Goal: Transaction & Acquisition: Purchase product/service

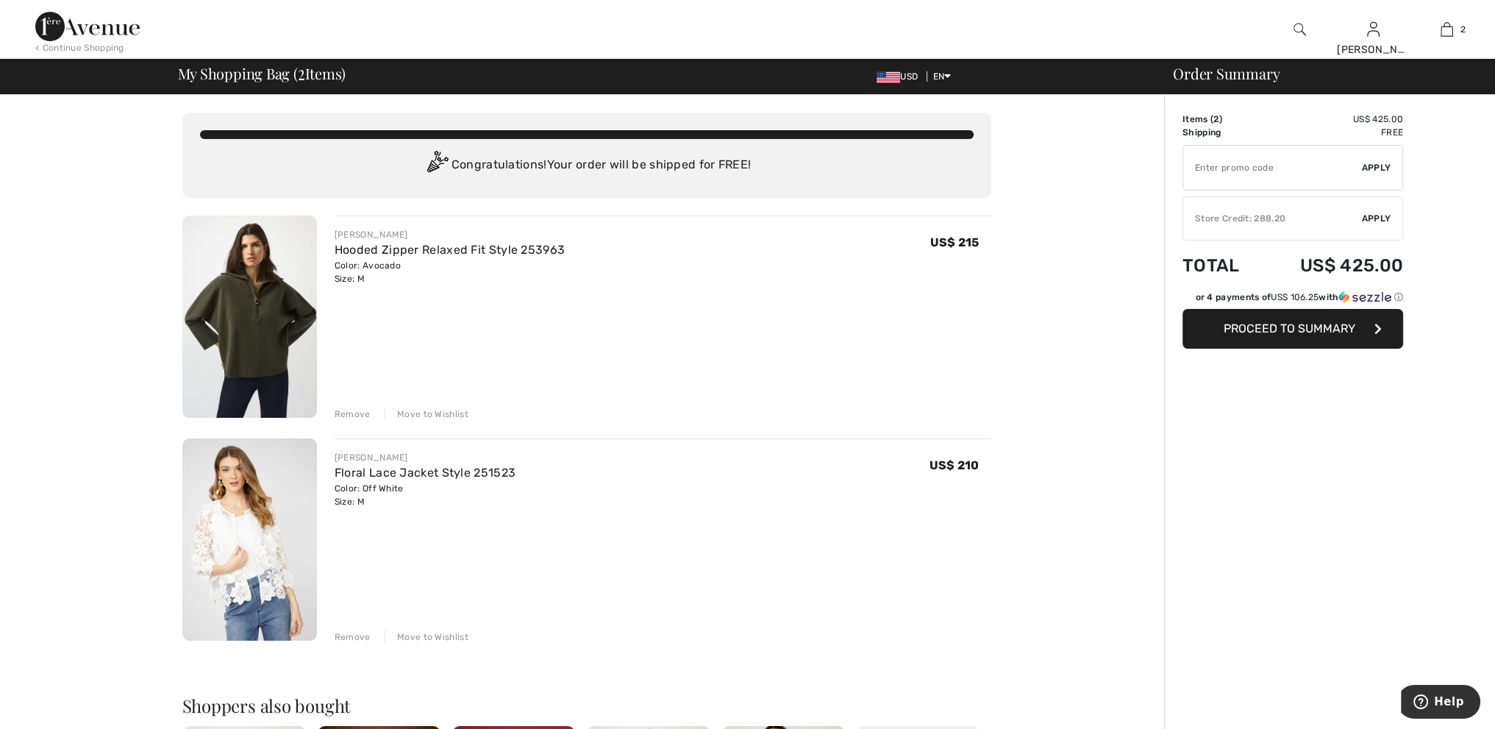
click at [1364, 216] on span "Apply" at bounding box center [1376, 218] width 29 height 13
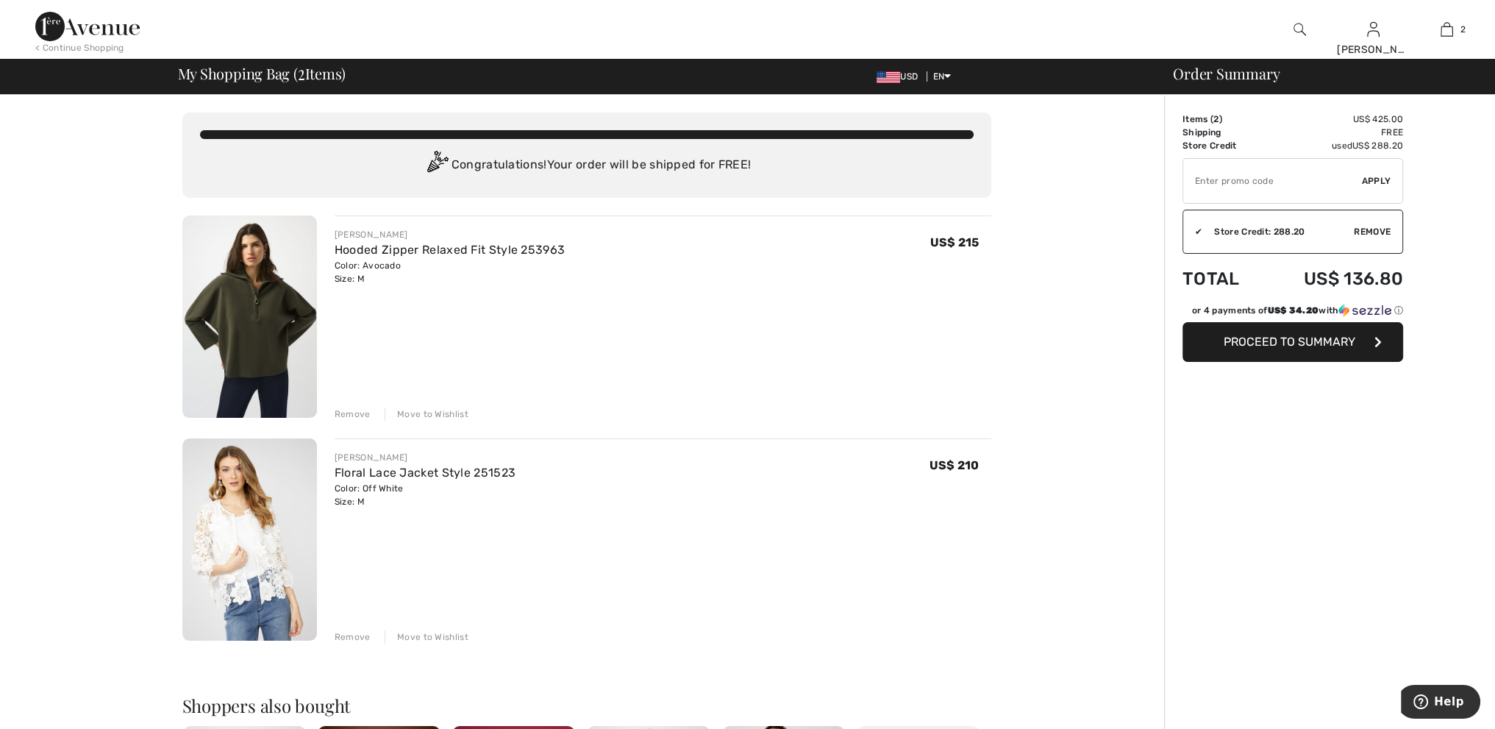
click at [253, 547] on img at bounding box center [249, 539] width 135 height 202
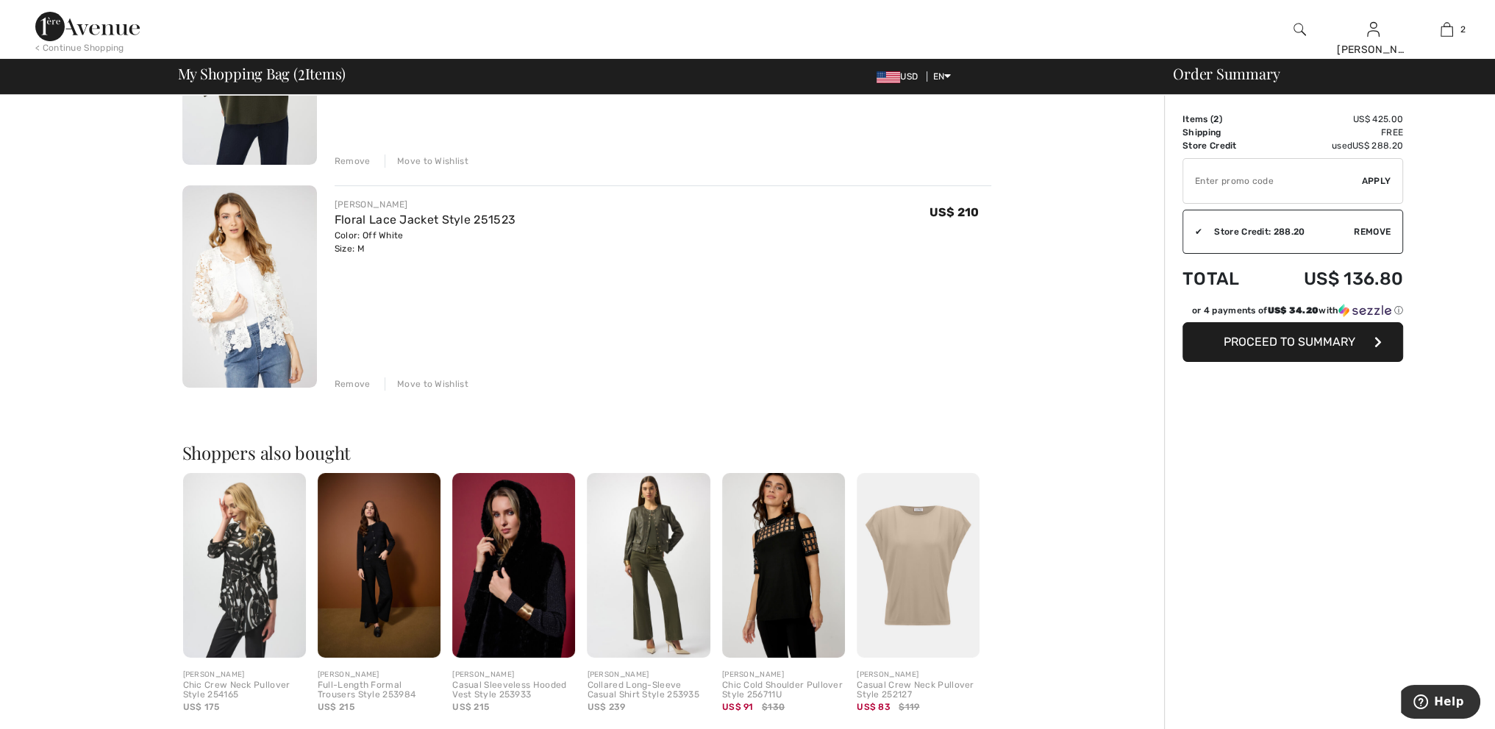
scroll to position [294, 0]
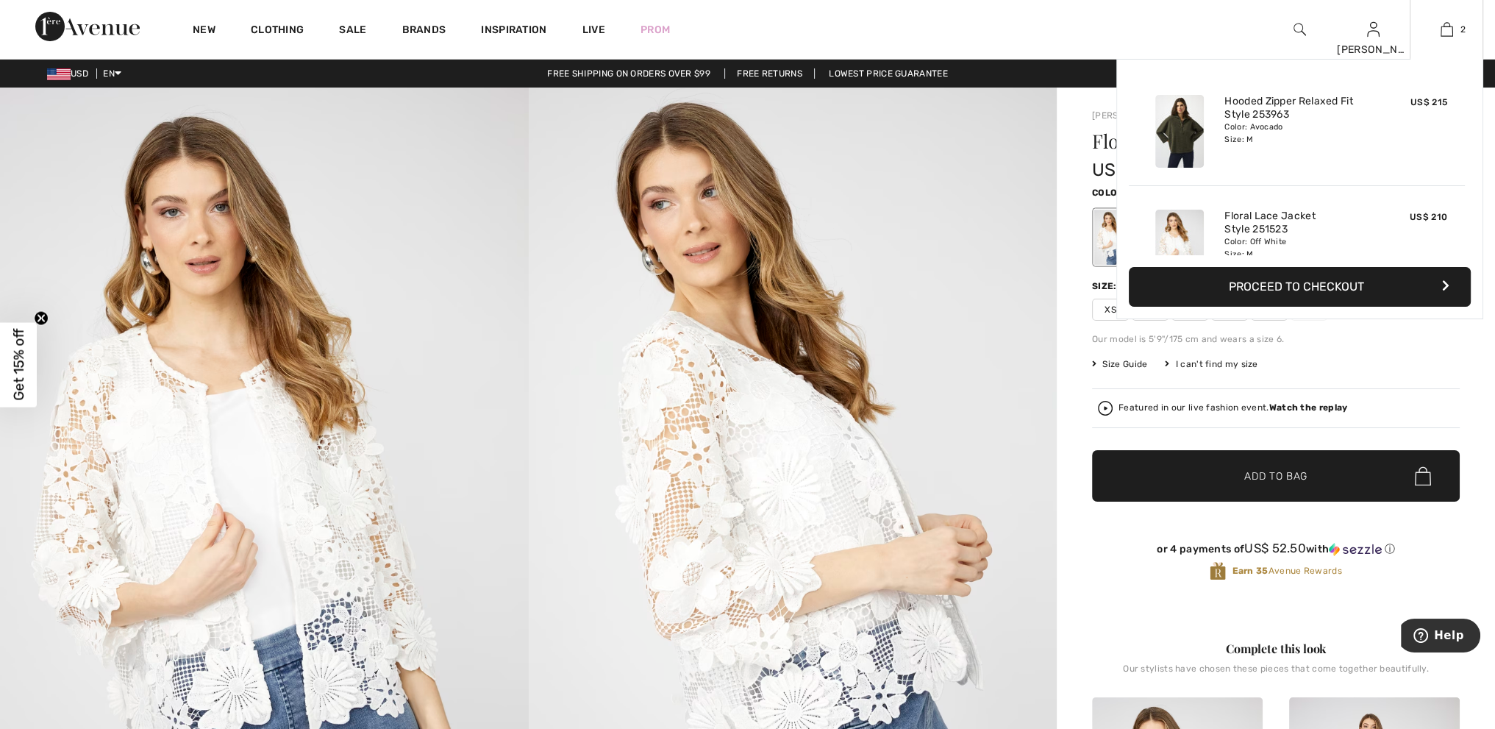
click at [1343, 294] on button "Proceed to Checkout" at bounding box center [1300, 287] width 342 height 40
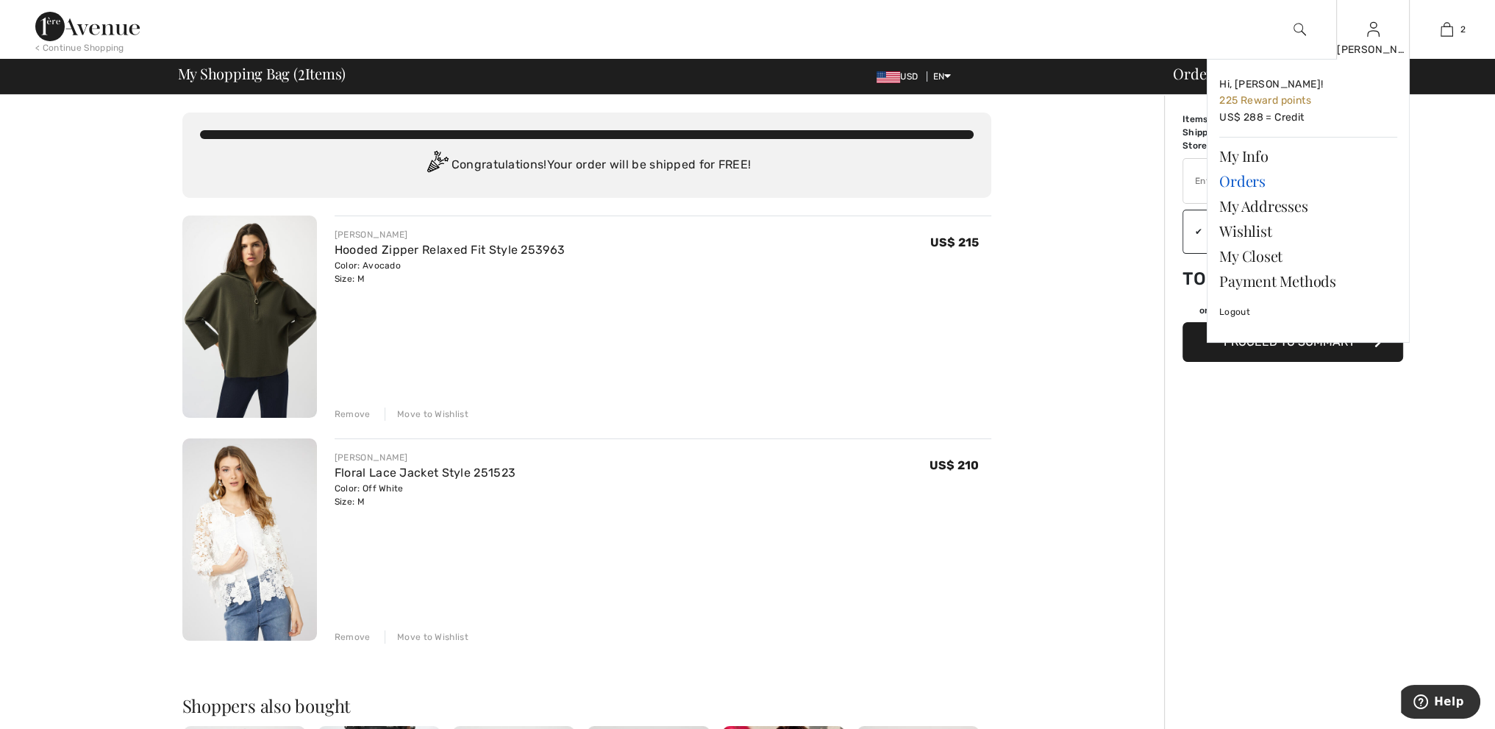
click at [1239, 185] on link "Orders" at bounding box center [1309, 180] width 178 height 25
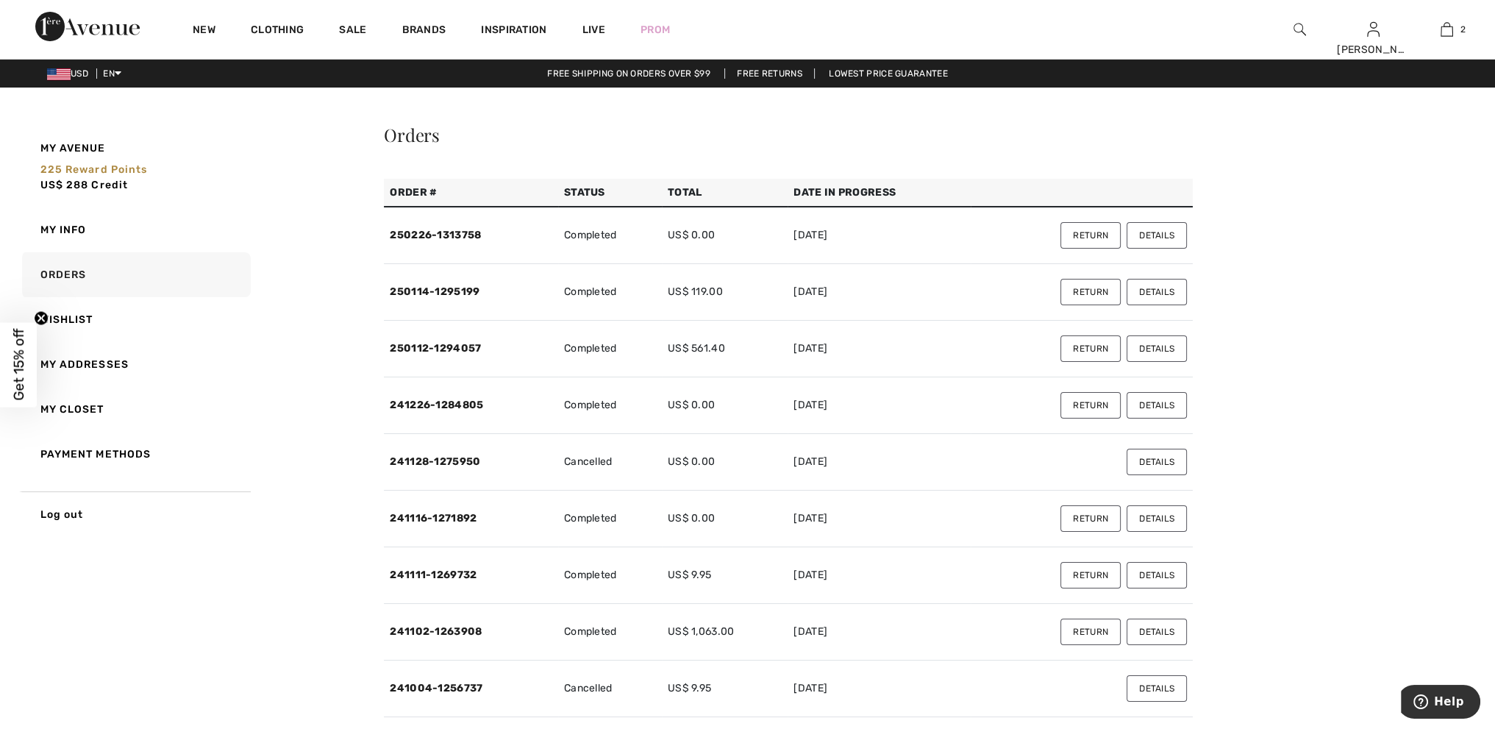
click at [1153, 228] on button "Details" at bounding box center [1157, 235] width 60 height 26
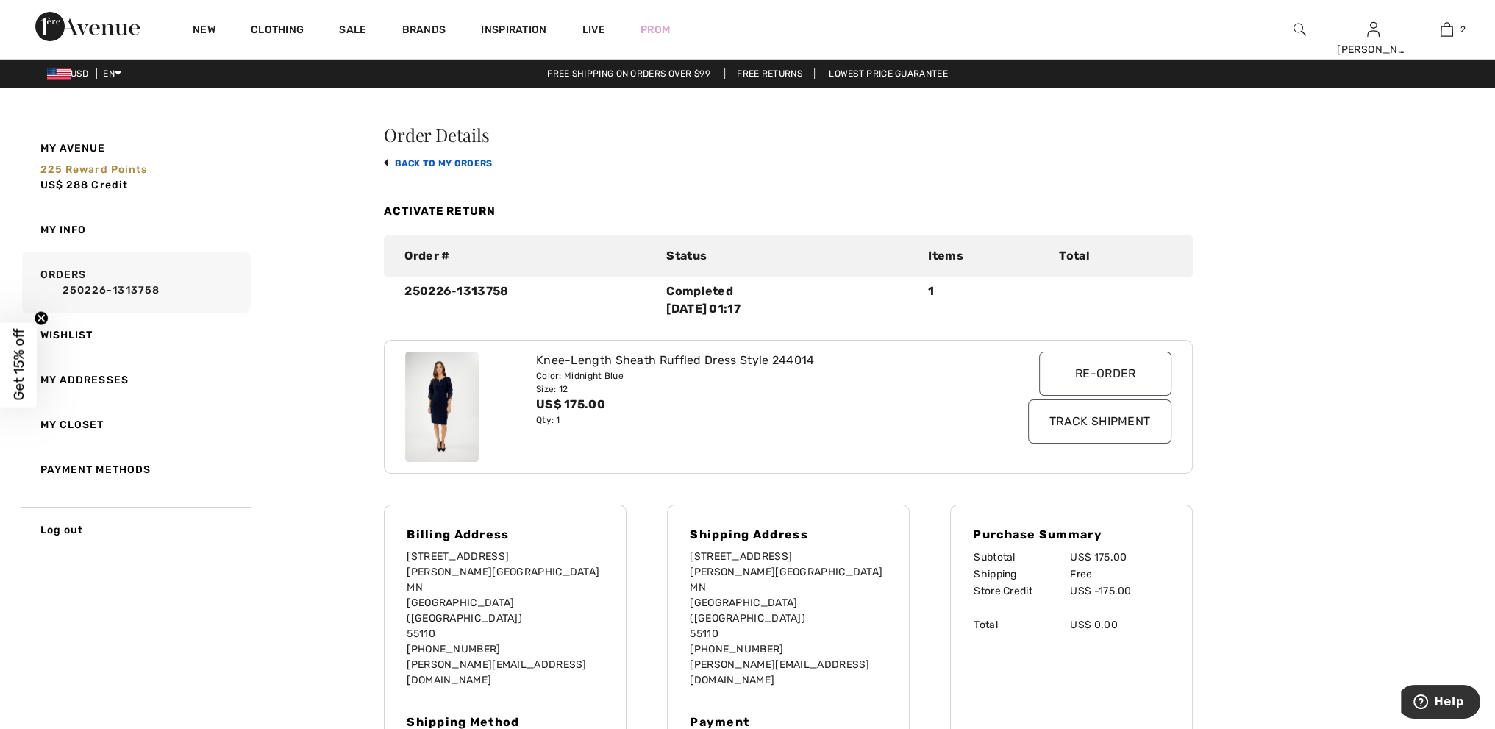
click at [445, 158] on link "back to My Orders" at bounding box center [438, 163] width 108 height 10
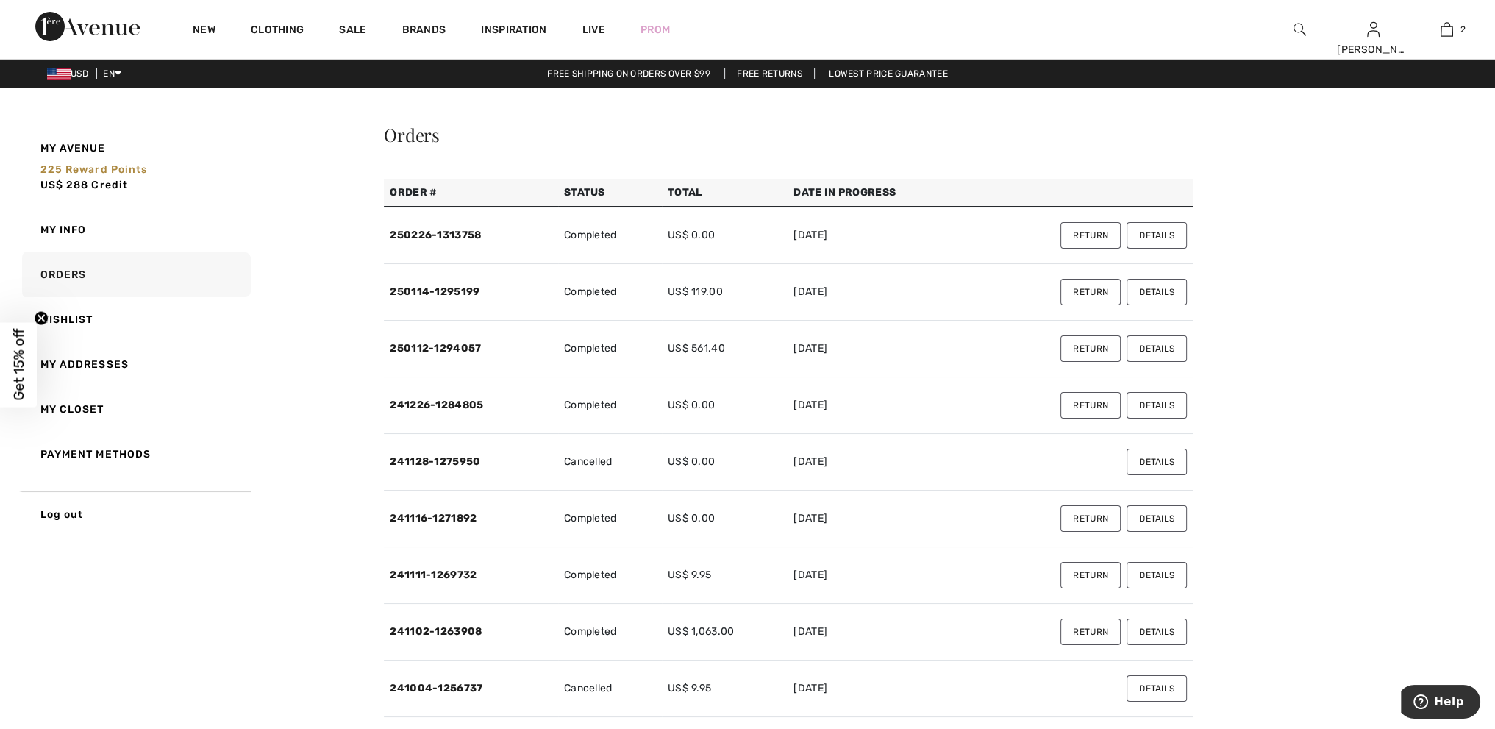
click at [1161, 293] on button "Details" at bounding box center [1157, 292] width 60 height 26
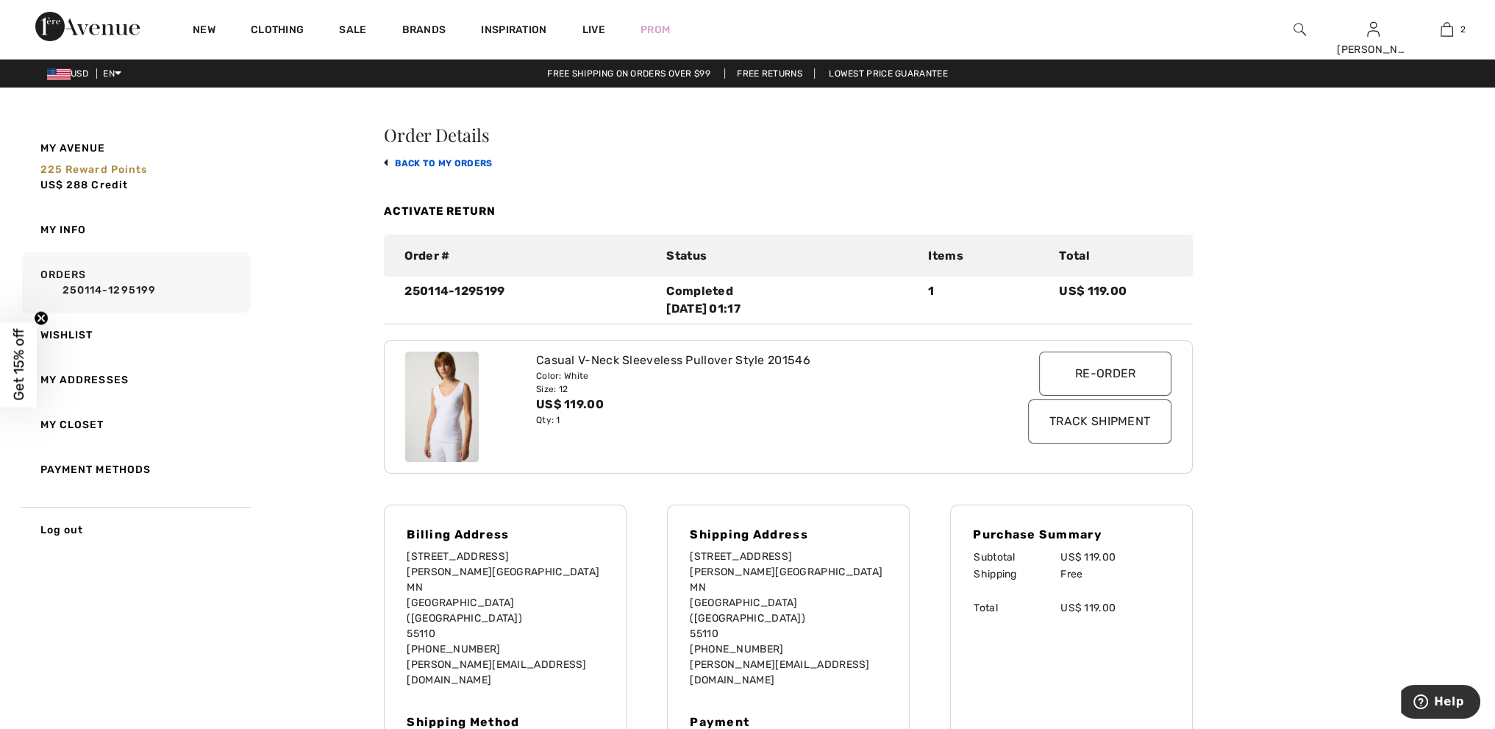
click at [454, 162] on div "Order Details back to My Orders Activate Return Order # Status Items Total 2501…" at bounding box center [788, 456] width 809 height 661
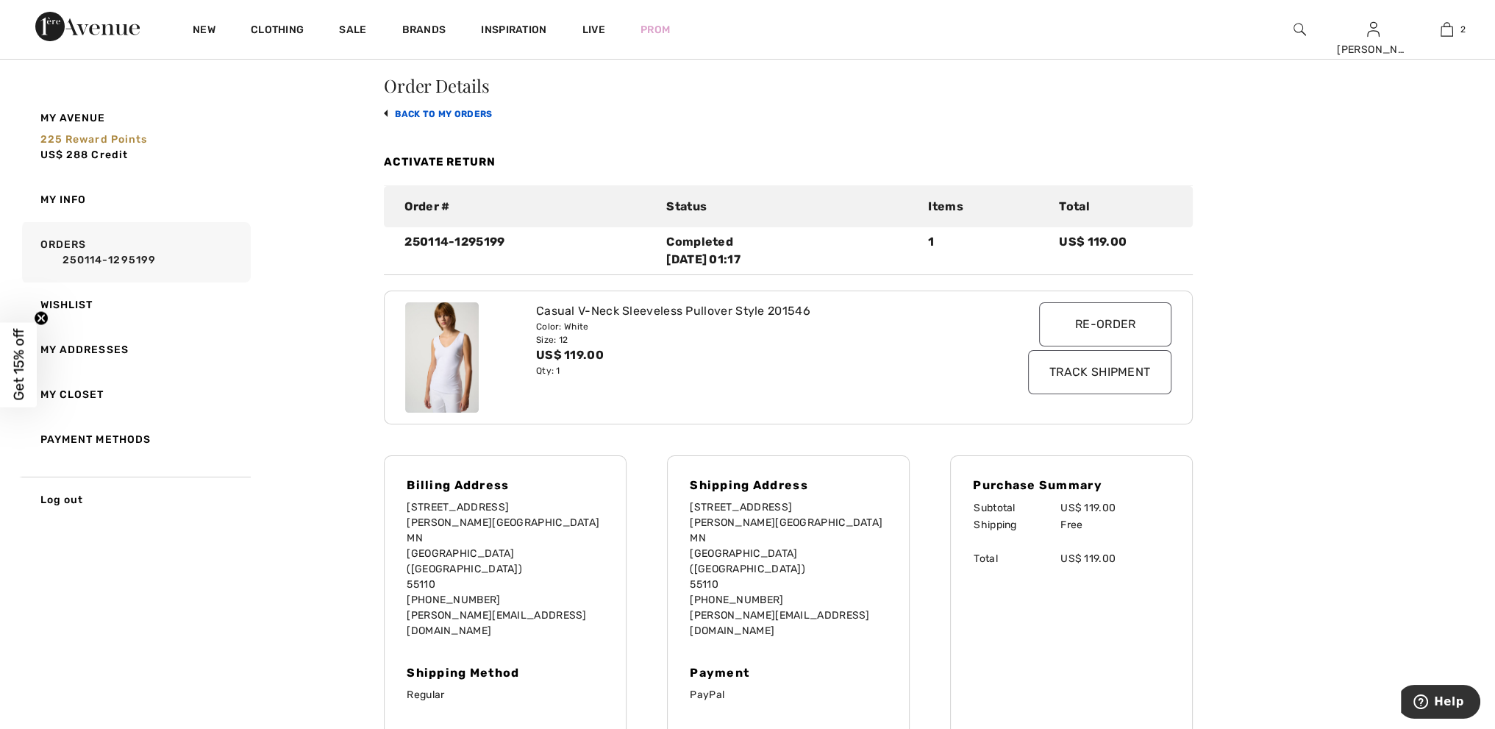
scroll to position [74, 0]
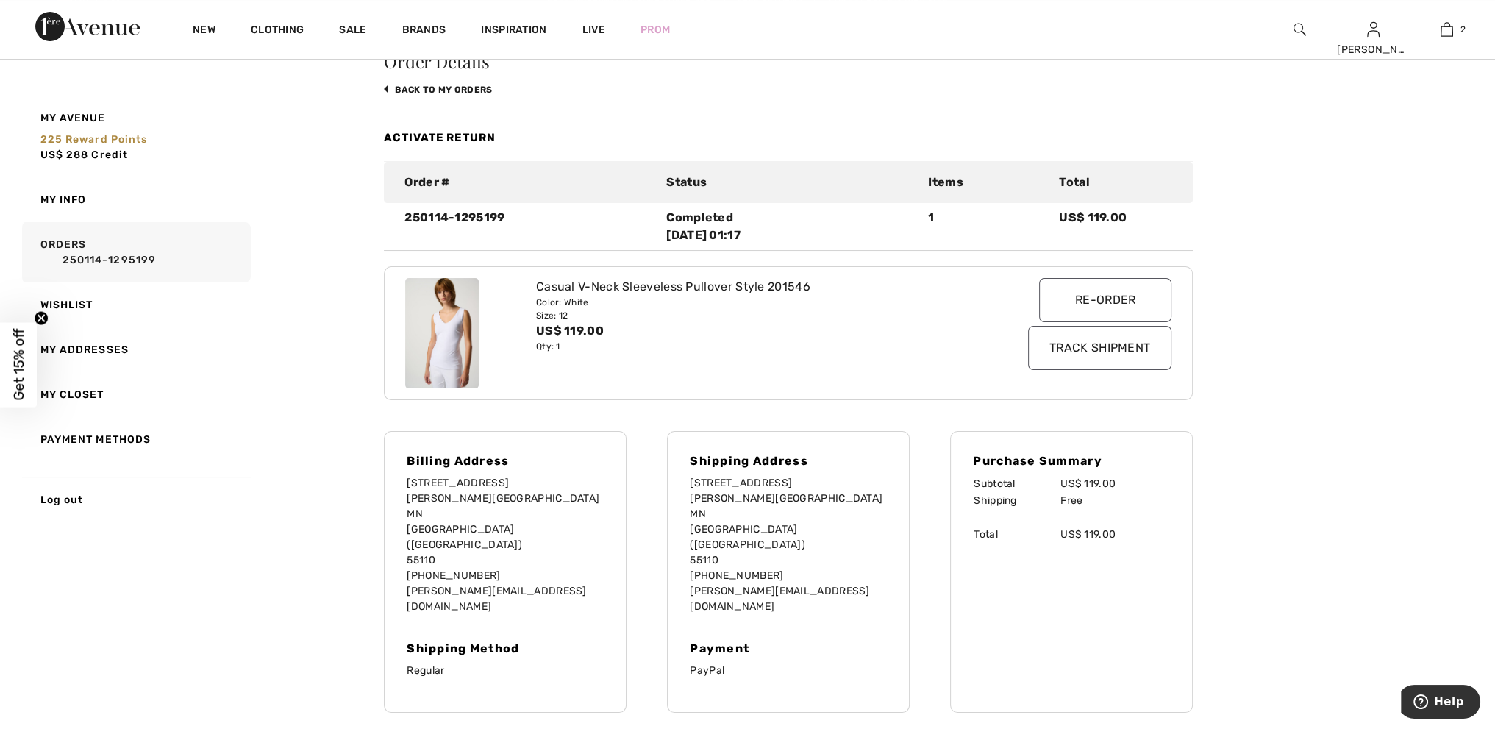
click at [435, 96] on div "Order Details back to My Orders Activate Return Order # Status Items Total 2501…" at bounding box center [788, 382] width 809 height 661
click at [436, 85] on link "back to My Orders" at bounding box center [438, 90] width 108 height 10
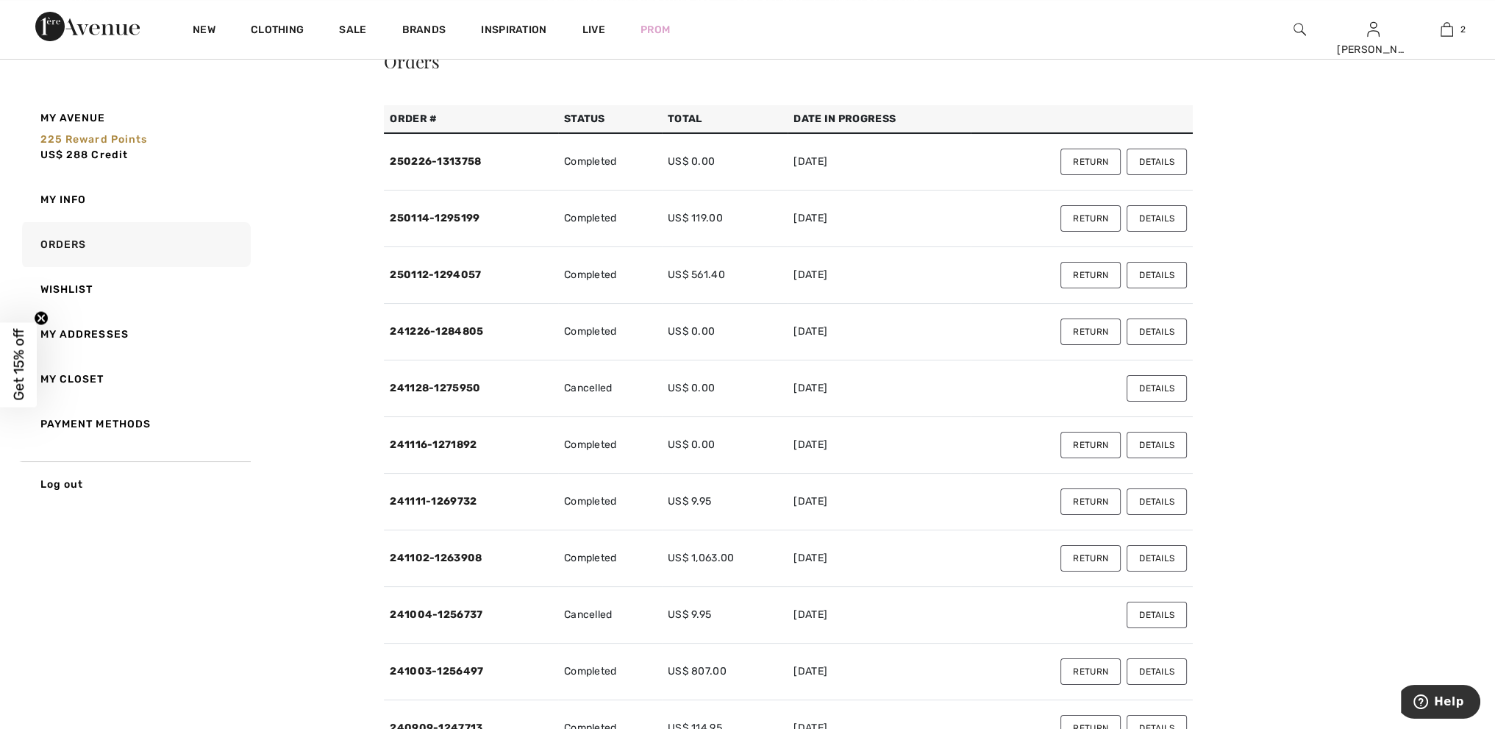
click at [1148, 272] on button "Details" at bounding box center [1157, 275] width 60 height 26
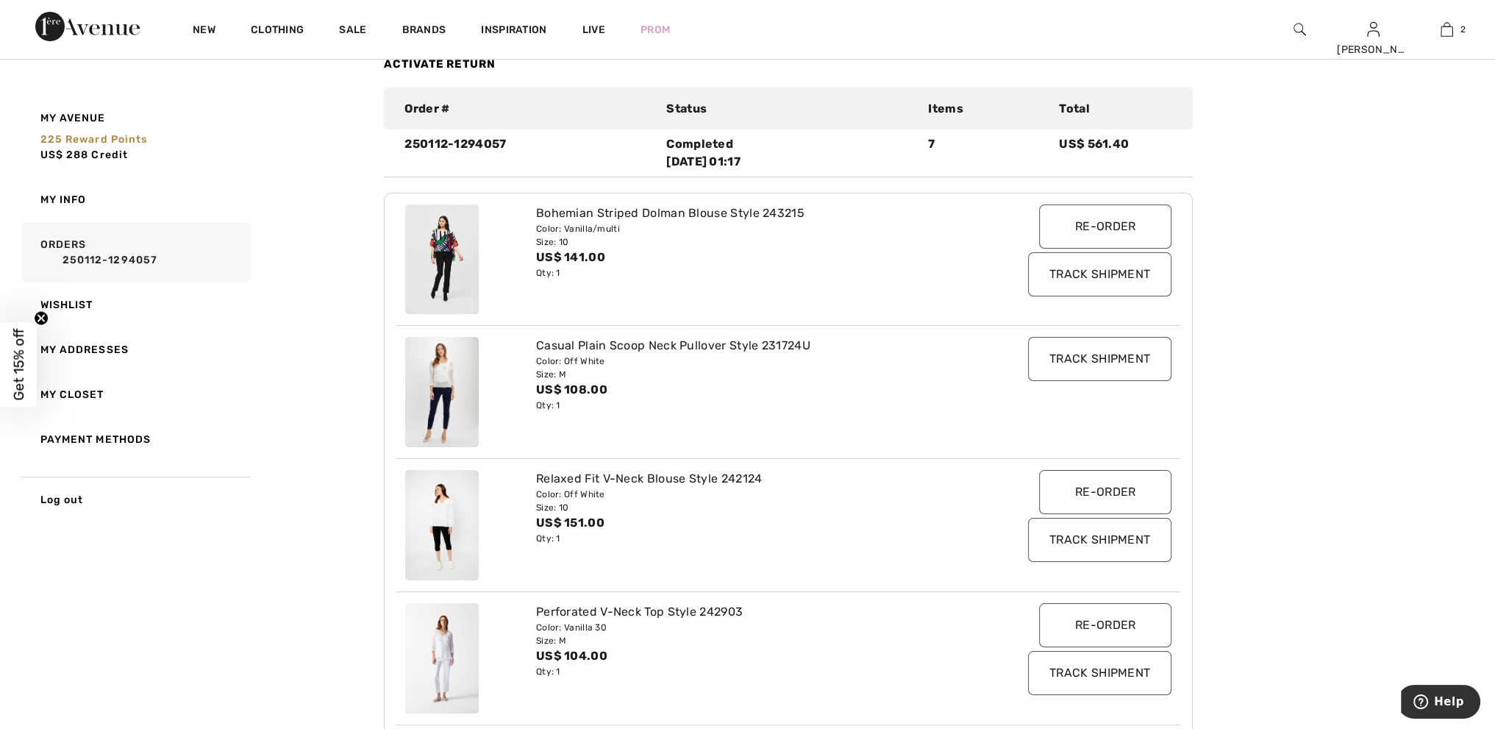
scroll to position [0, 0]
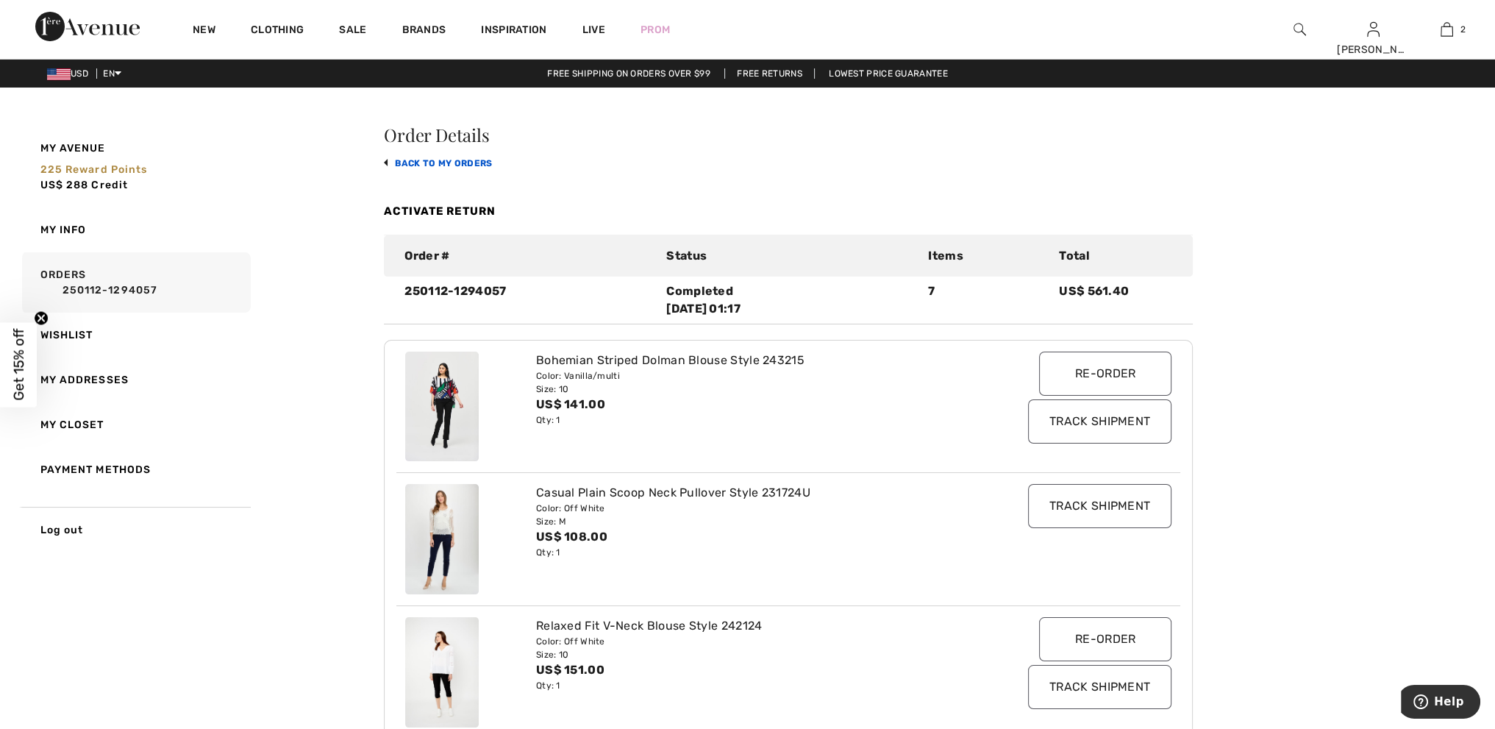
click at [396, 163] on link "back to My Orders" at bounding box center [438, 163] width 108 height 10
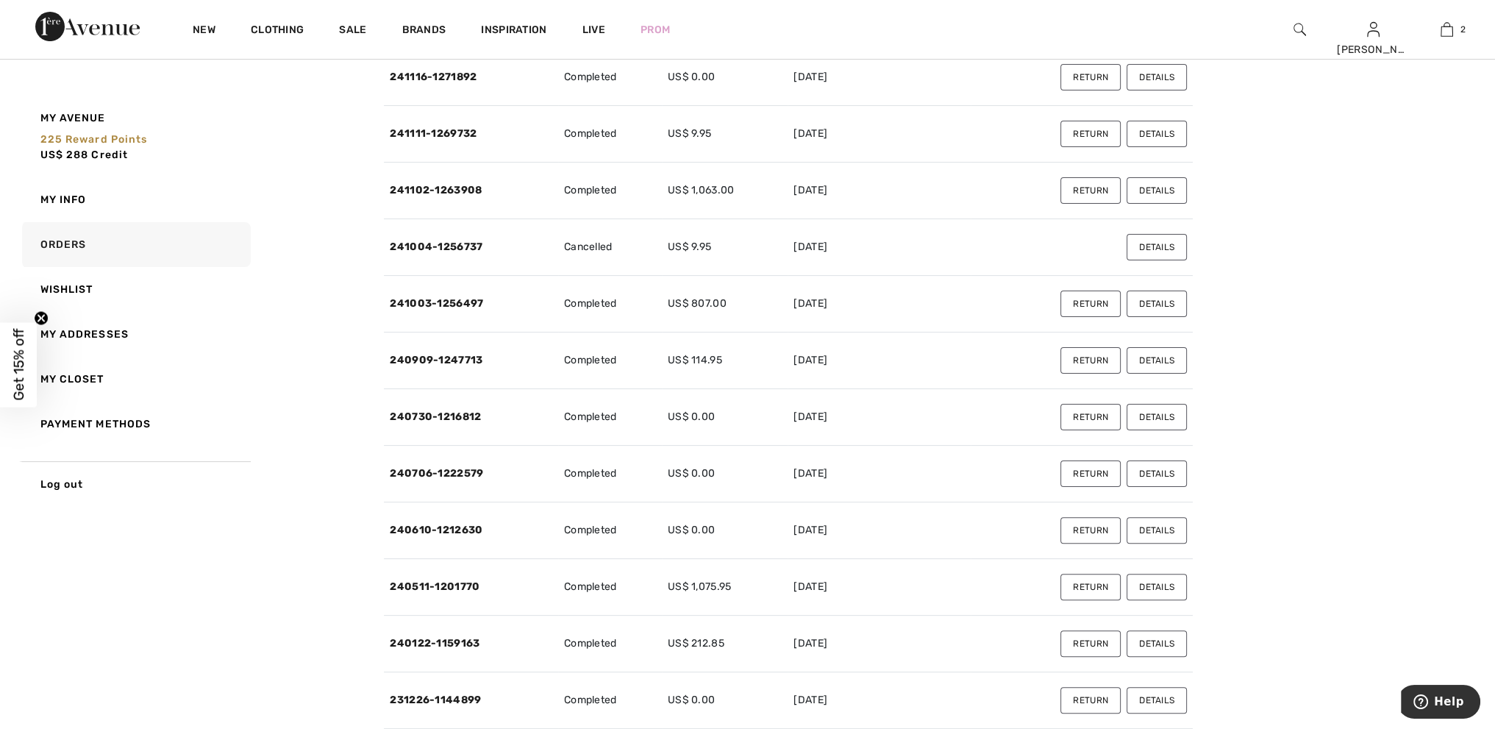
scroll to position [515, 0]
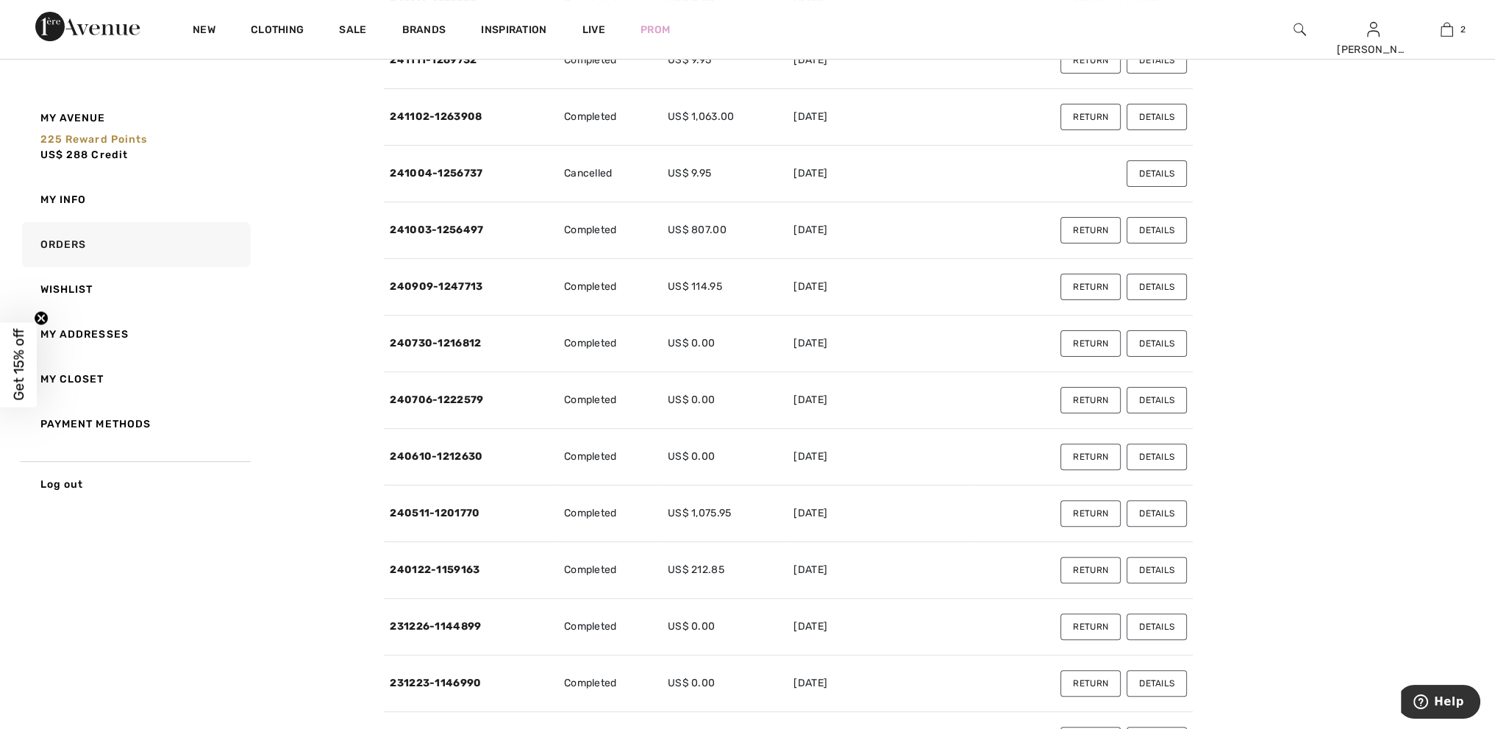
click at [1157, 455] on button "Details" at bounding box center [1157, 457] width 60 height 26
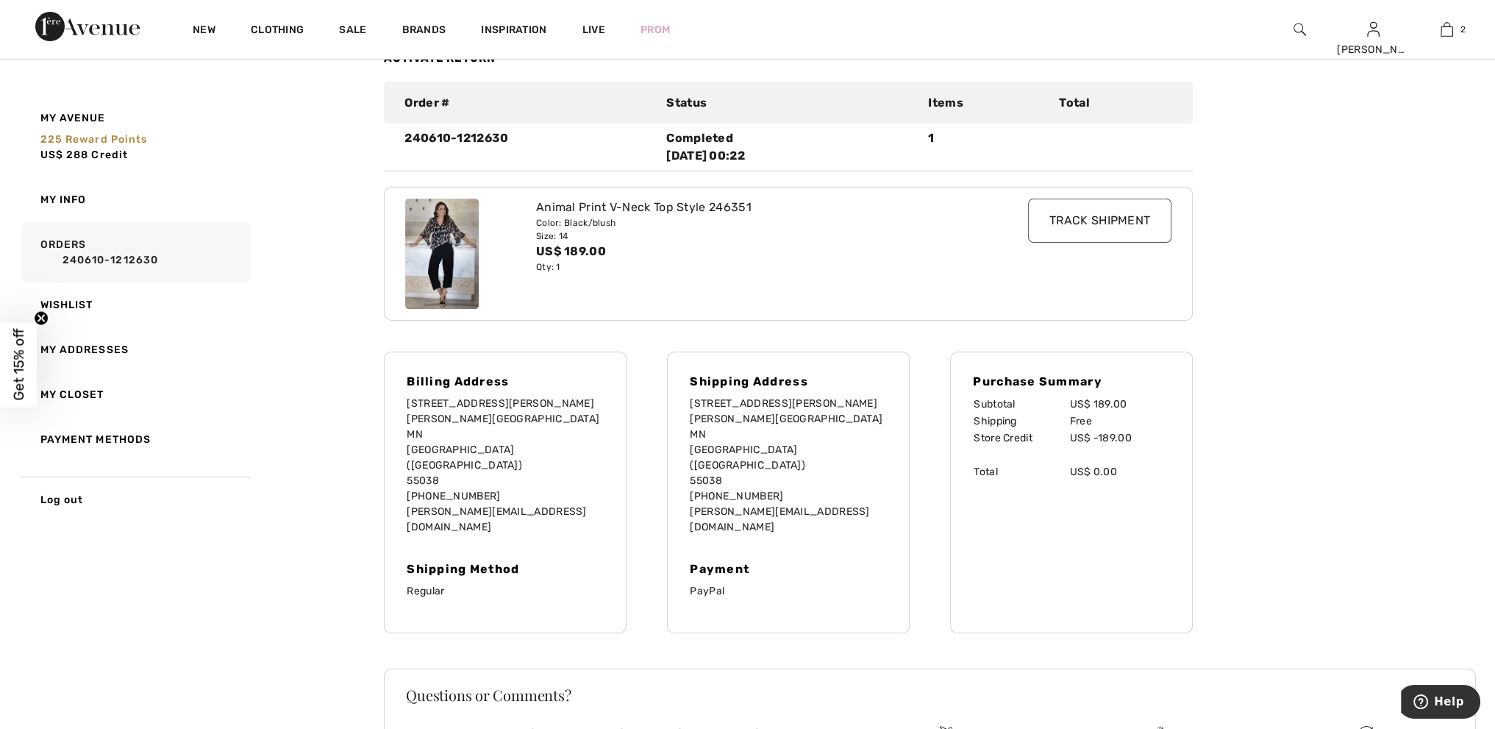
scroll to position [144, 0]
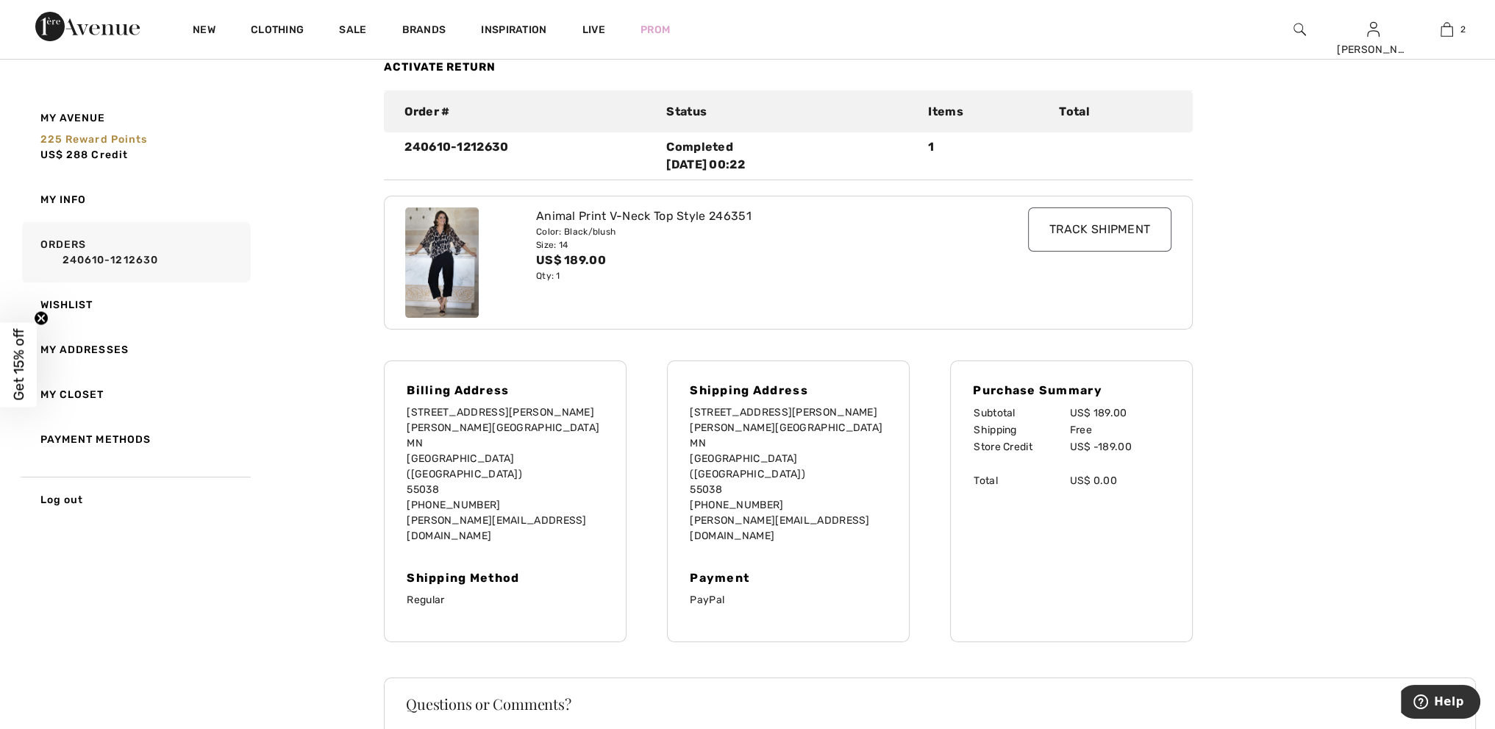
click at [450, 246] on img at bounding box center [442, 262] width 74 height 110
drag, startPoint x: 755, startPoint y: 215, endPoint x: 709, endPoint y: 217, distance: 45.7
click at [709, 217] on div "Animal Print V-Neck Top Style 246351" at bounding box center [756, 216] width 440 height 18
copy div "246351"
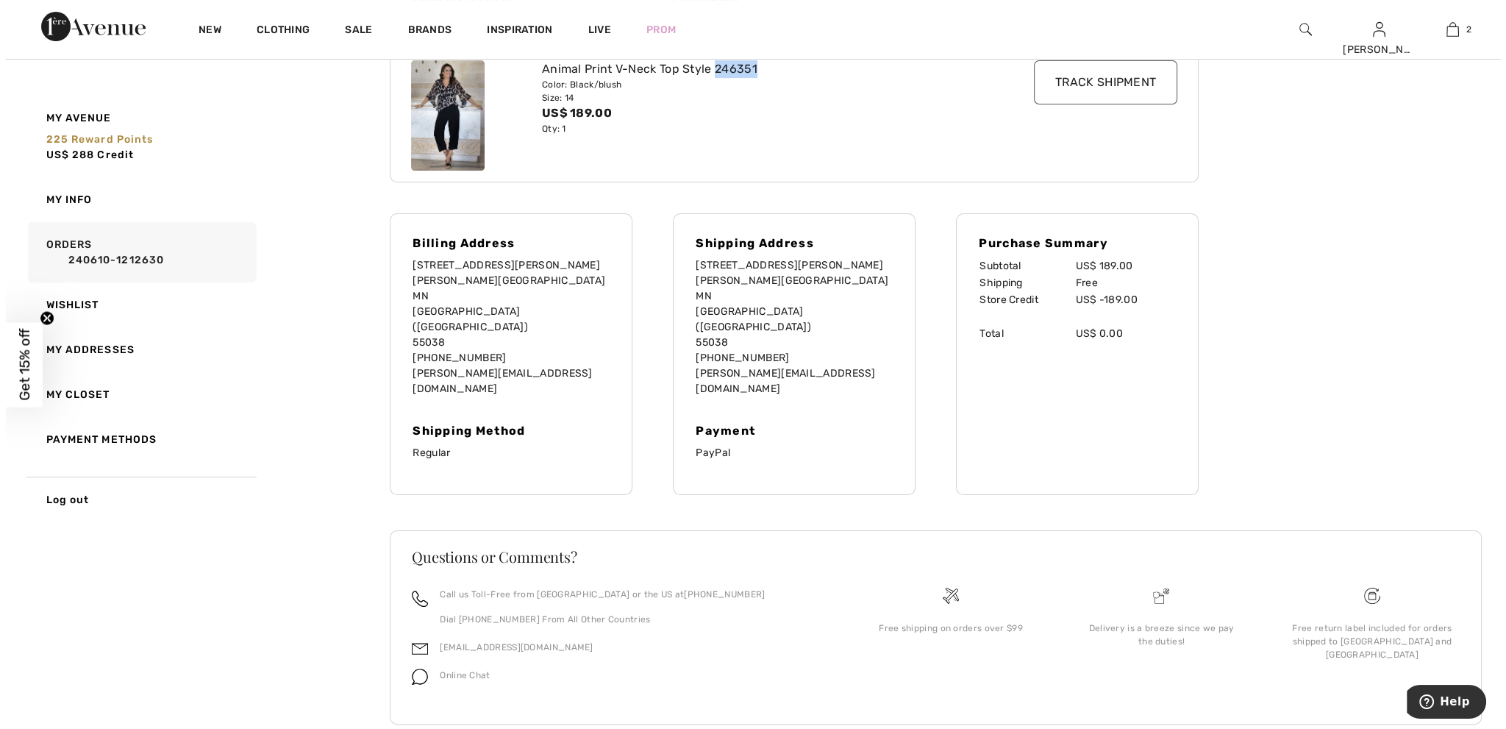
scroll to position [0, 0]
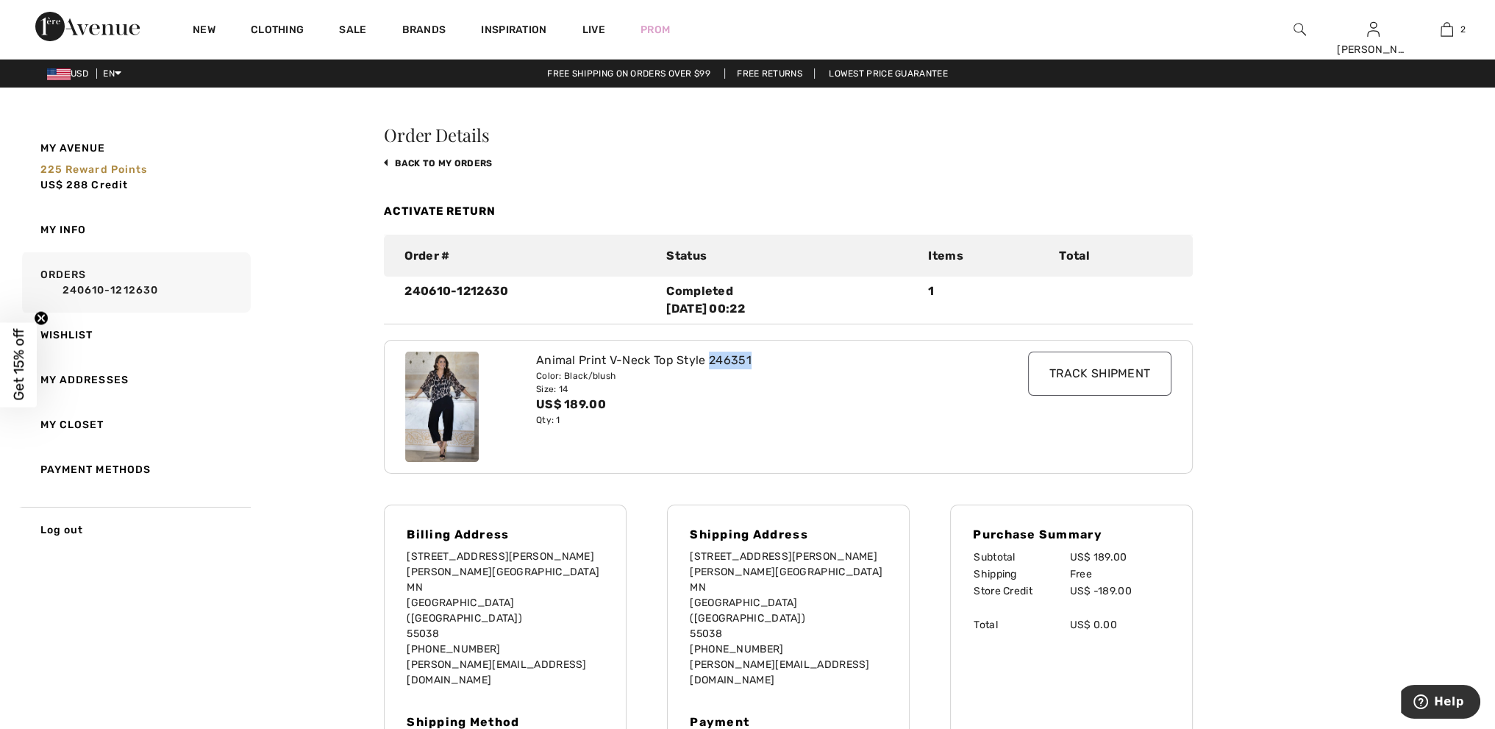
click at [435, 391] on img at bounding box center [442, 407] width 74 height 110
click at [1305, 26] on img at bounding box center [1300, 30] width 13 height 18
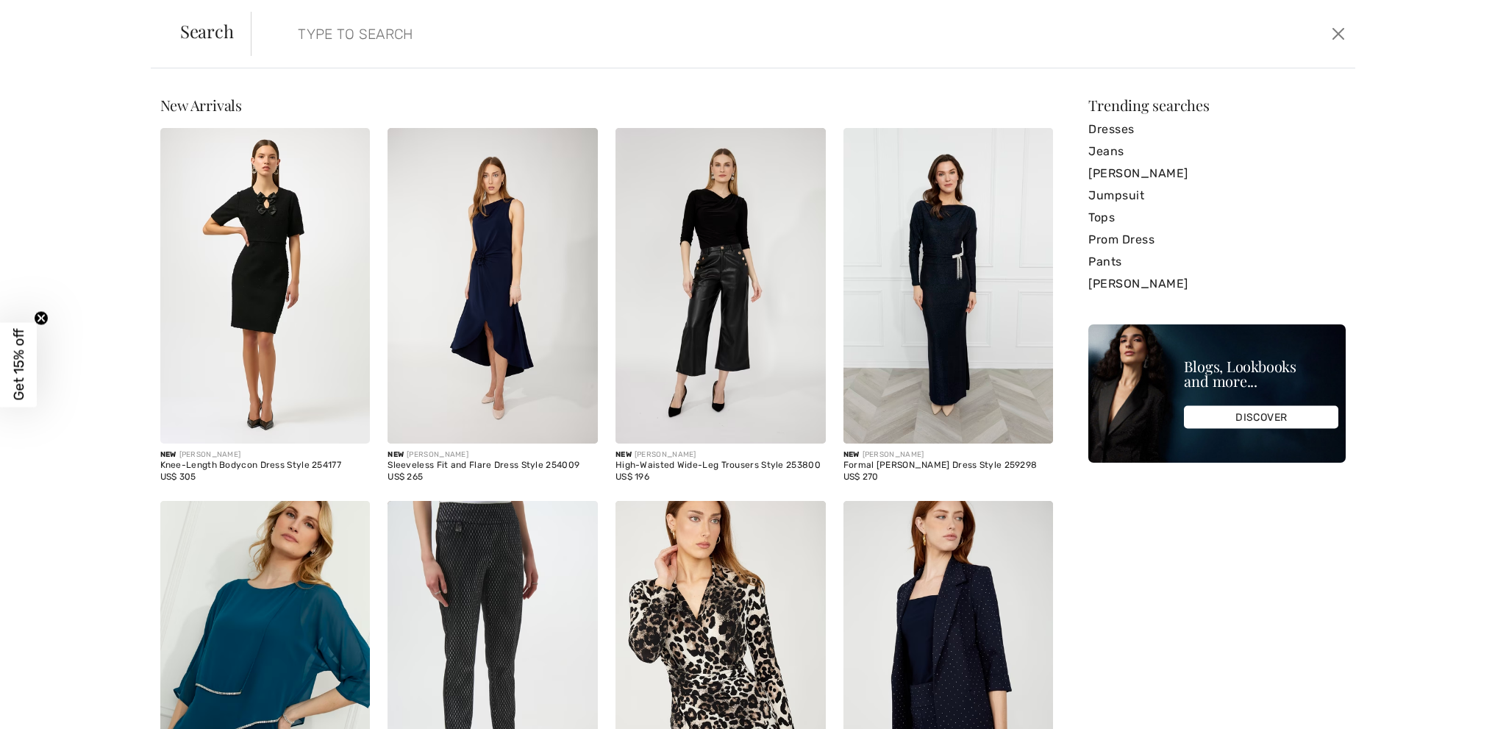
paste input "246351"
type input "246351"
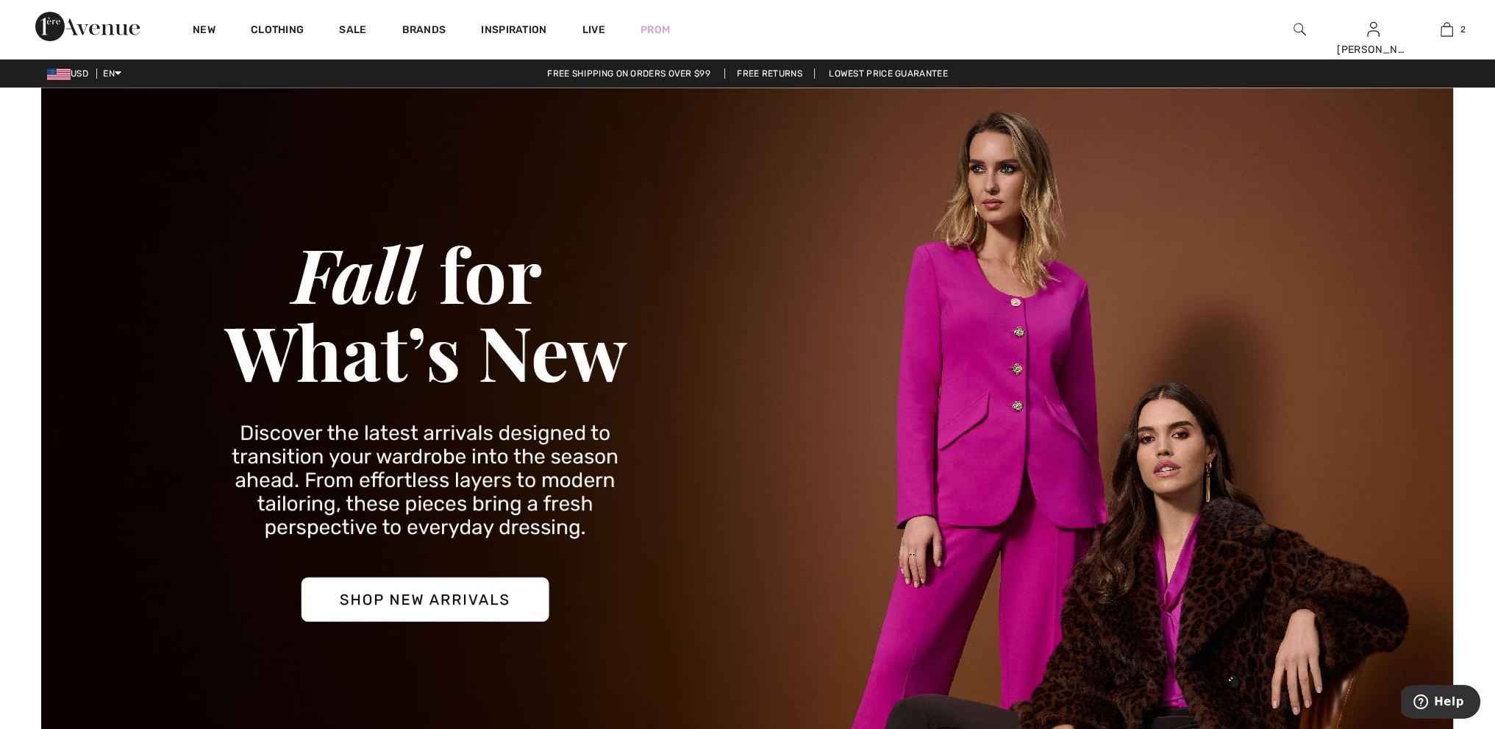
click at [1292, 23] on div at bounding box center [1300, 29] width 74 height 59
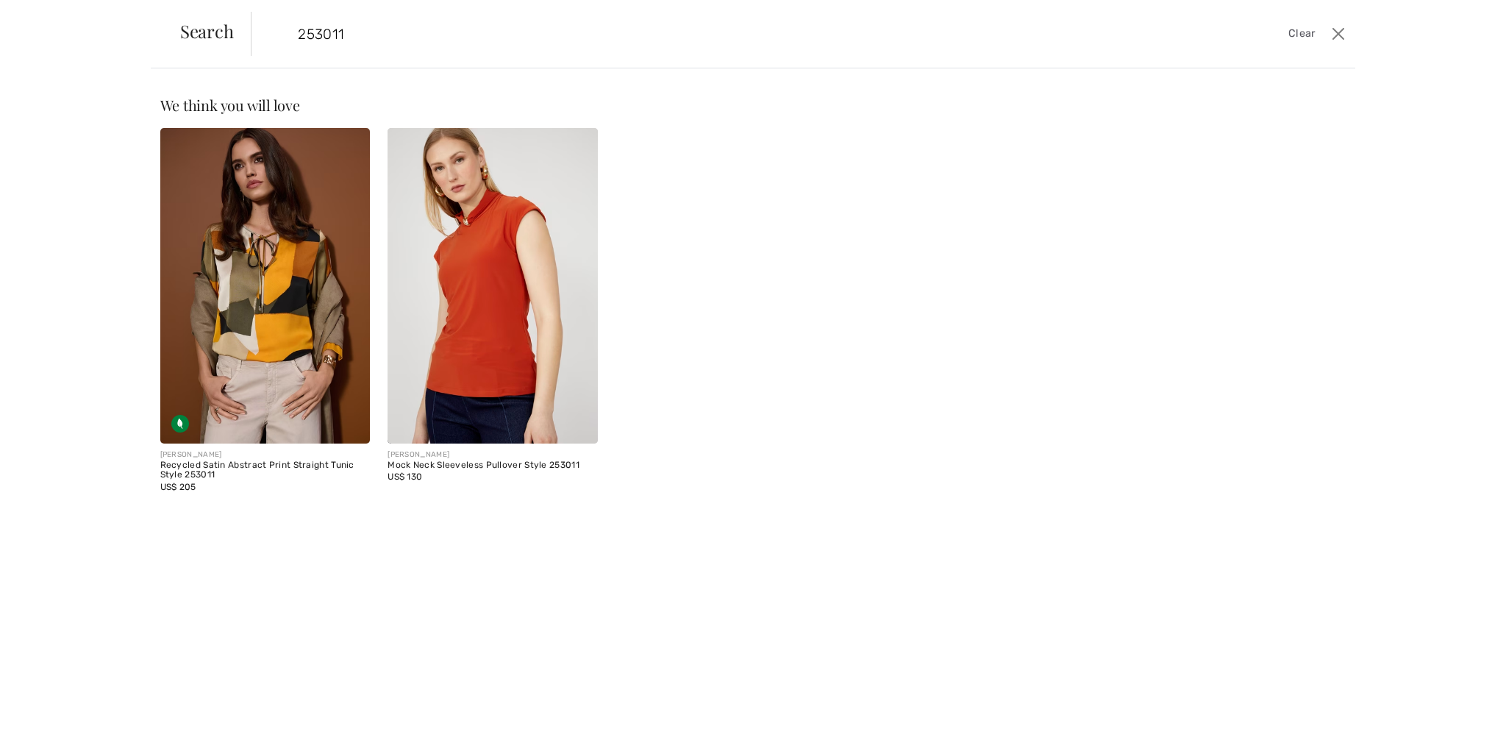
type input "253011"
click at [283, 320] on img at bounding box center [265, 286] width 210 height 316
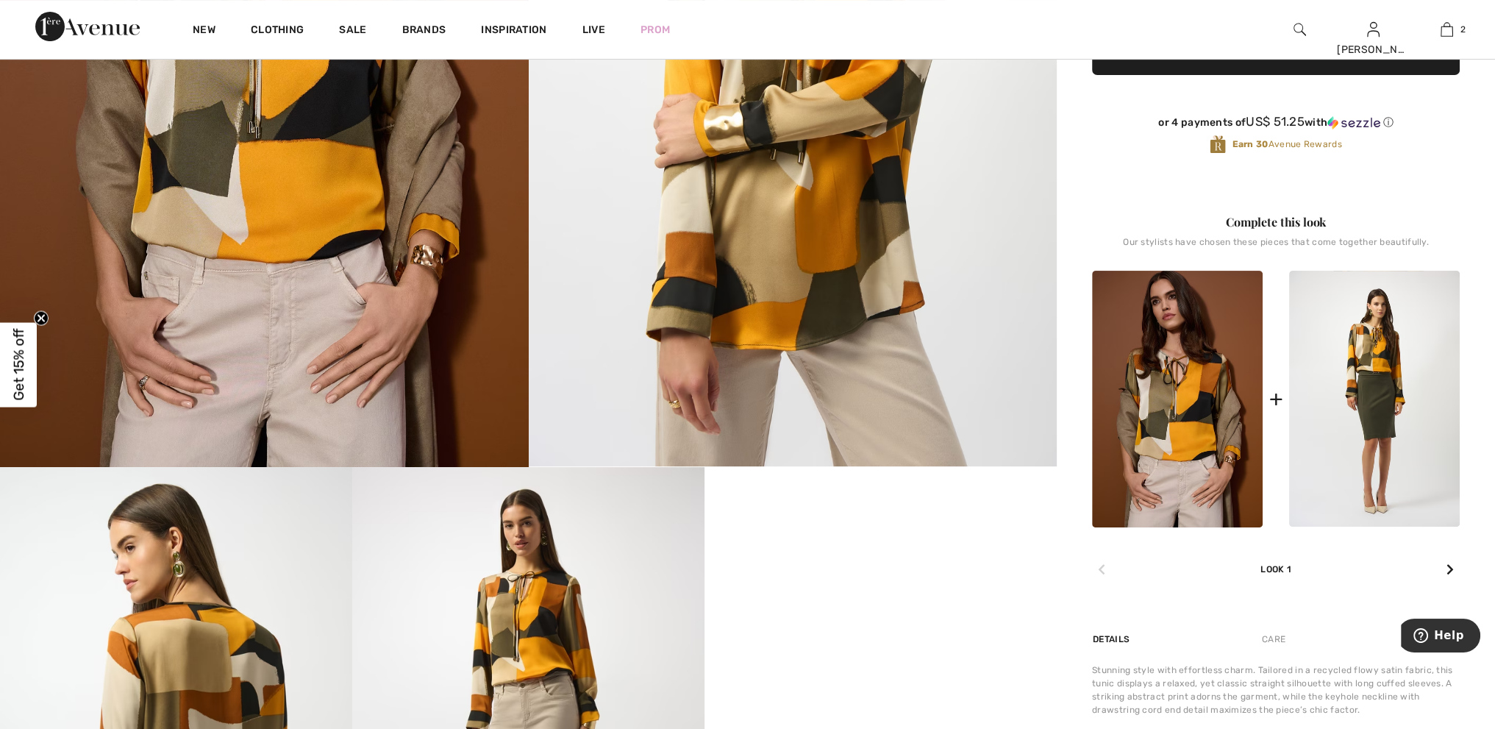
scroll to position [441, 0]
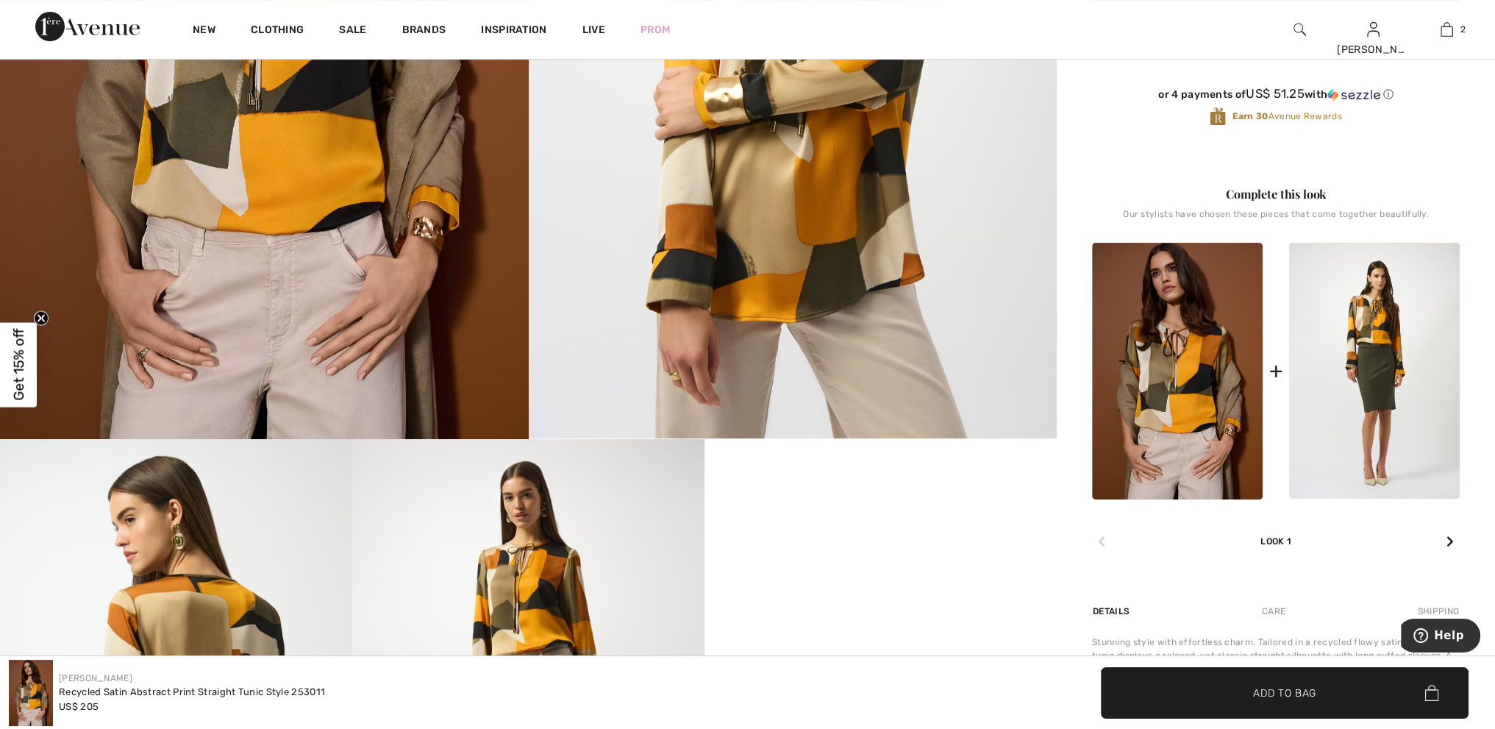
click at [1451, 538] on icon at bounding box center [1450, 541] width 7 height 12
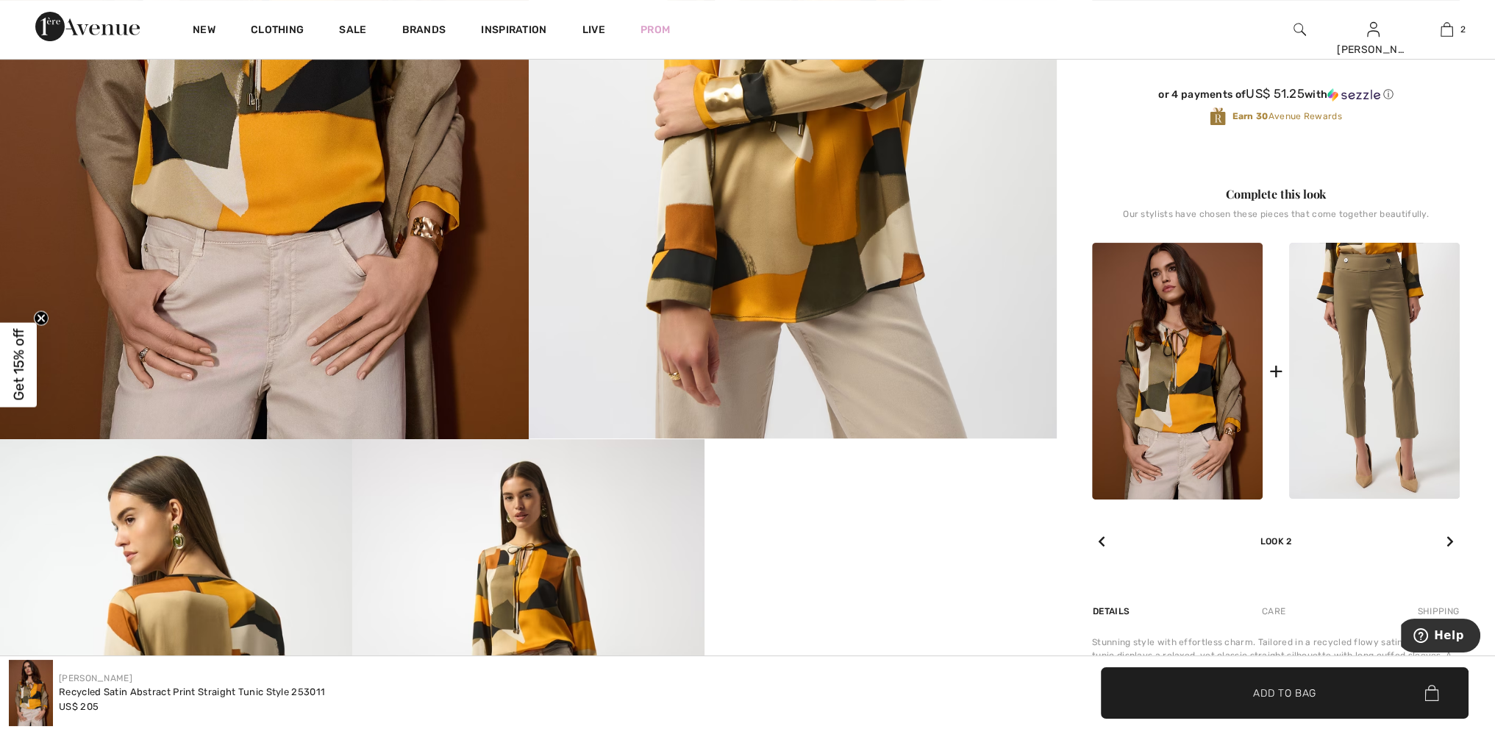
click at [1451, 538] on icon at bounding box center [1450, 541] width 7 height 12
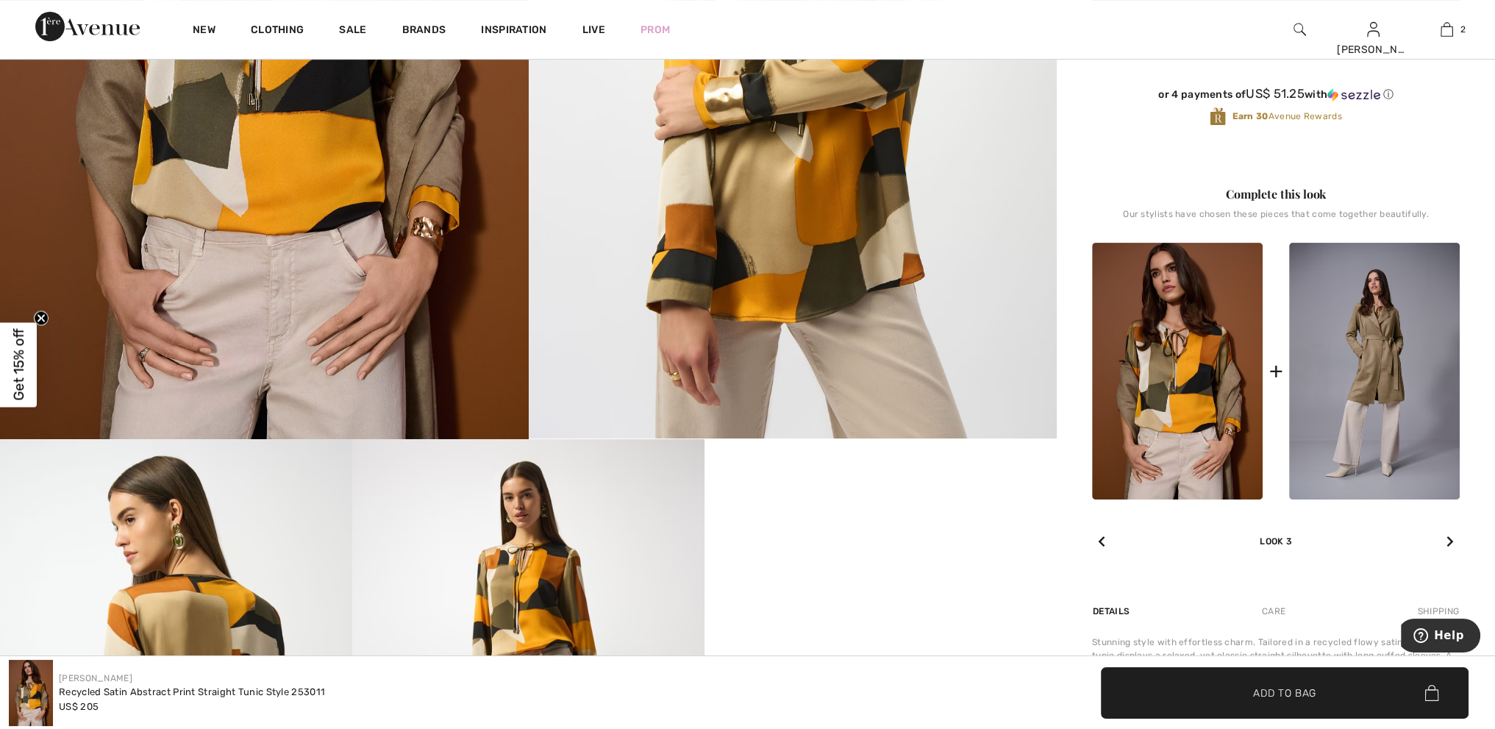
click at [1445, 538] on div at bounding box center [1450, 541] width 19 height 29
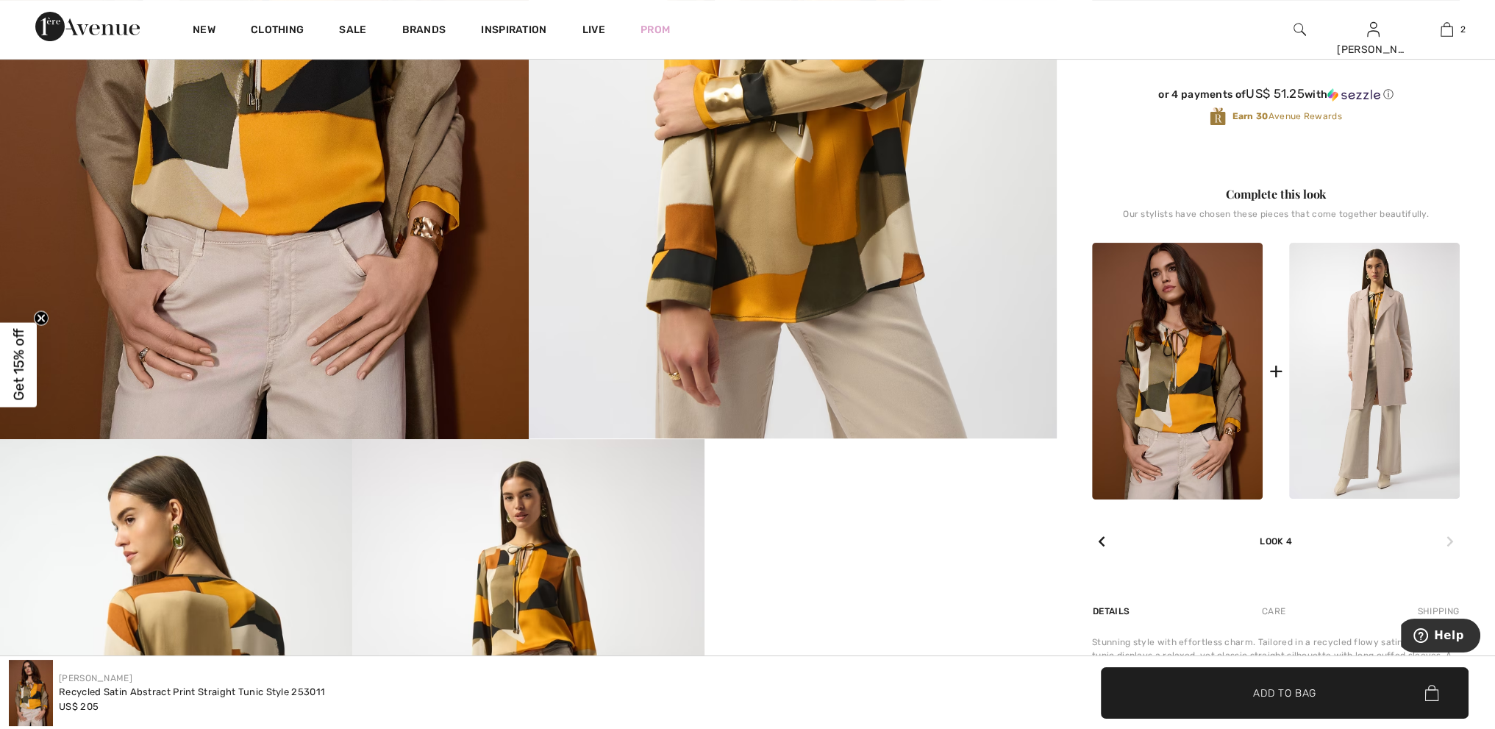
click at [1445, 538] on div at bounding box center [1450, 541] width 19 height 29
click at [1097, 541] on div at bounding box center [1101, 541] width 19 height 29
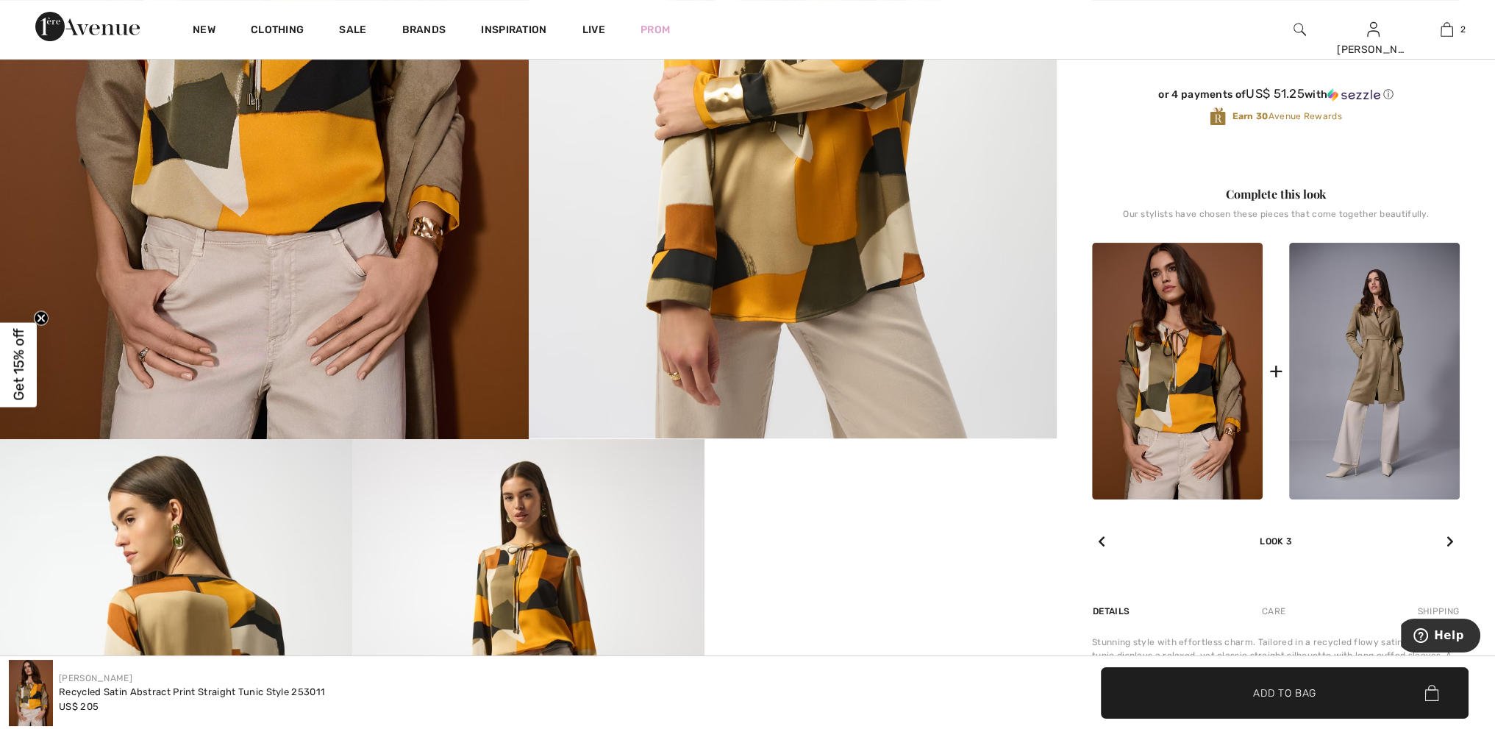
click at [1097, 541] on div at bounding box center [1101, 541] width 19 height 29
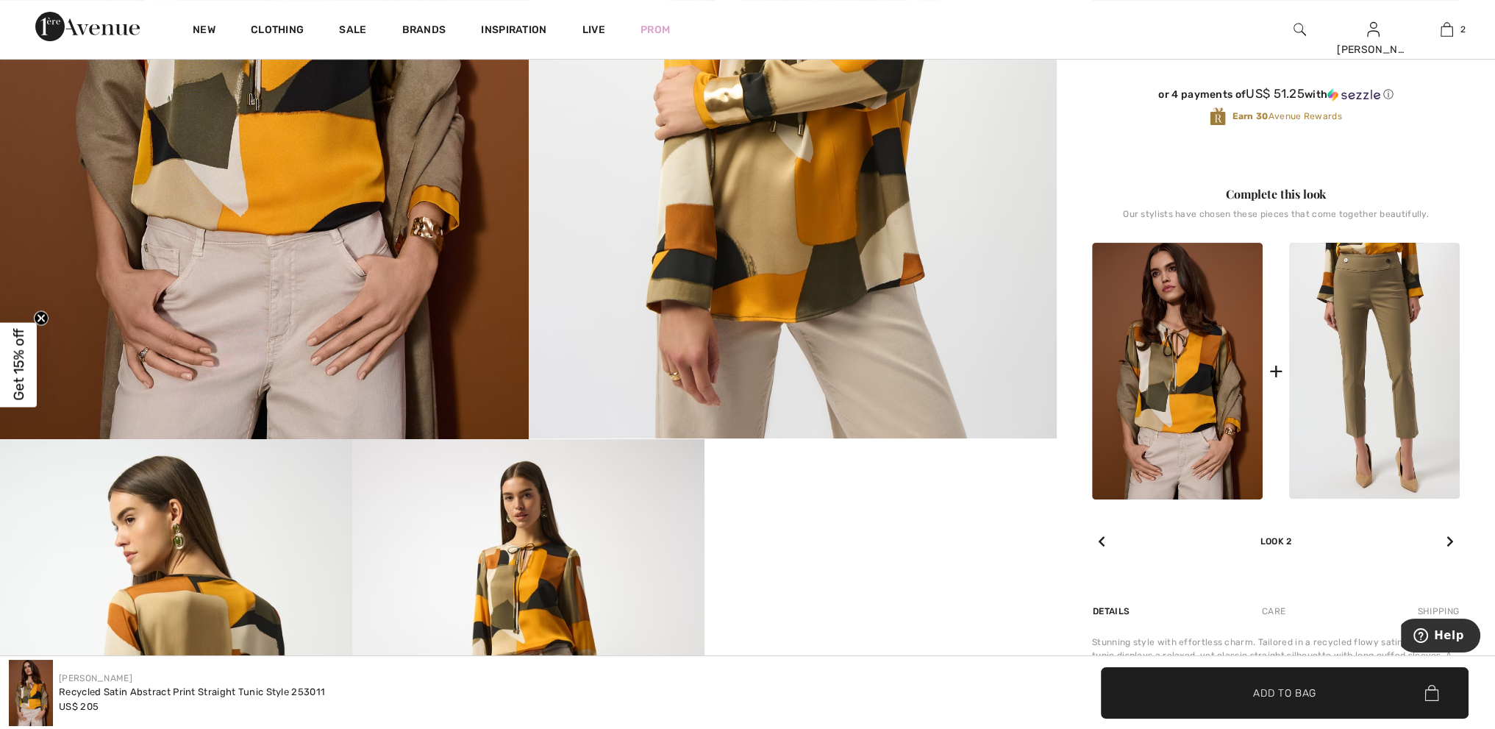
click at [1097, 541] on div at bounding box center [1101, 541] width 19 height 29
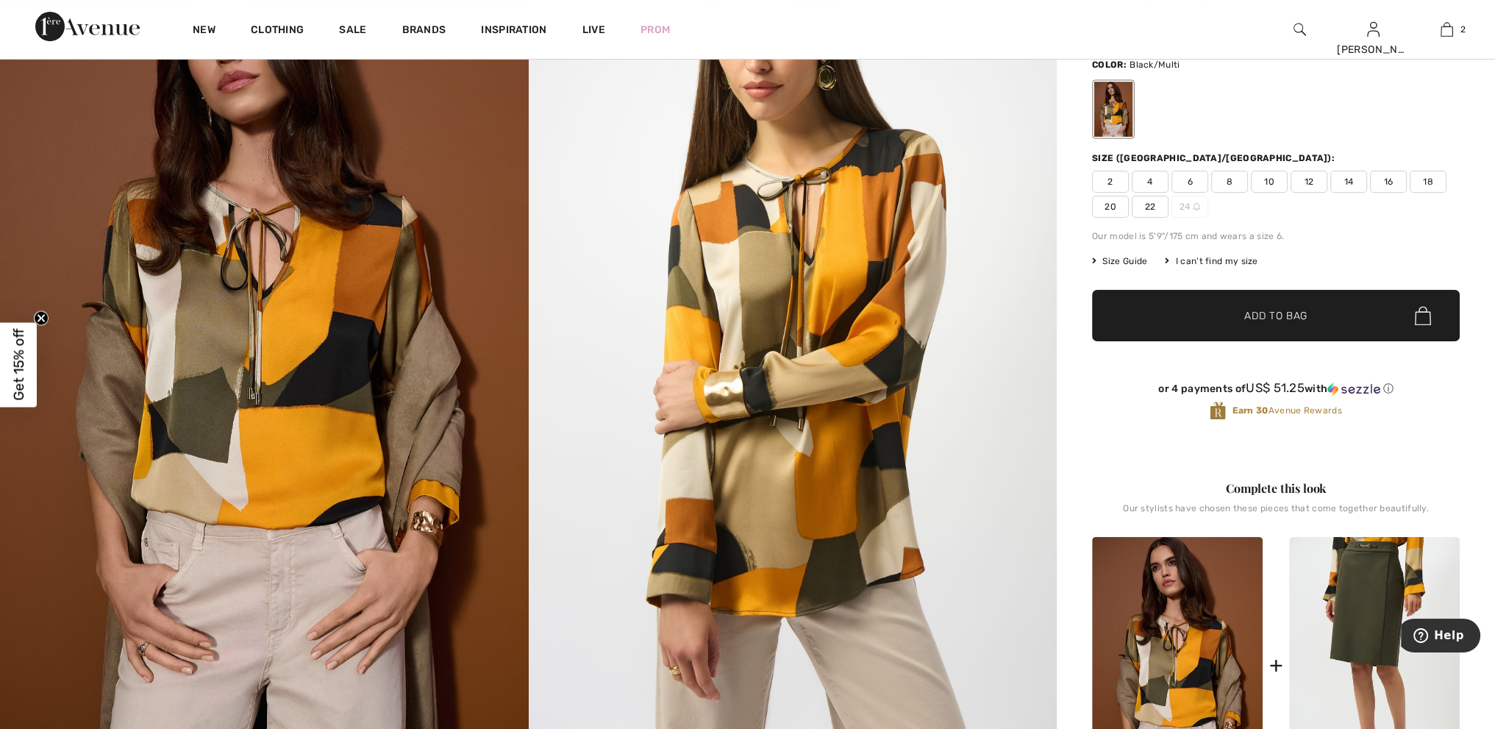
scroll to position [74, 0]
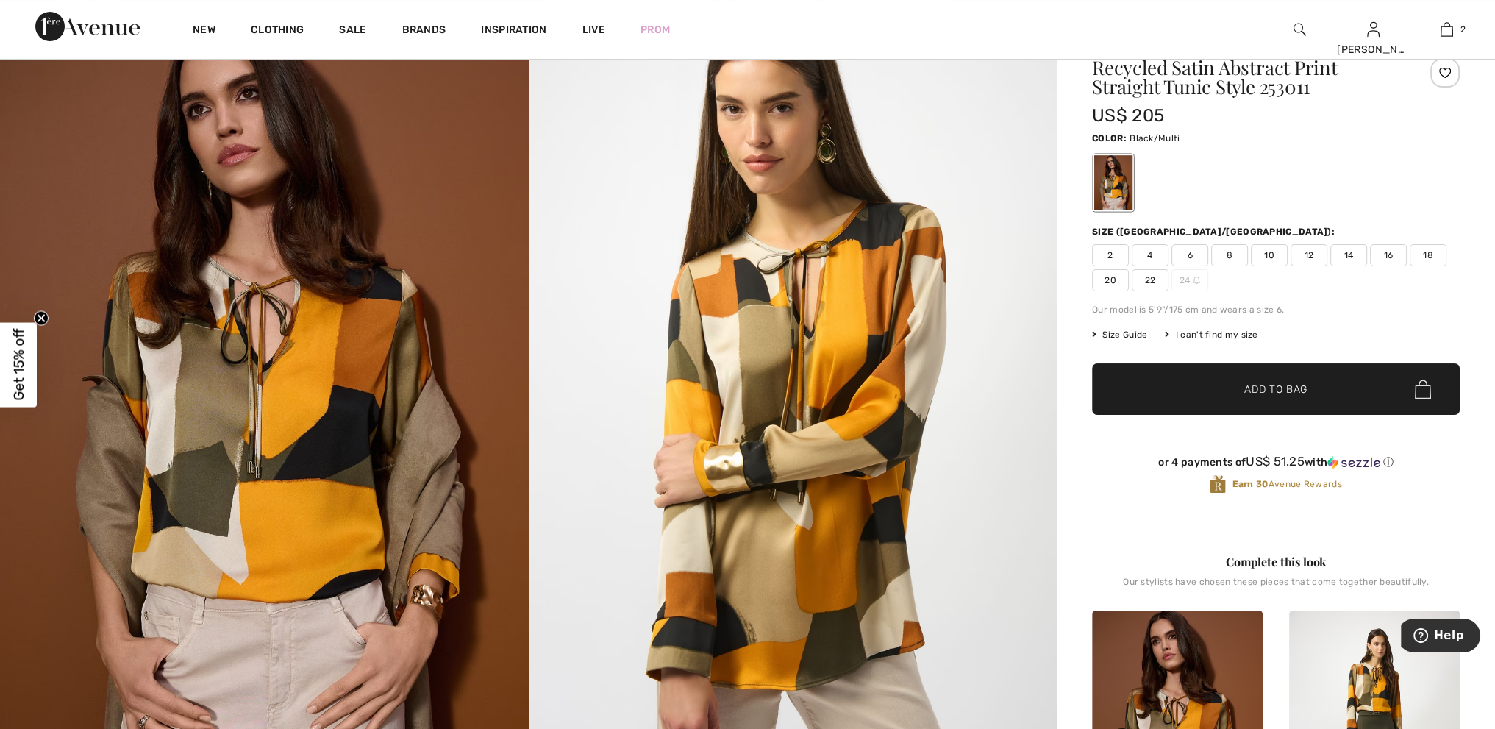
click at [1259, 255] on span "10" at bounding box center [1269, 255] width 37 height 22
click at [1243, 391] on span "✔ Added to Bag" at bounding box center [1254, 389] width 90 height 15
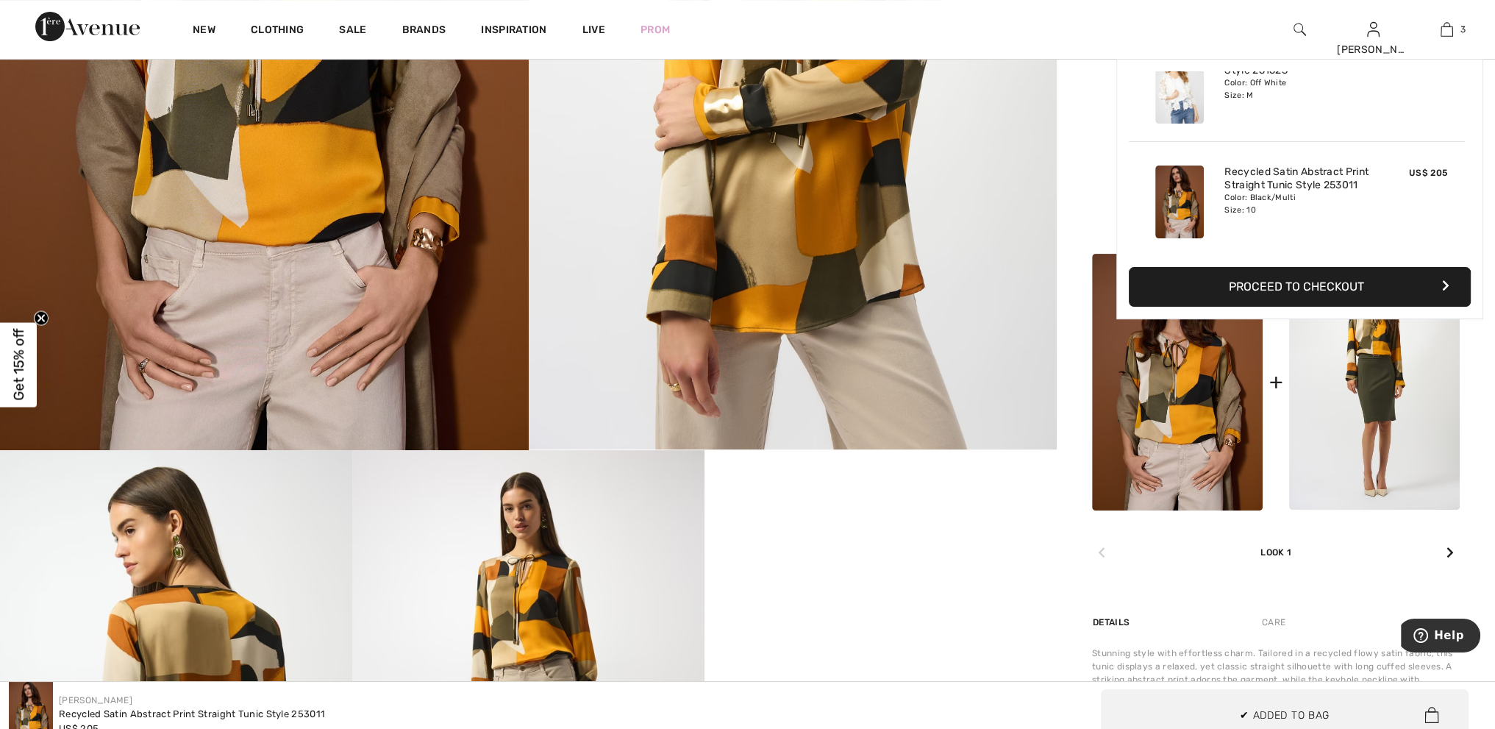
scroll to position [441, 0]
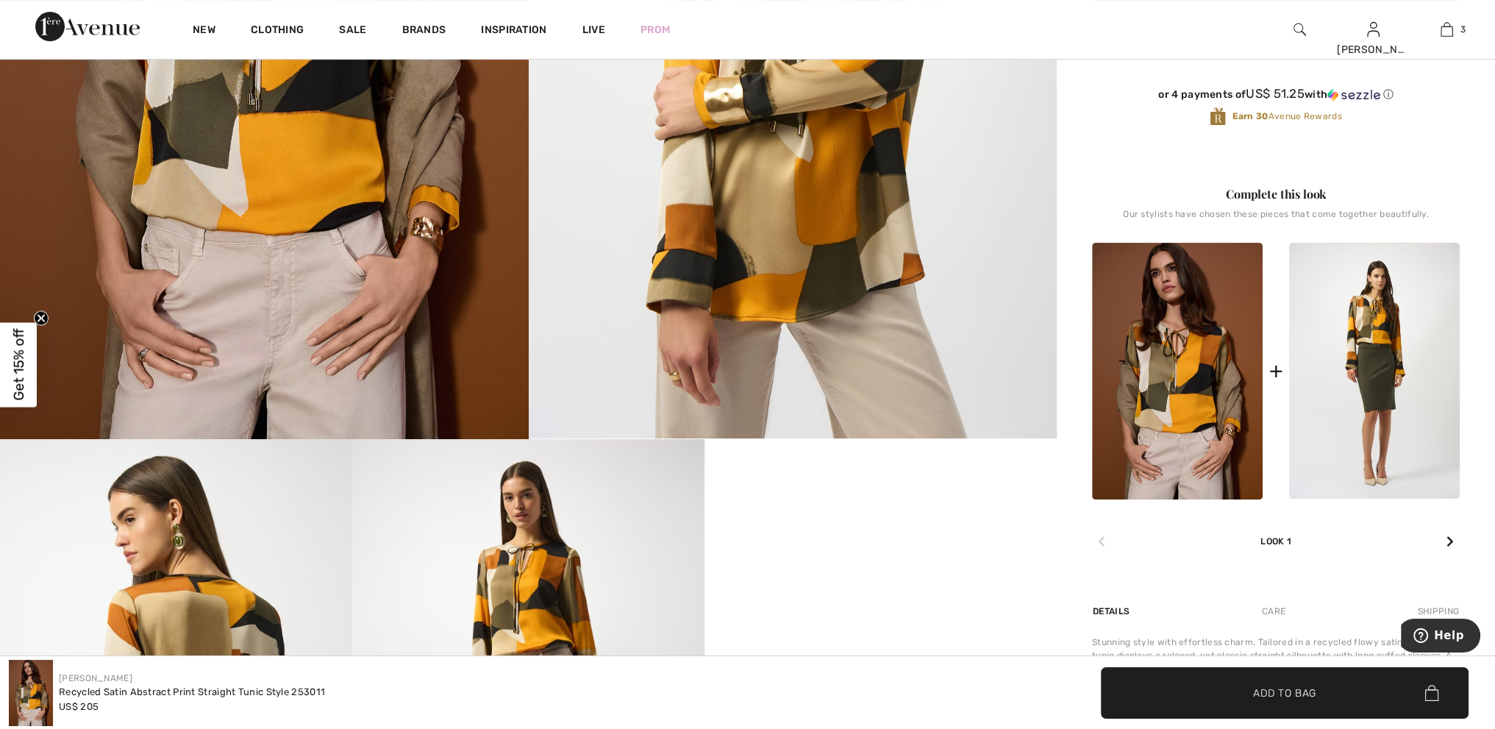
click at [1450, 542] on icon at bounding box center [1450, 541] width 7 height 12
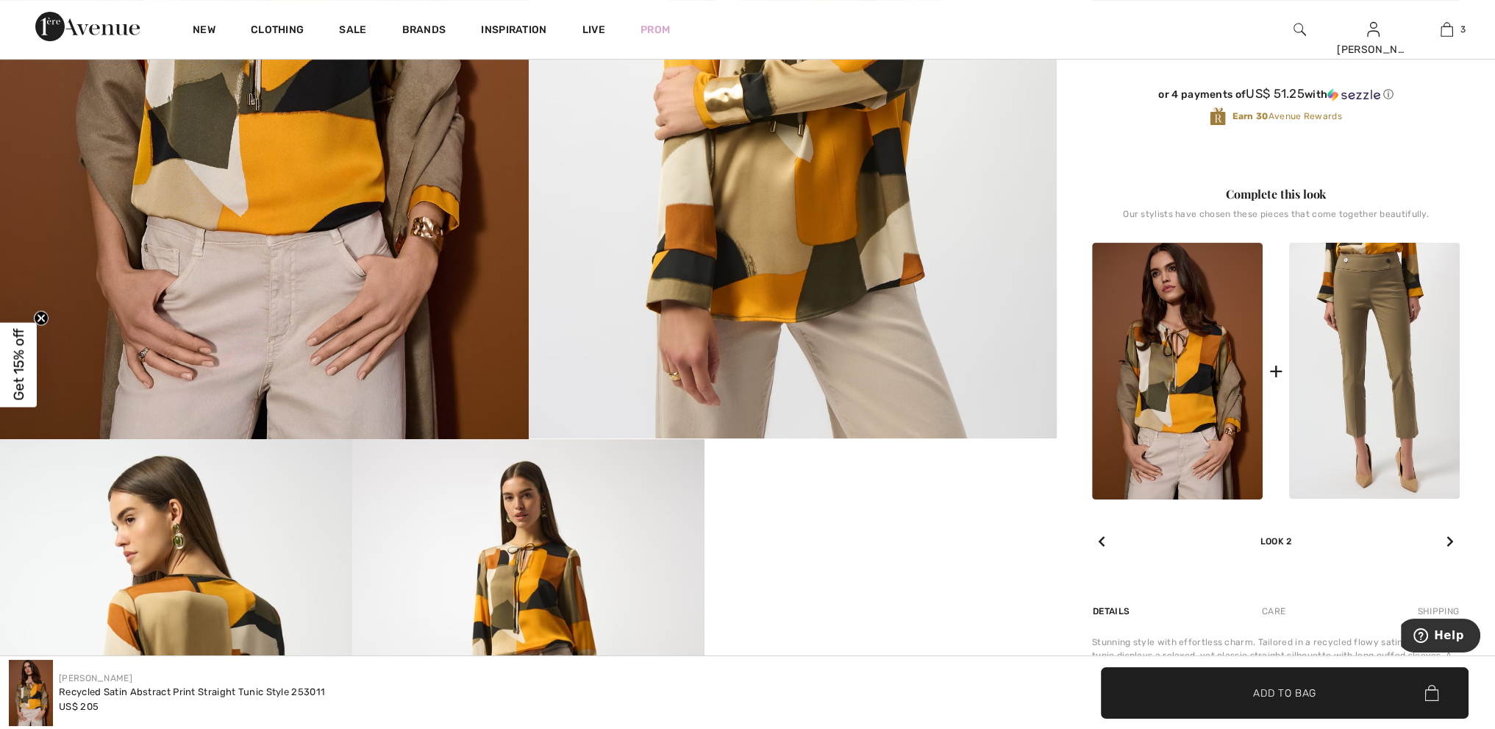
click at [1450, 542] on icon at bounding box center [1450, 541] width 7 height 12
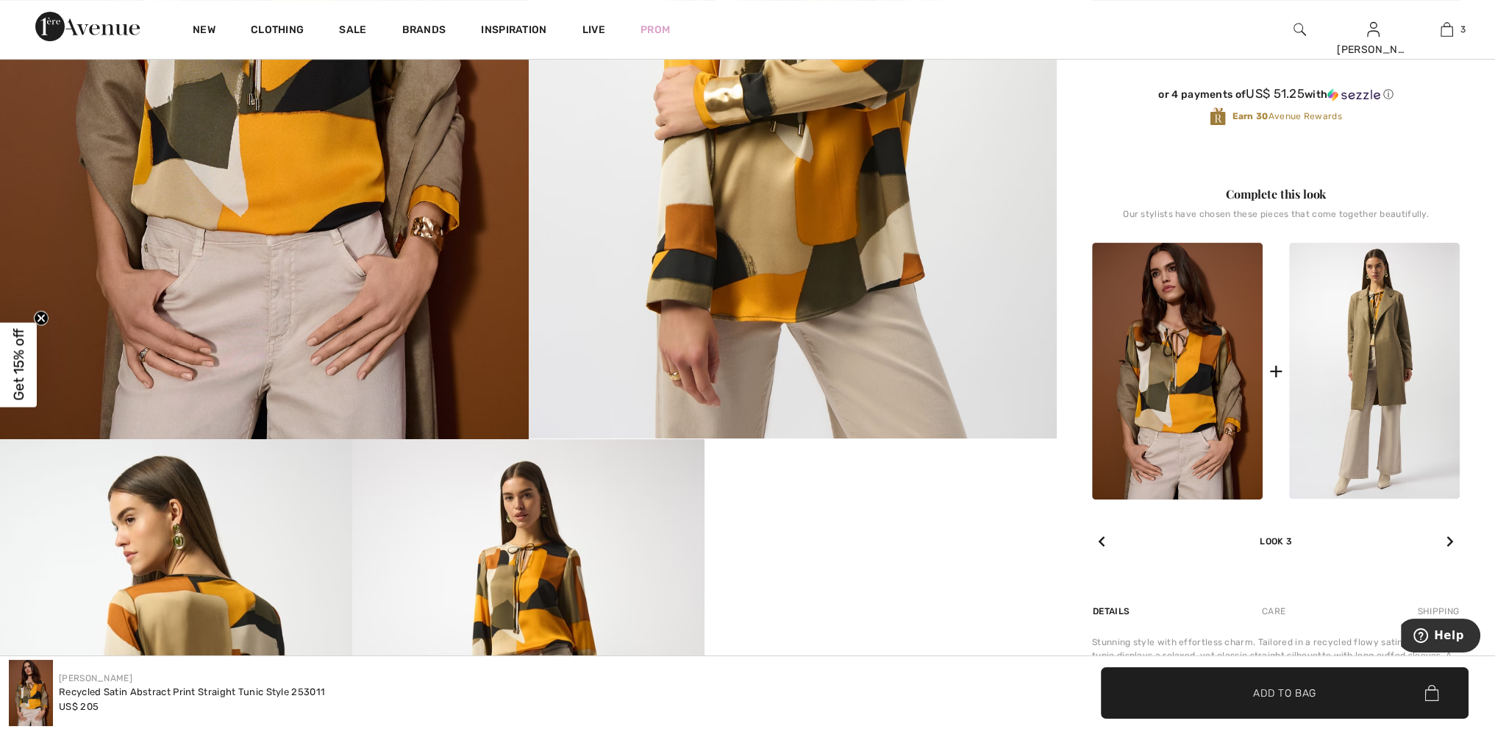
click at [1370, 420] on img at bounding box center [1374, 371] width 171 height 257
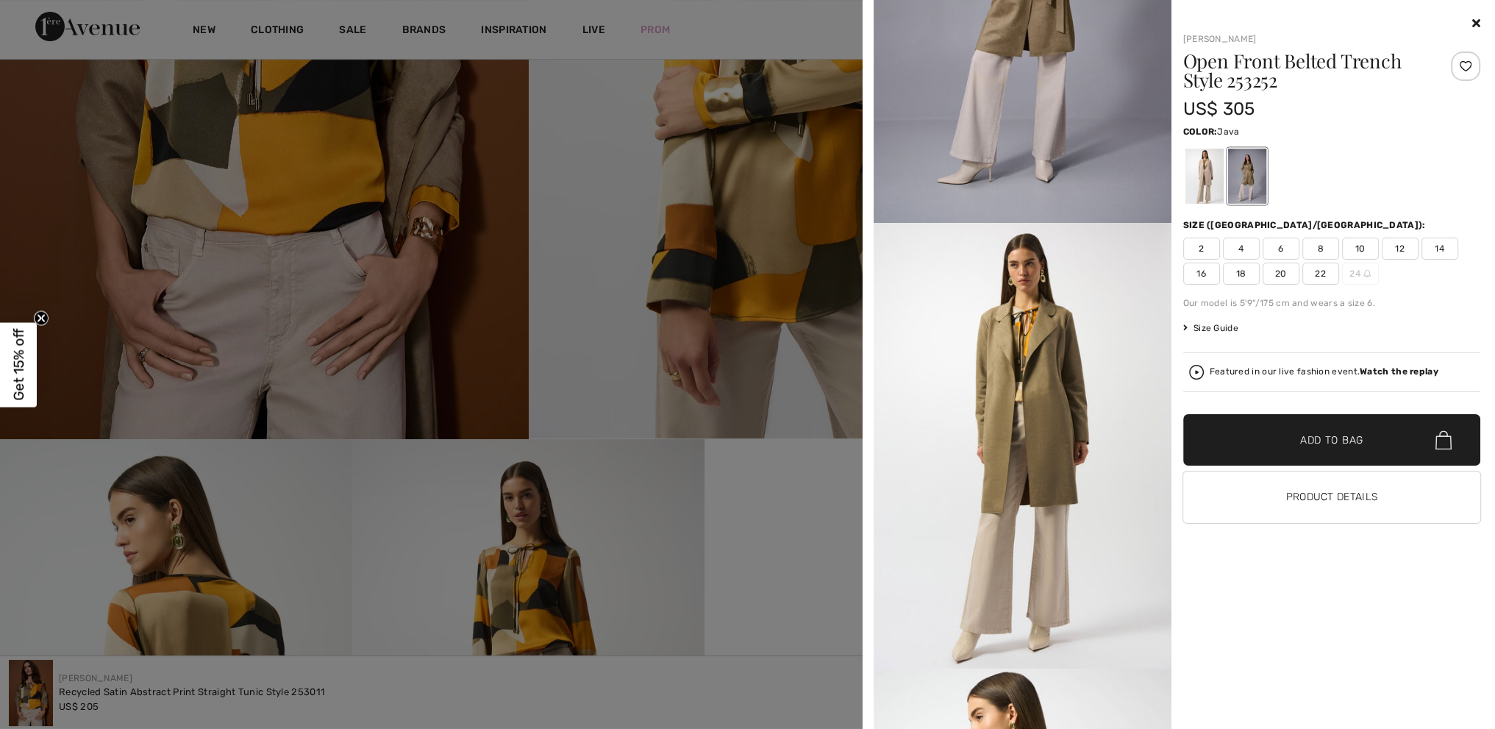
scroll to position [223, 0]
click at [1475, 23] on icon at bounding box center [1477, 23] width 8 height 12
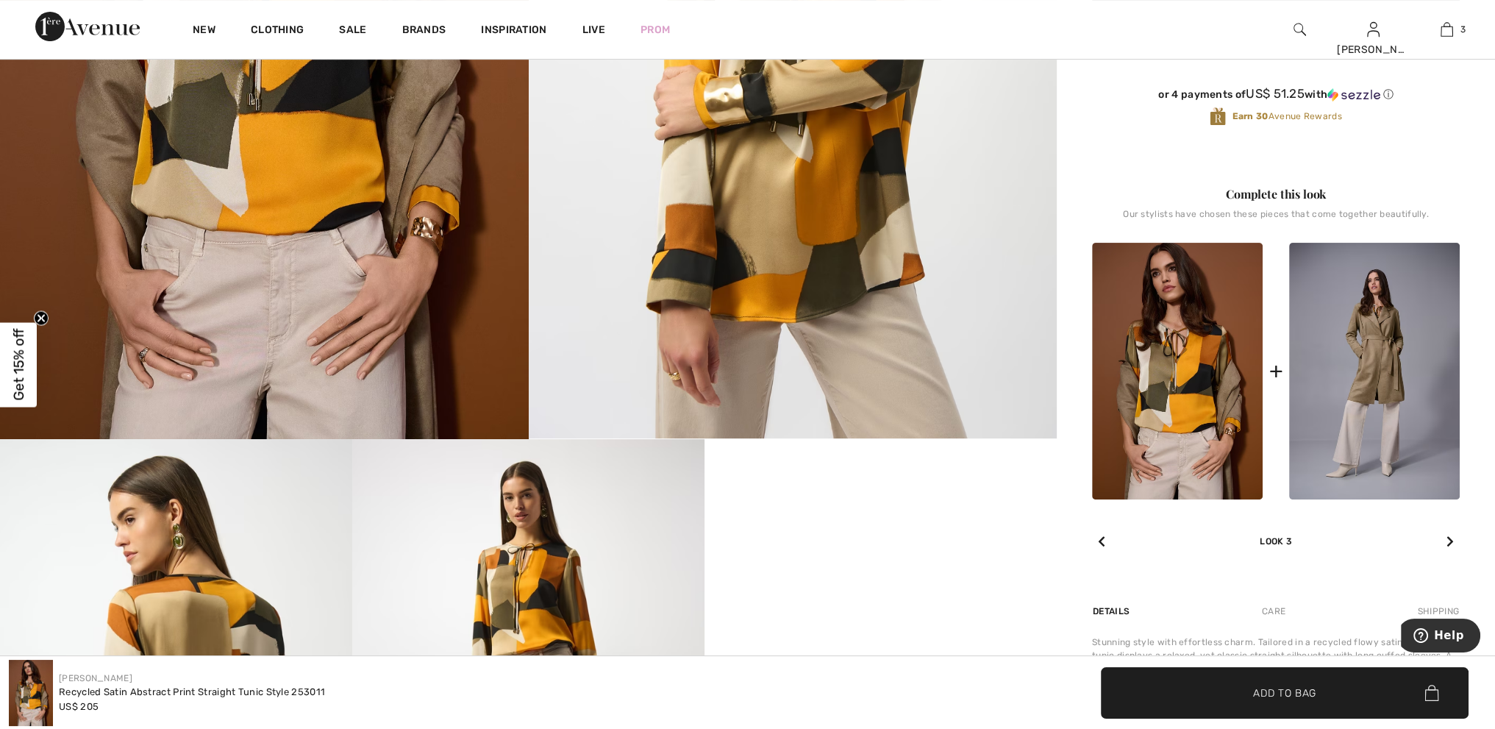
click at [1445, 538] on div at bounding box center [1450, 541] width 19 height 29
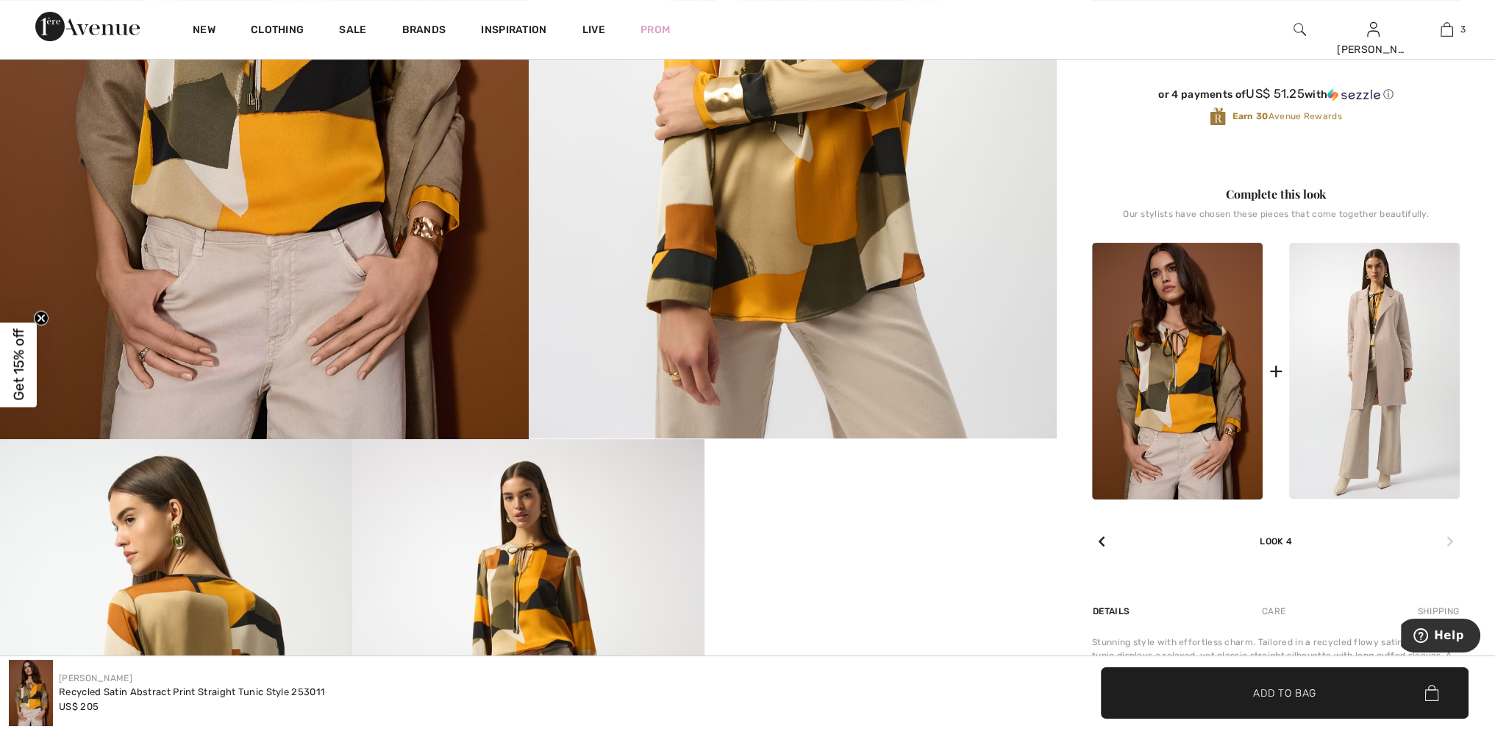
click at [1445, 538] on div at bounding box center [1450, 541] width 19 height 29
click at [1104, 542] on icon at bounding box center [1101, 541] width 7 height 12
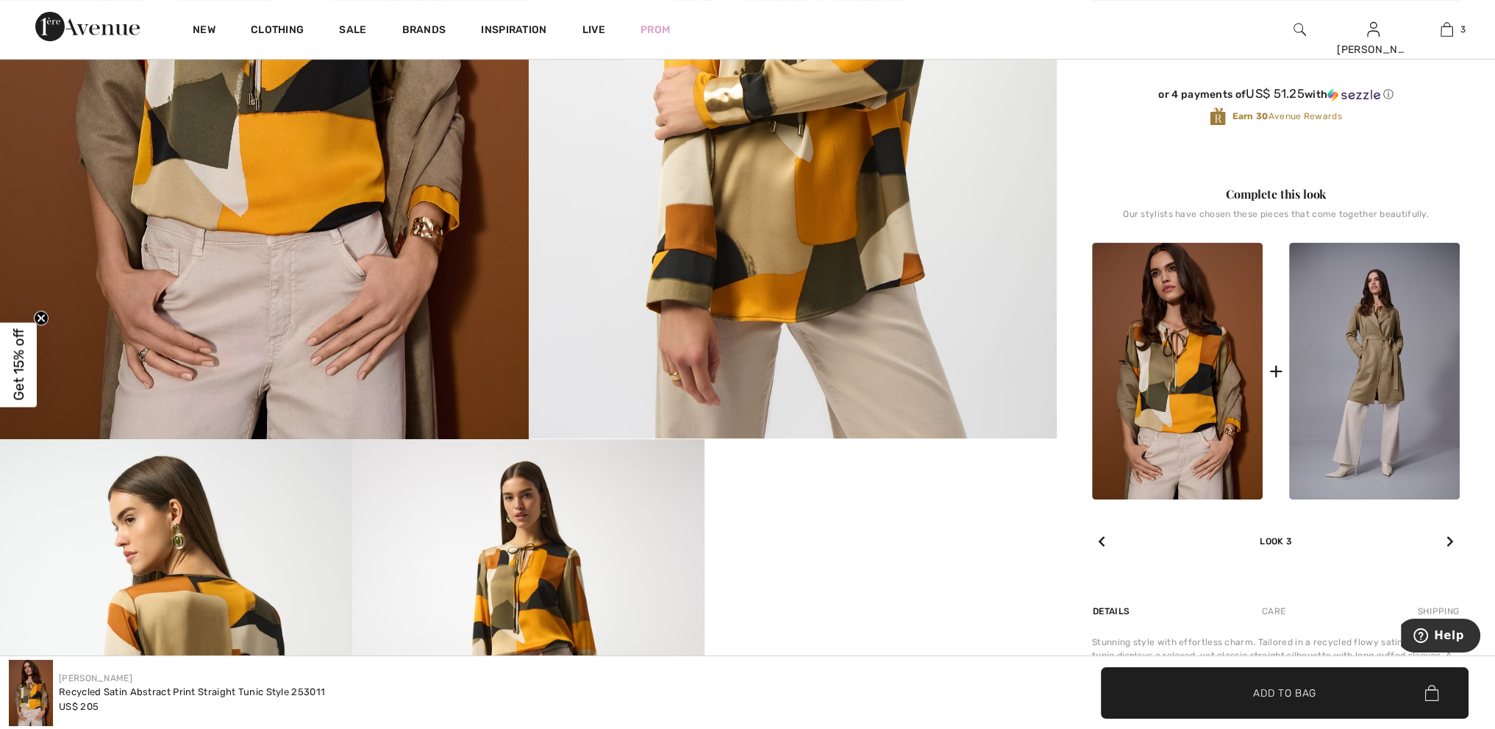
click at [1104, 542] on icon at bounding box center [1101, 541] width 7 height 12
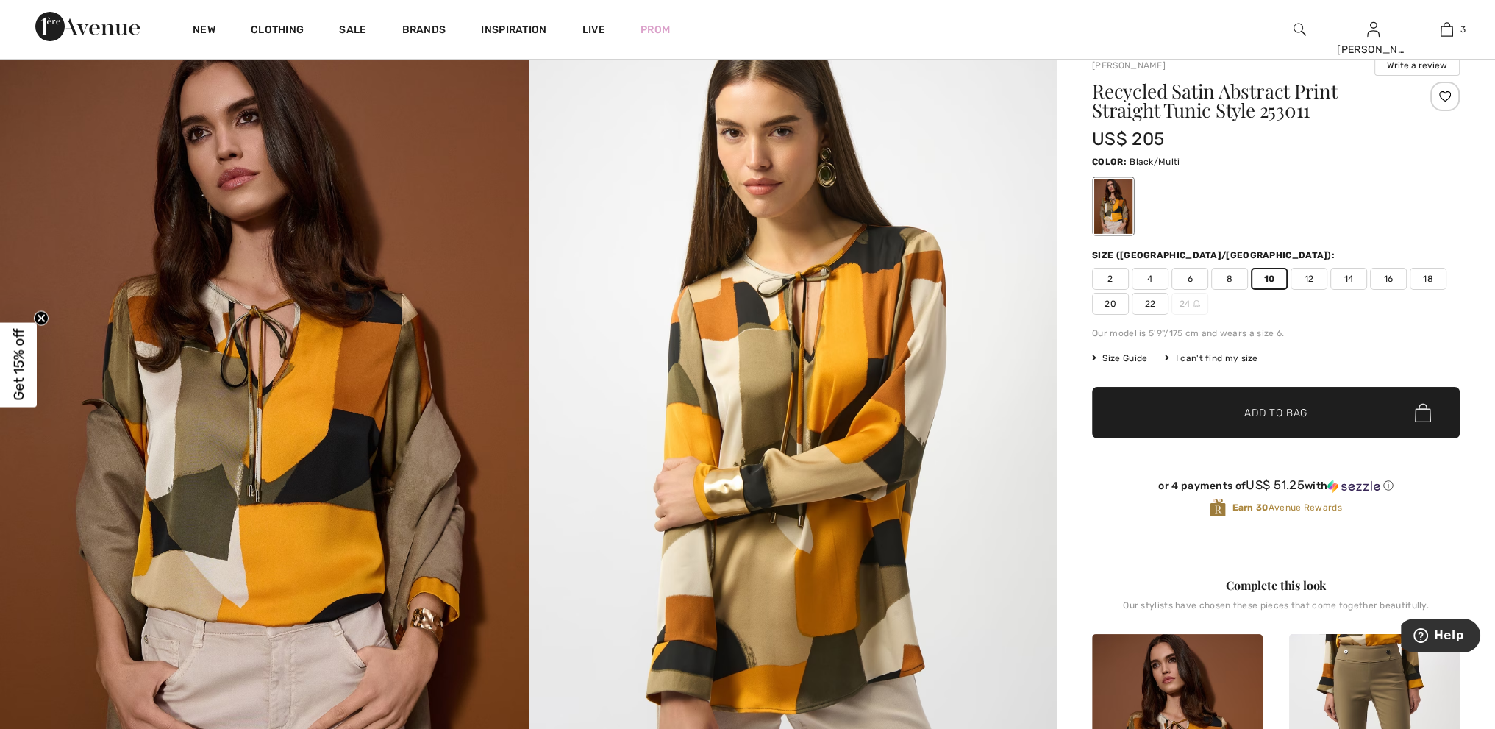
scroll to position [0, 0]
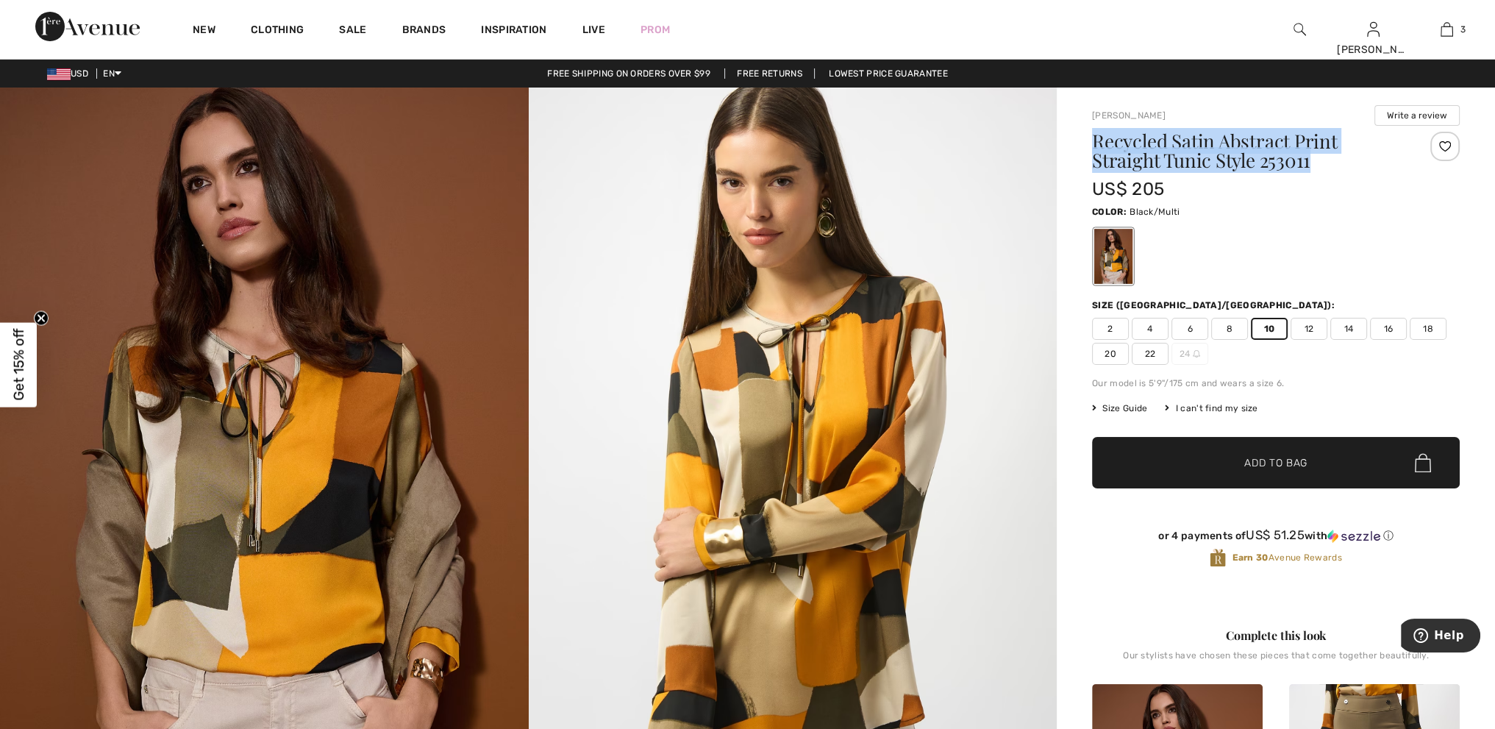
drag, startPoint x: 1329, startPoint y: 155, endPoint x: 1094, endPoint y: 146, distance: 234.8
click at [1094, 146] on h1 "Recycled Satin Abstract Print Straight Tunic Style 253011" at bounding box center [1245, 151] width 307 height 38
copy h1 "Recycled Satin Abstract Print Straight Tunic Style 253011"
click at [1456, 633] on span "Help" at bounding box center [1449, 635] width 30 height 13
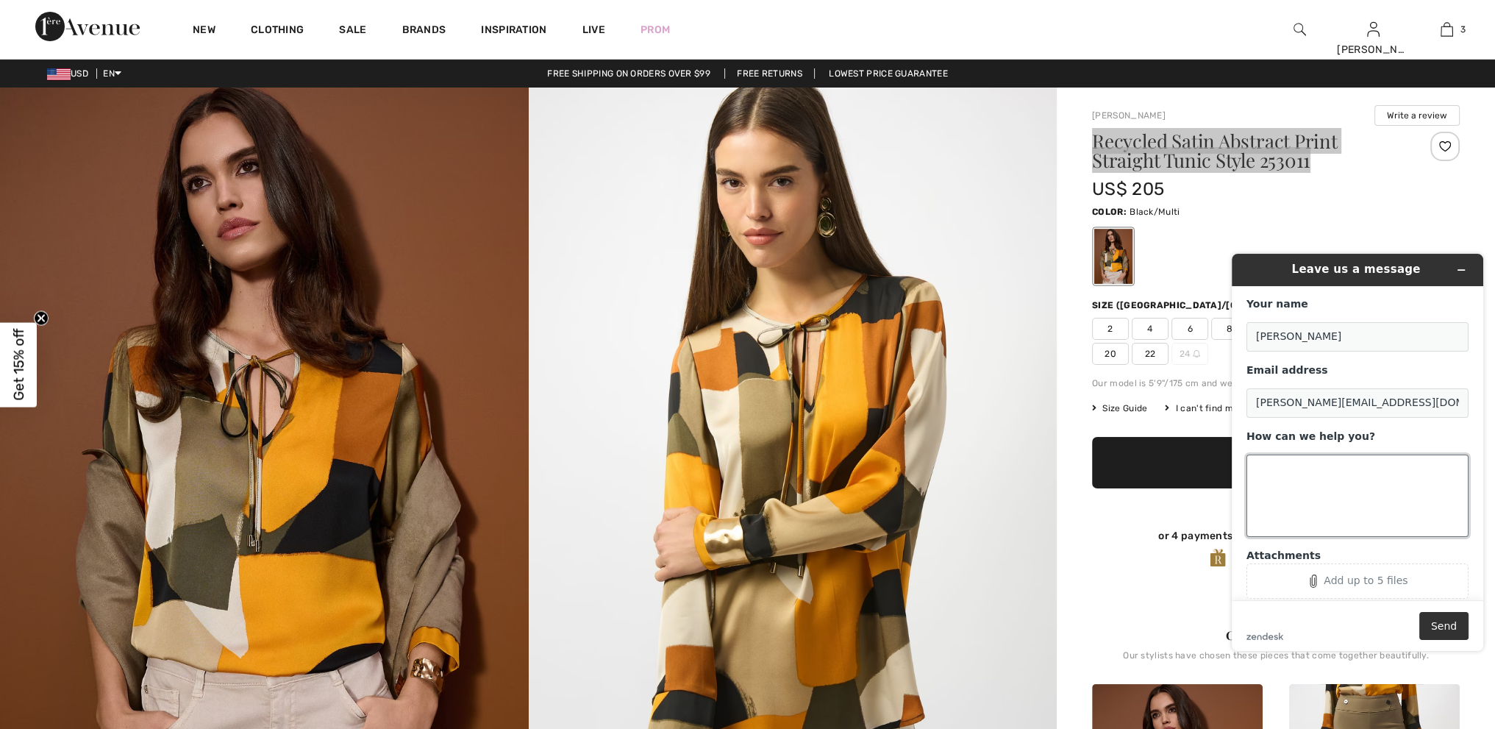
click at [1284, 484] on textarea "How can we help you?" at bounding box center [1358, 496] width 222 height 82
paste textarea "Recycled Satin Abstract Print Straight Tunic Style 253011"
type textarea "Do you have the pants that are shown with Recycled Satin Abstract Print Straigh…"
click at [1425, 627] on button "Send" at bounding box center [1444, 626] width 49 height 28
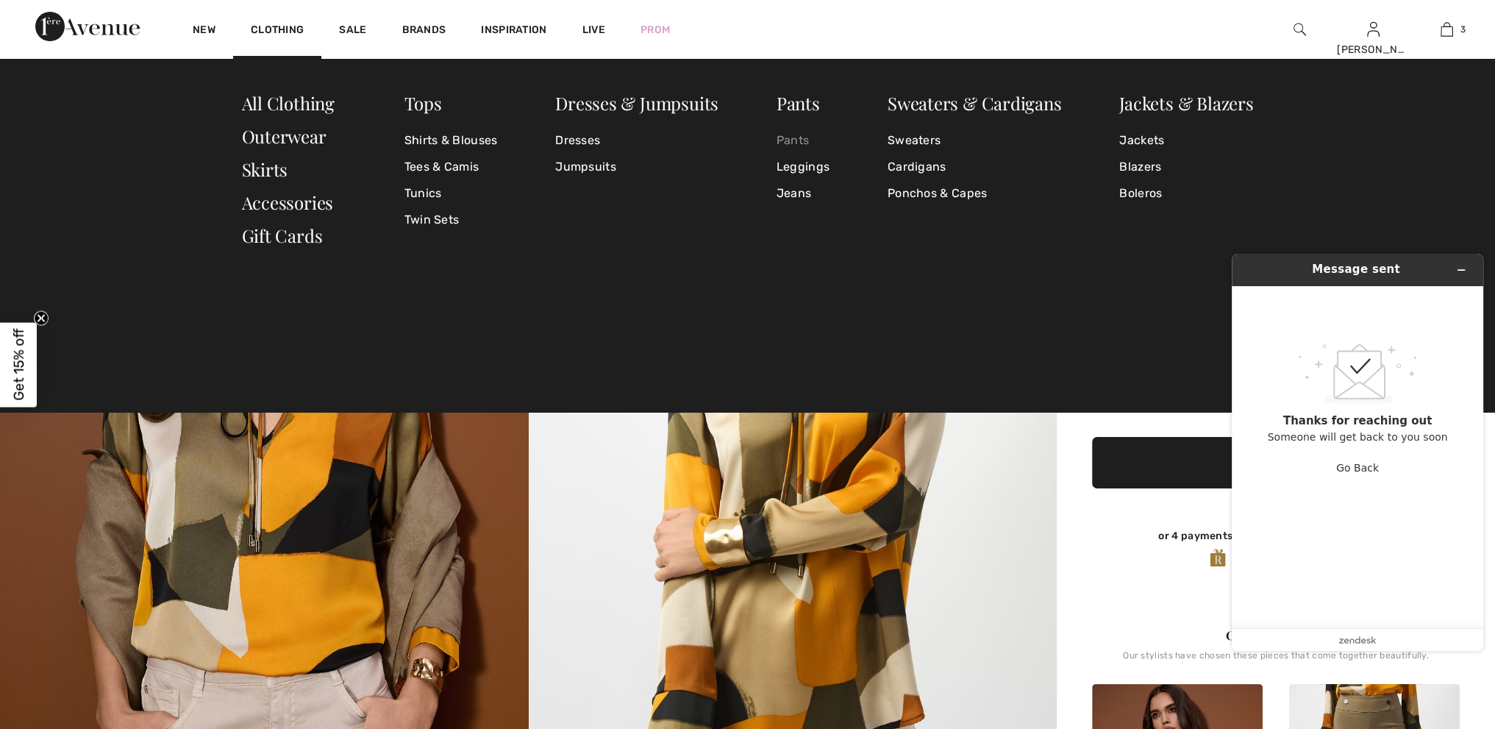
click at [794, 141] on link "Pants" at bounding box center [803, 140] width 53 height 26
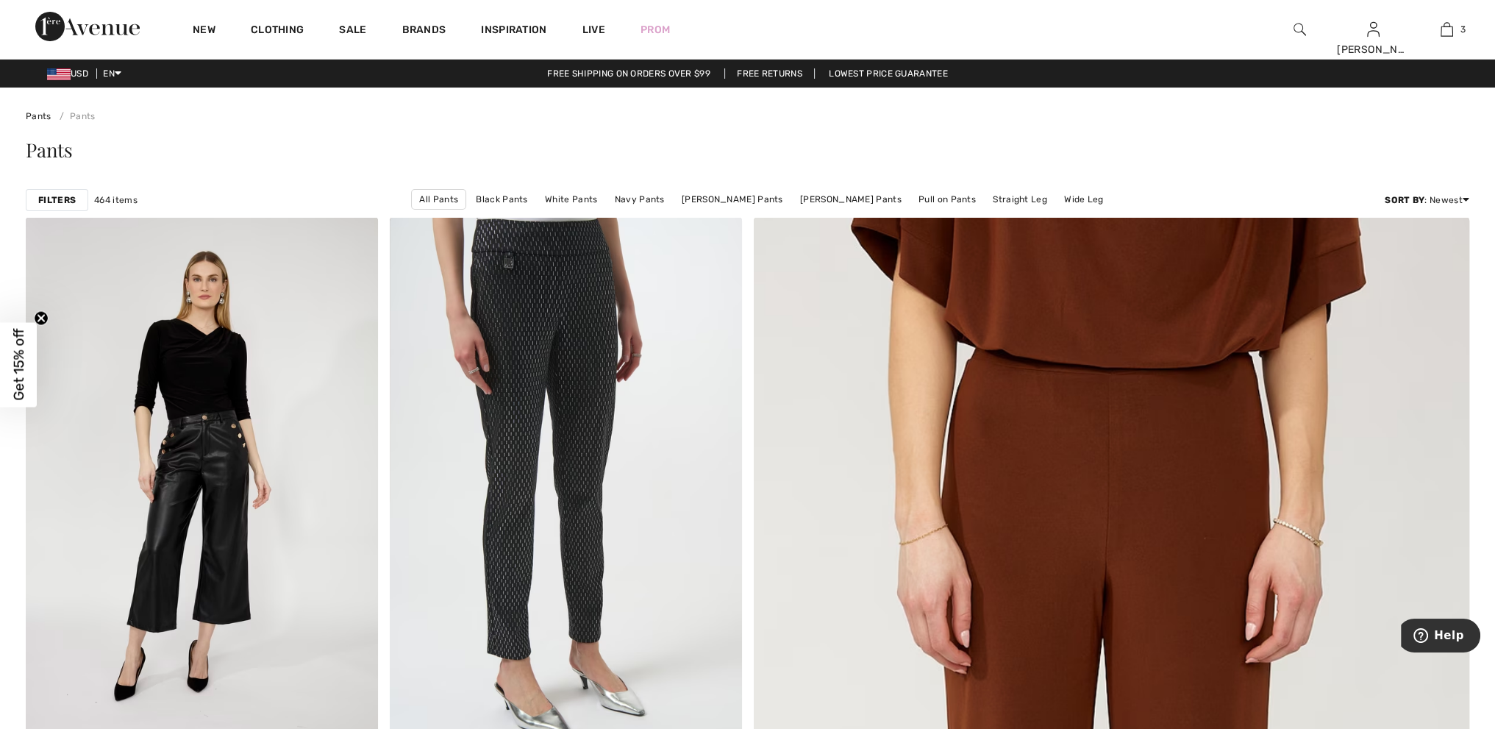
click at [52, 206] on strong "Filters" at bounding box center [57, 199] width 38 height 13
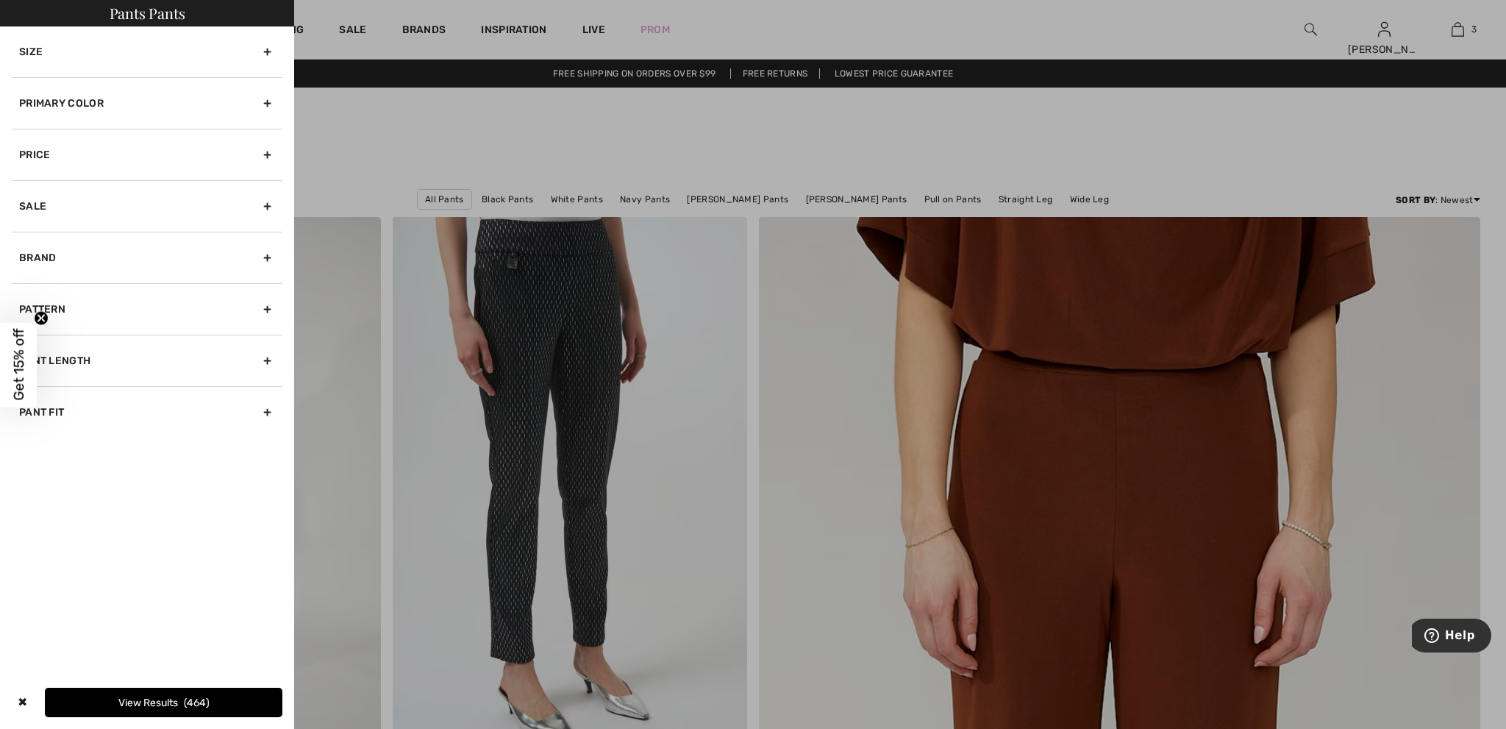
click at [137, 105] on div "Primary Color" at bounding box center [147, 102] width 271 height 51
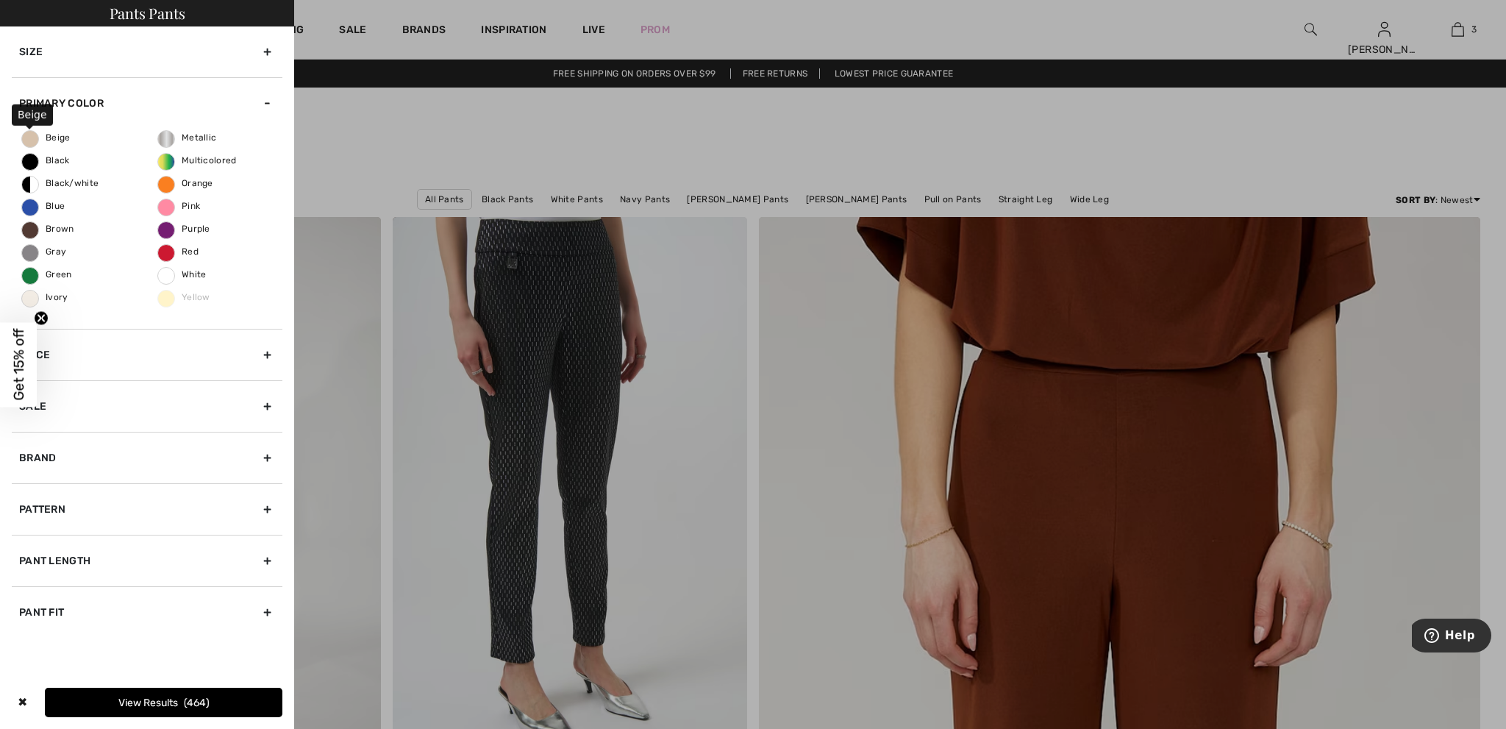
click at [67, 141] on span "Beige" at bounding box center [46, 137] width 49 height 10
click at [0, 0] on input "Beige" at bounding box center [0, 0] width 0 height 0
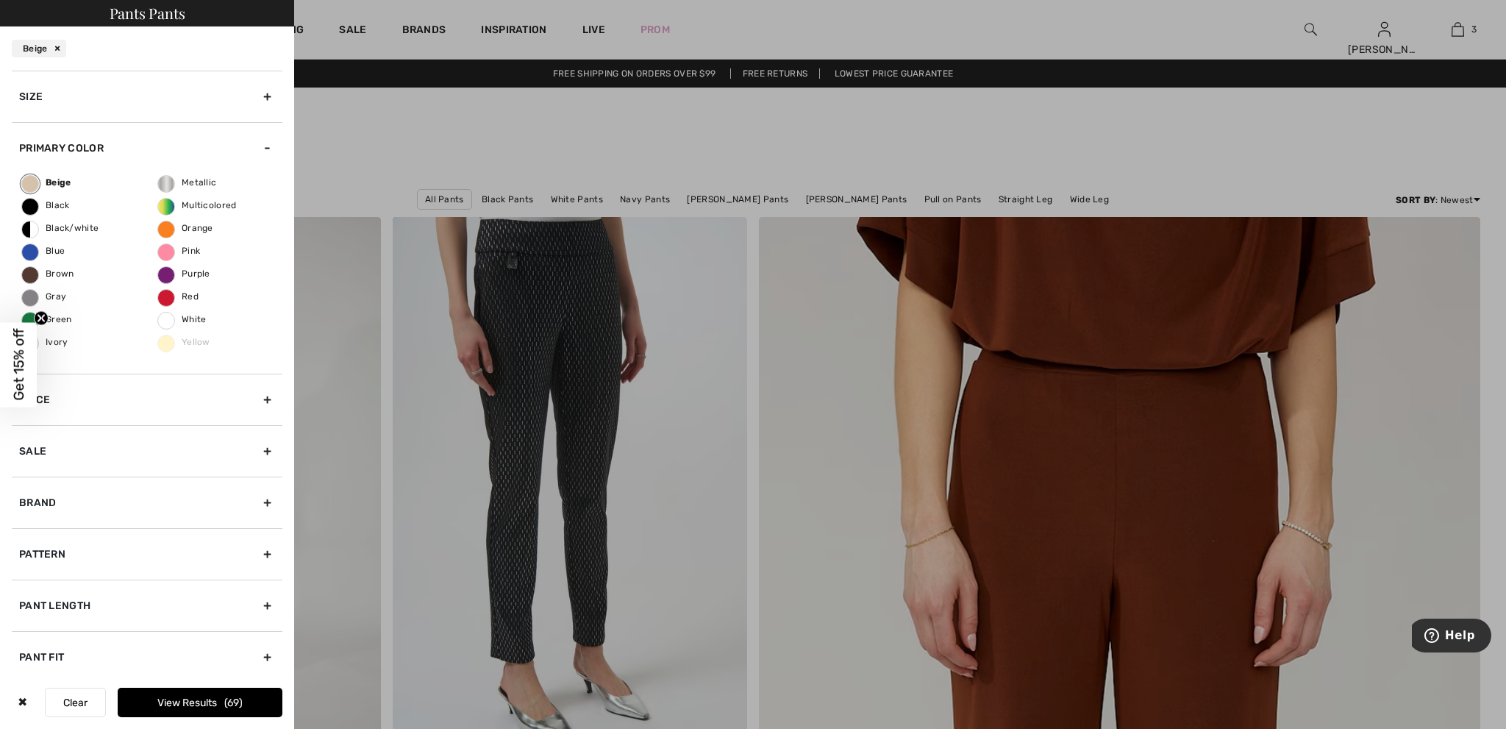
click at [509, 135] on div at bounding box center [753, 364] width 1506 height 729
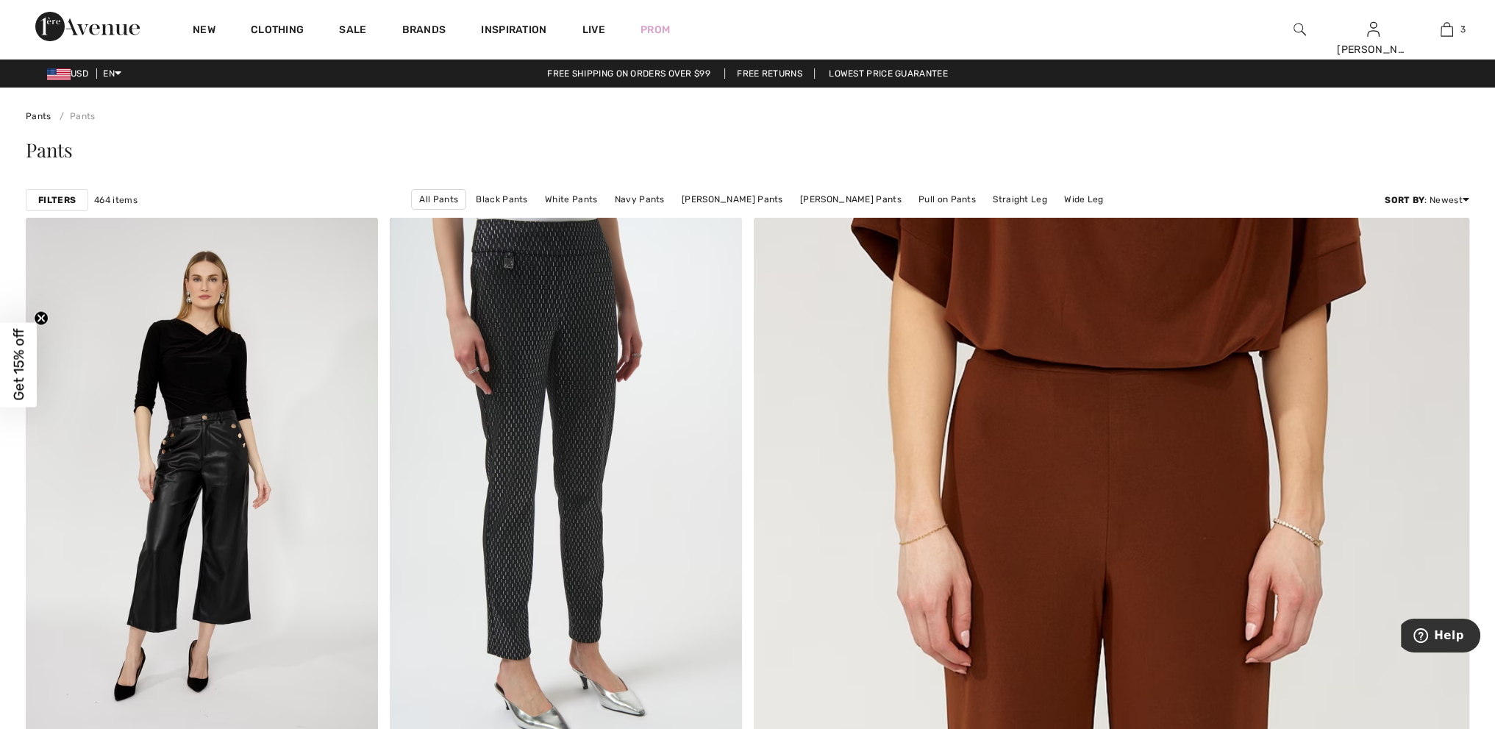
click at [48, 193] on strong "Filters" at bounding box center [57, 199] width 38 height 13
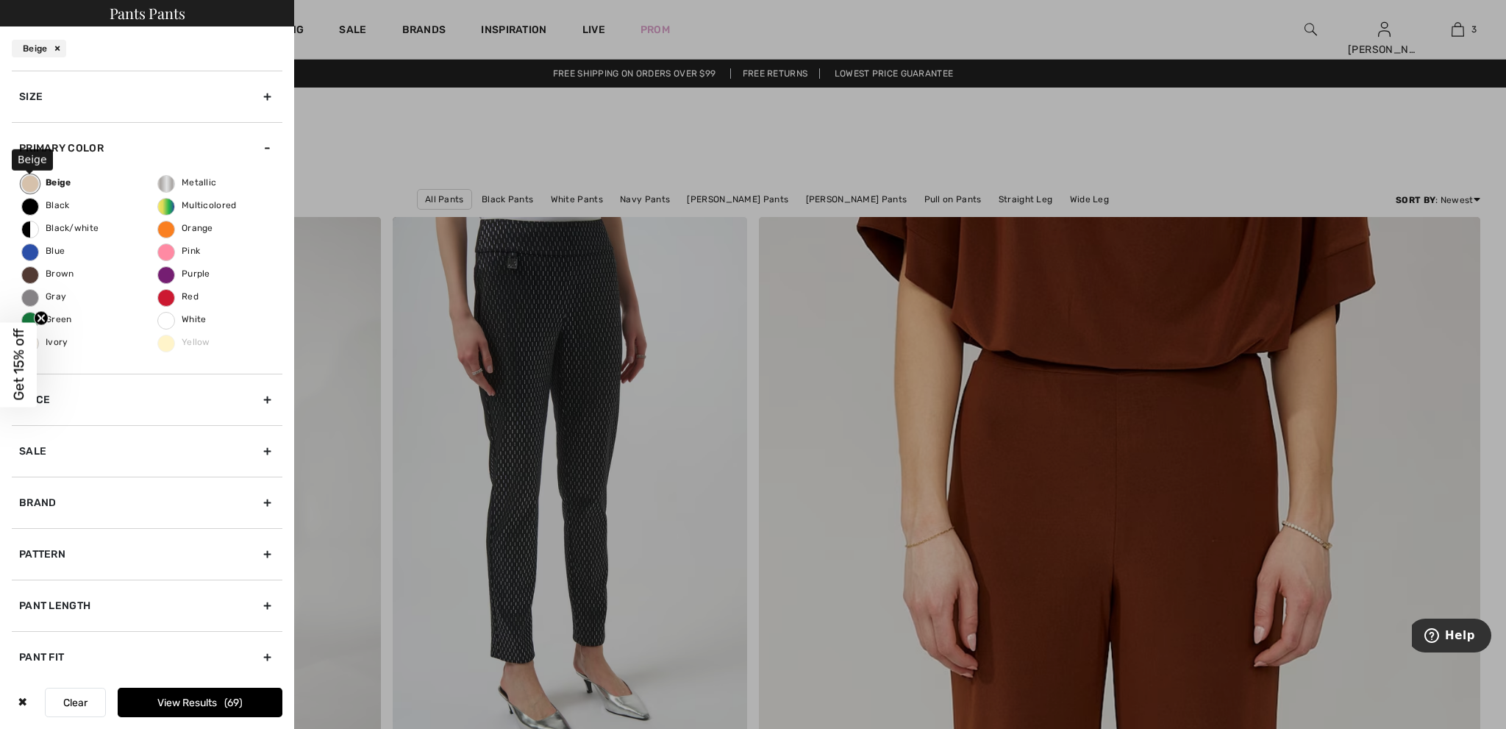
click at [29, 185] on label "Beige" at bounding box center [30, 184] width 18 height 18
click at [0, 0] on input "Beige" at bounding box center [0, 0] width 0 height 0
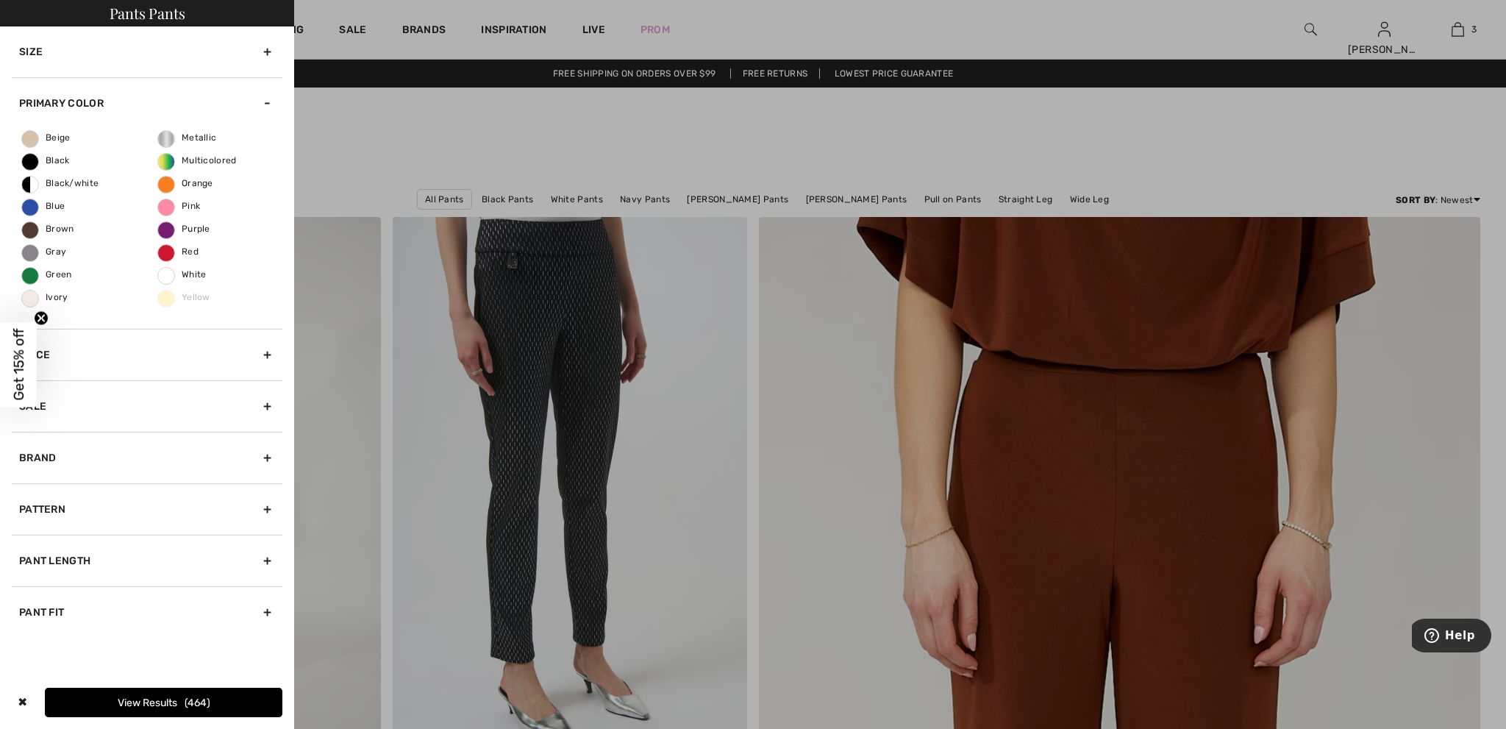
click at [450, 140] on div at bounding box center [753, 364] width 1506 height 729
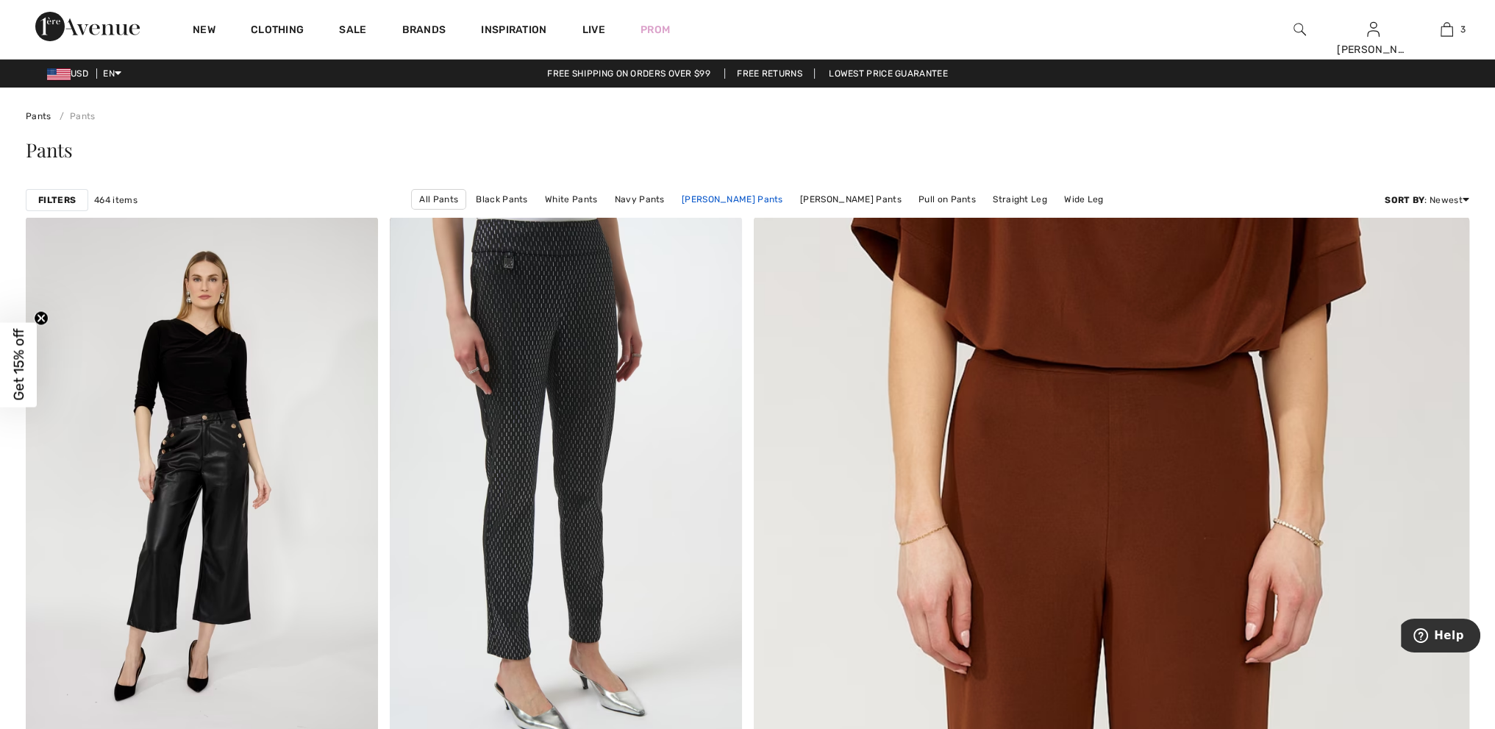
click at [774, 197] on link "Joseph Ribkoff Pants" at bounding box center [732, 199] width 116 height 19
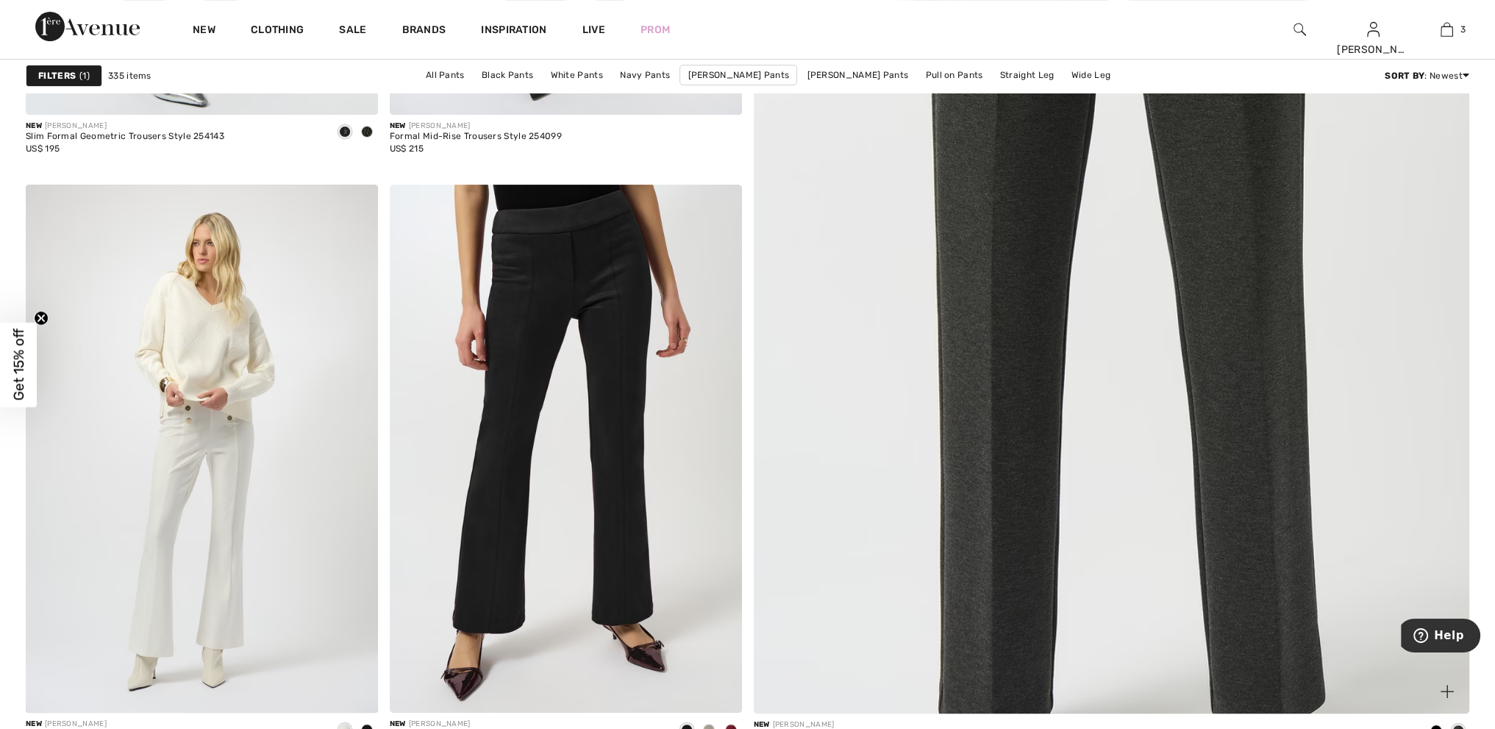
scroll to position [809, 0]
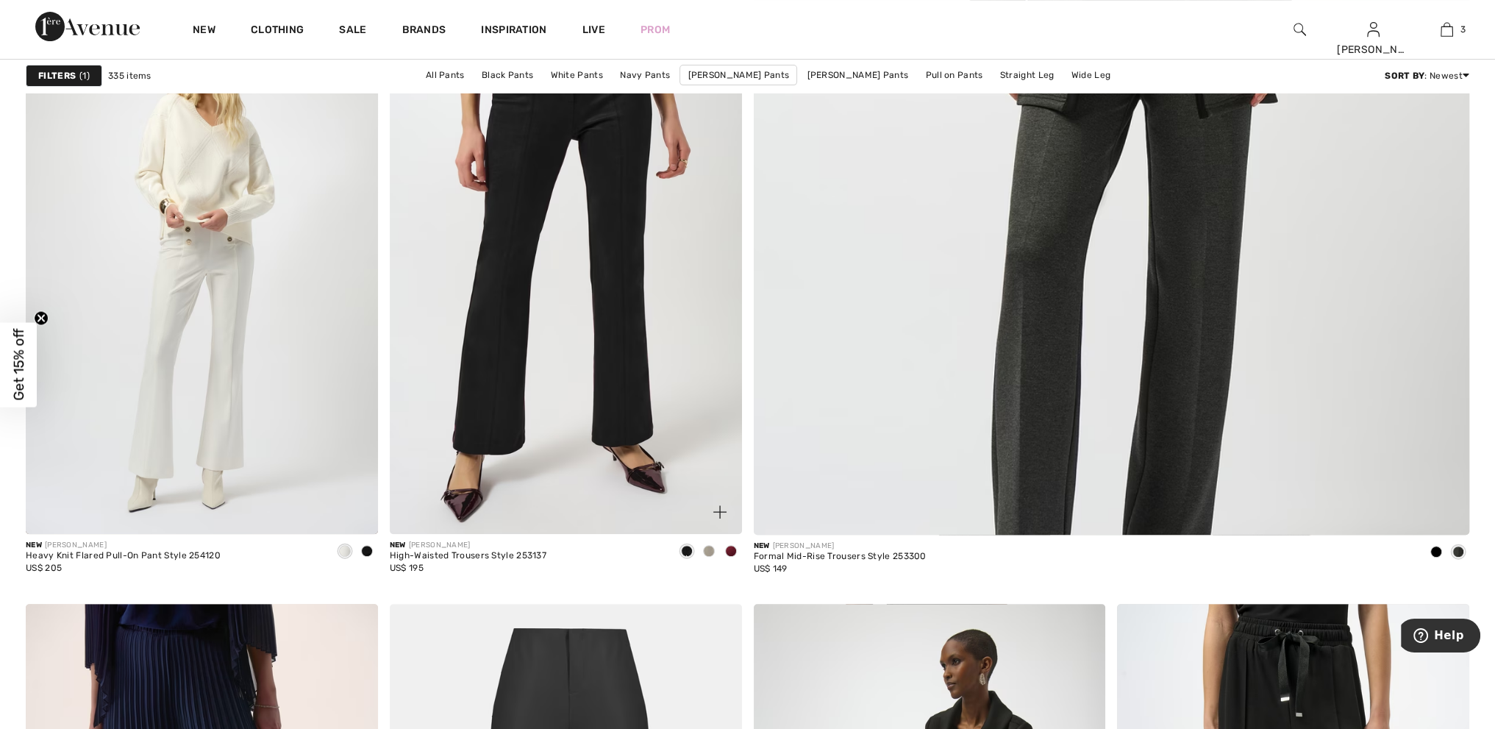
click at [705, 552] on span at bounding box center [709, 551] width 12 height 12
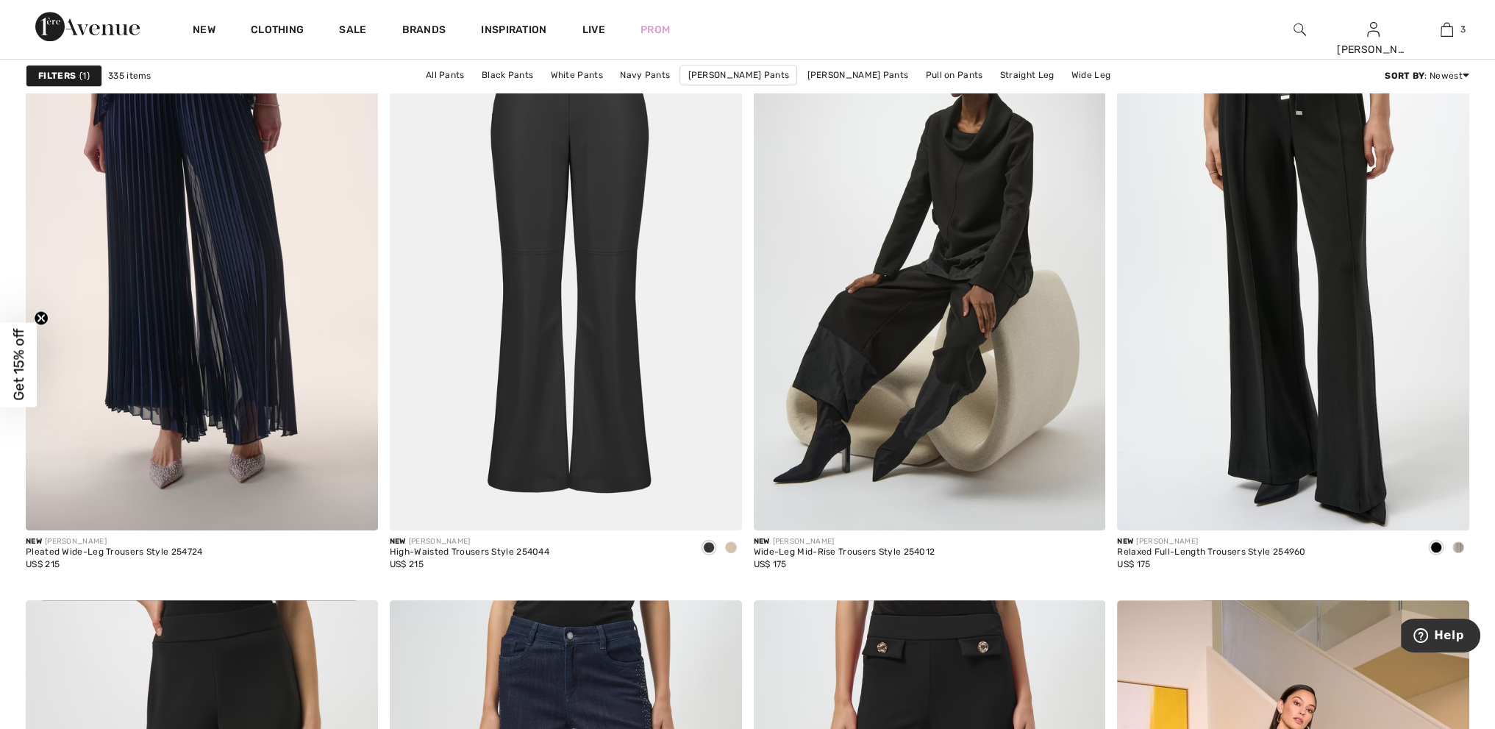
scroll to position [1692, 0]
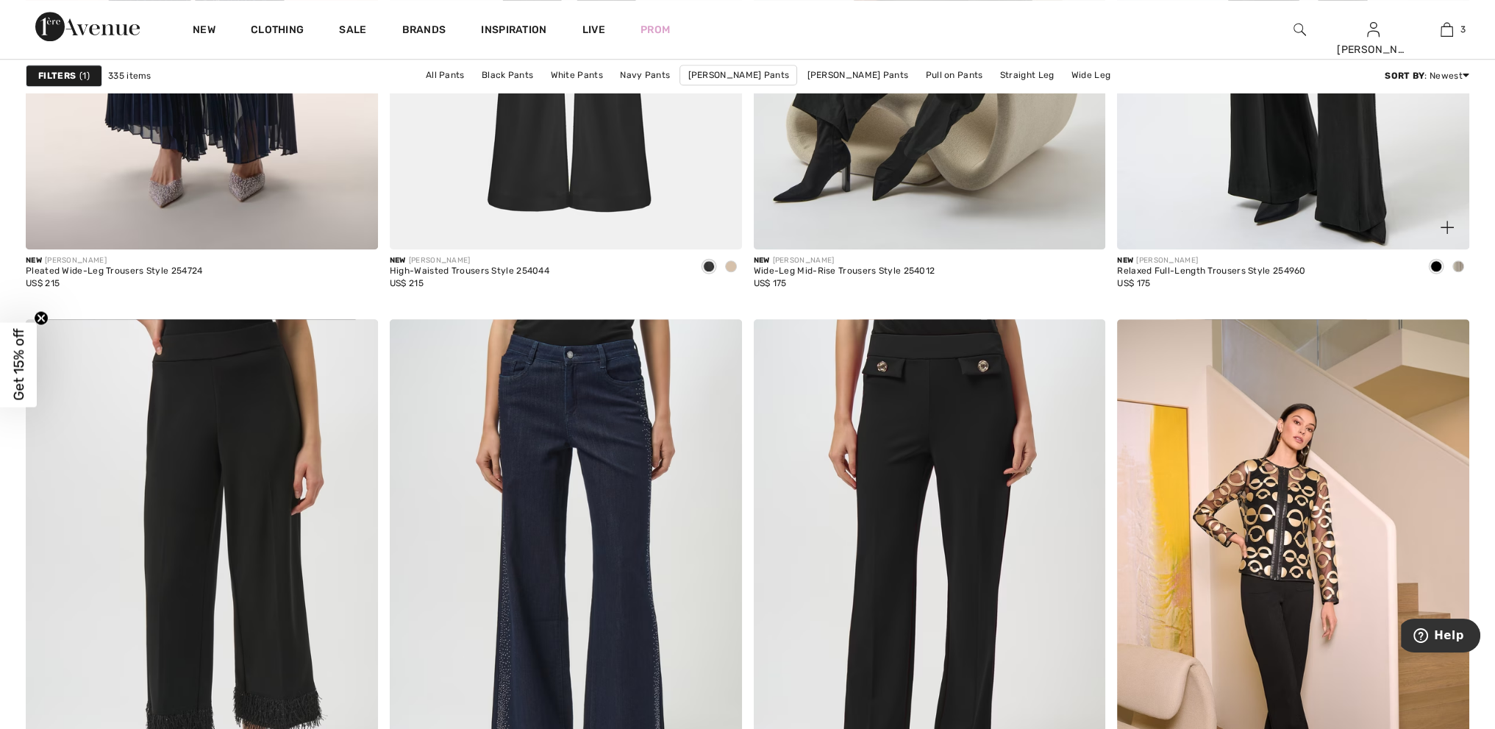
click at [1457, 264] on span at bounding box center [1459, 266] width 12 height 12
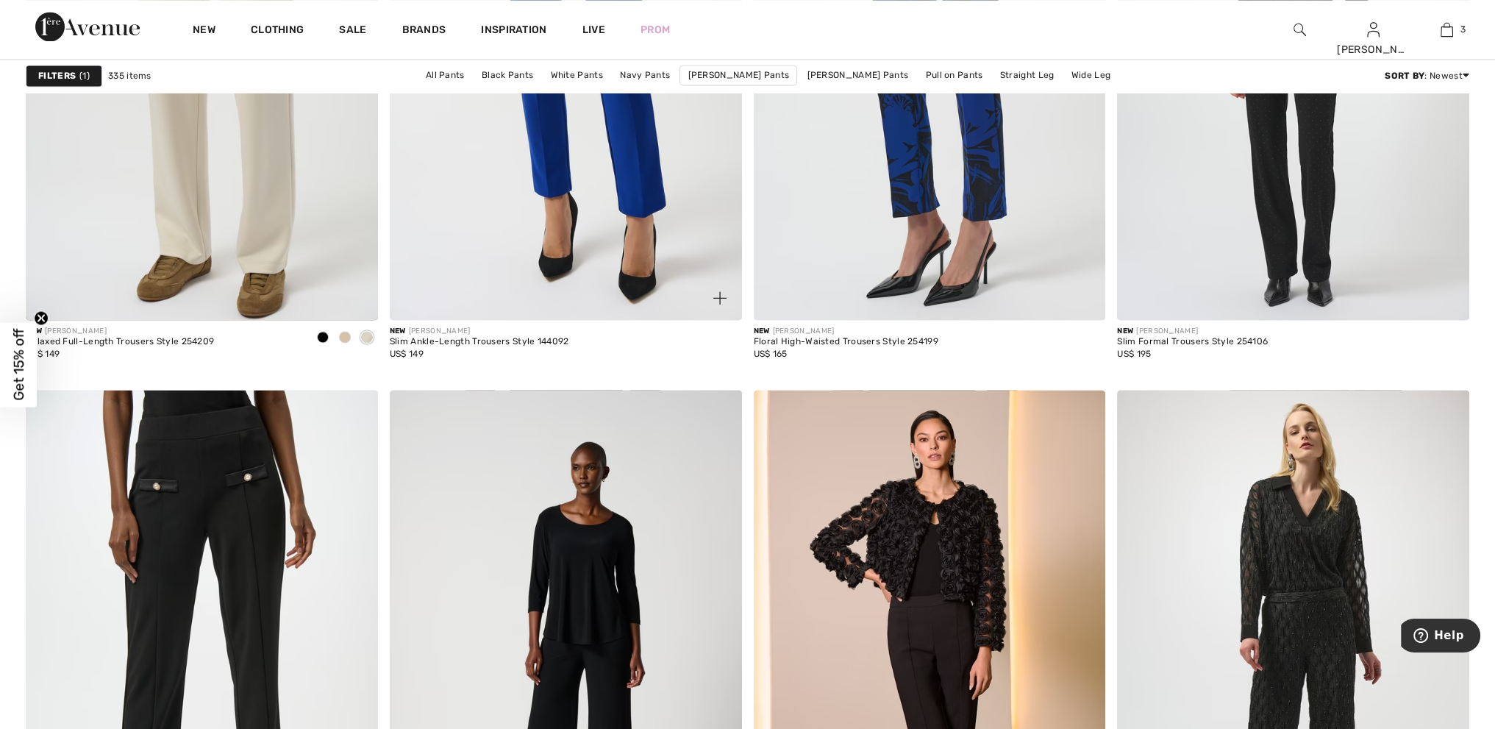
scroll to position [3310, 0]
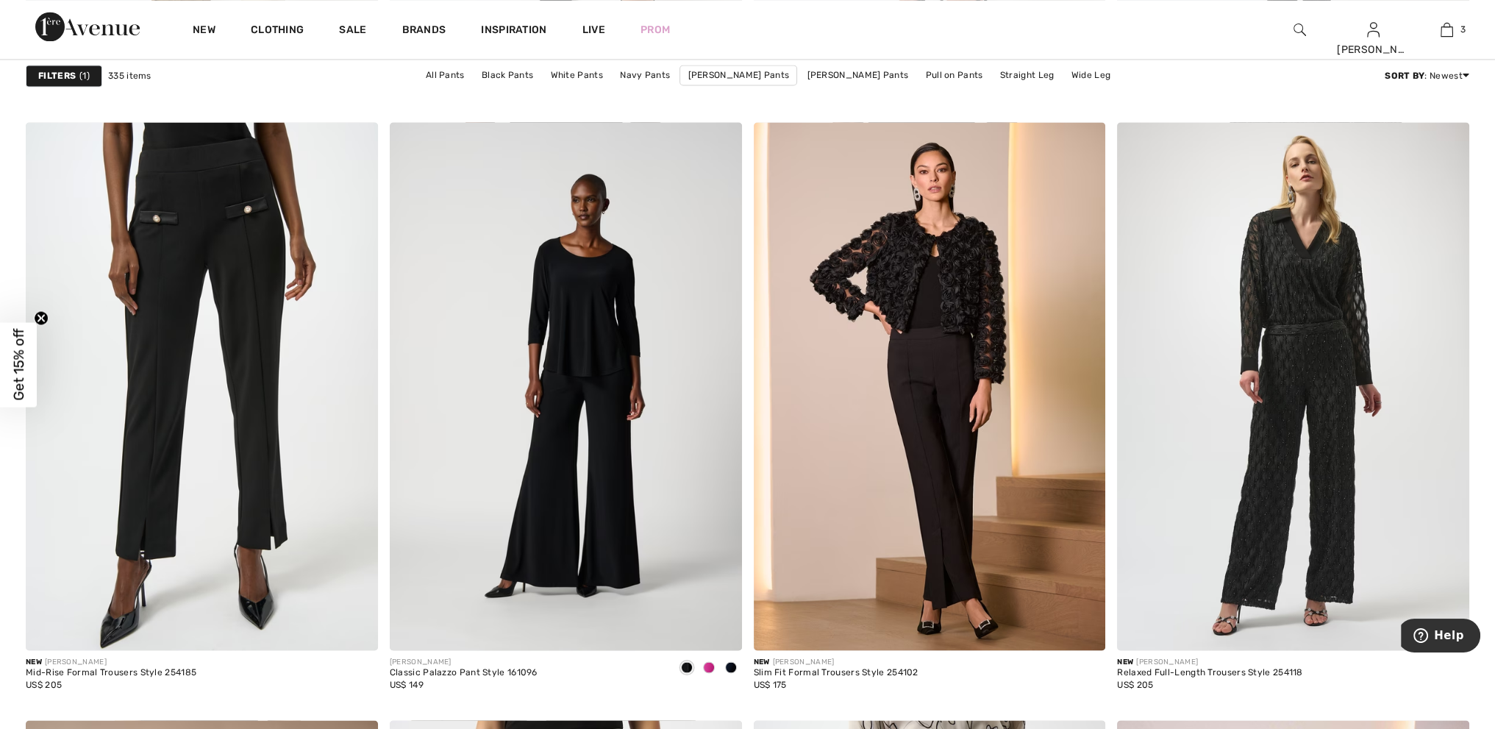
click at [41, 71] on strong "Filters" at bounding box center [57, 75] width 38 height 13
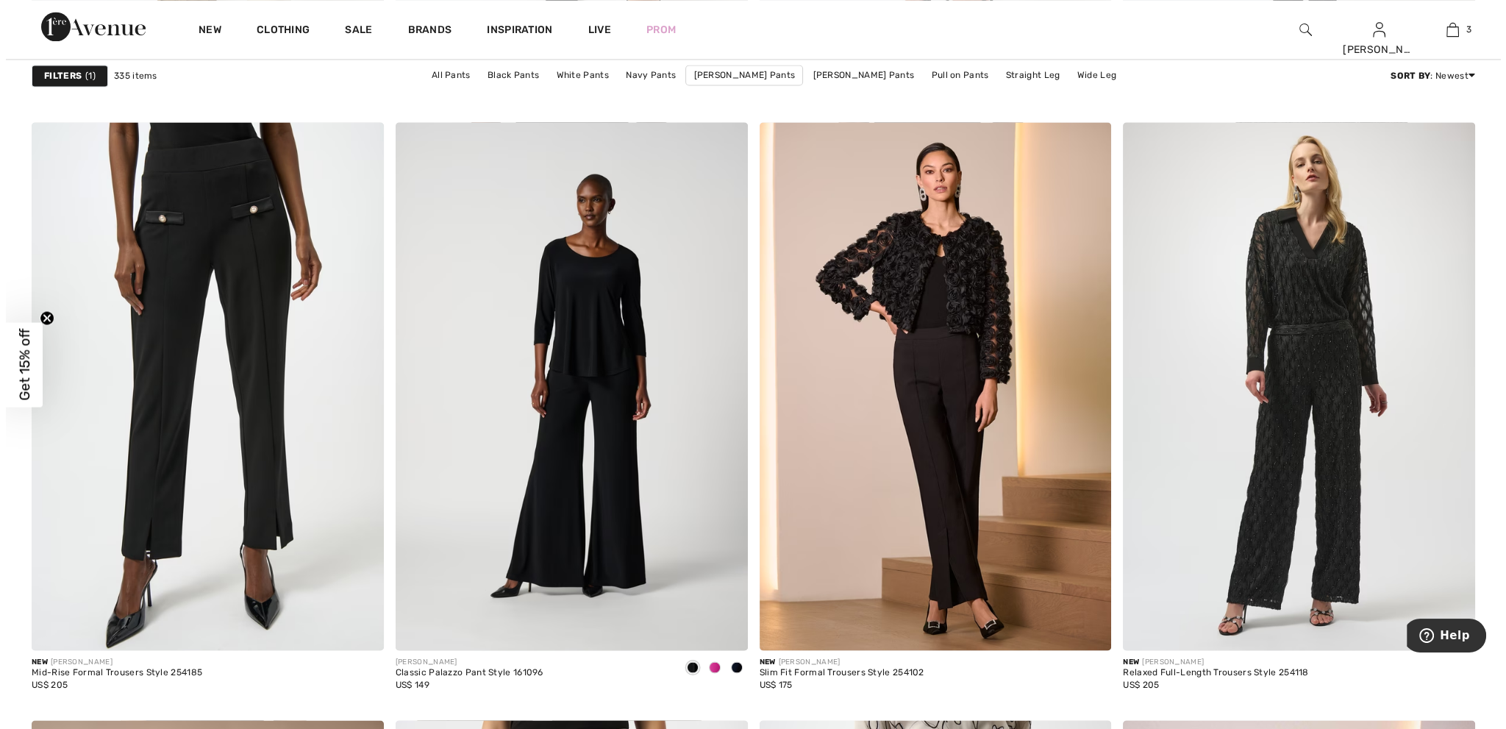
scroll to position [3332, 0]
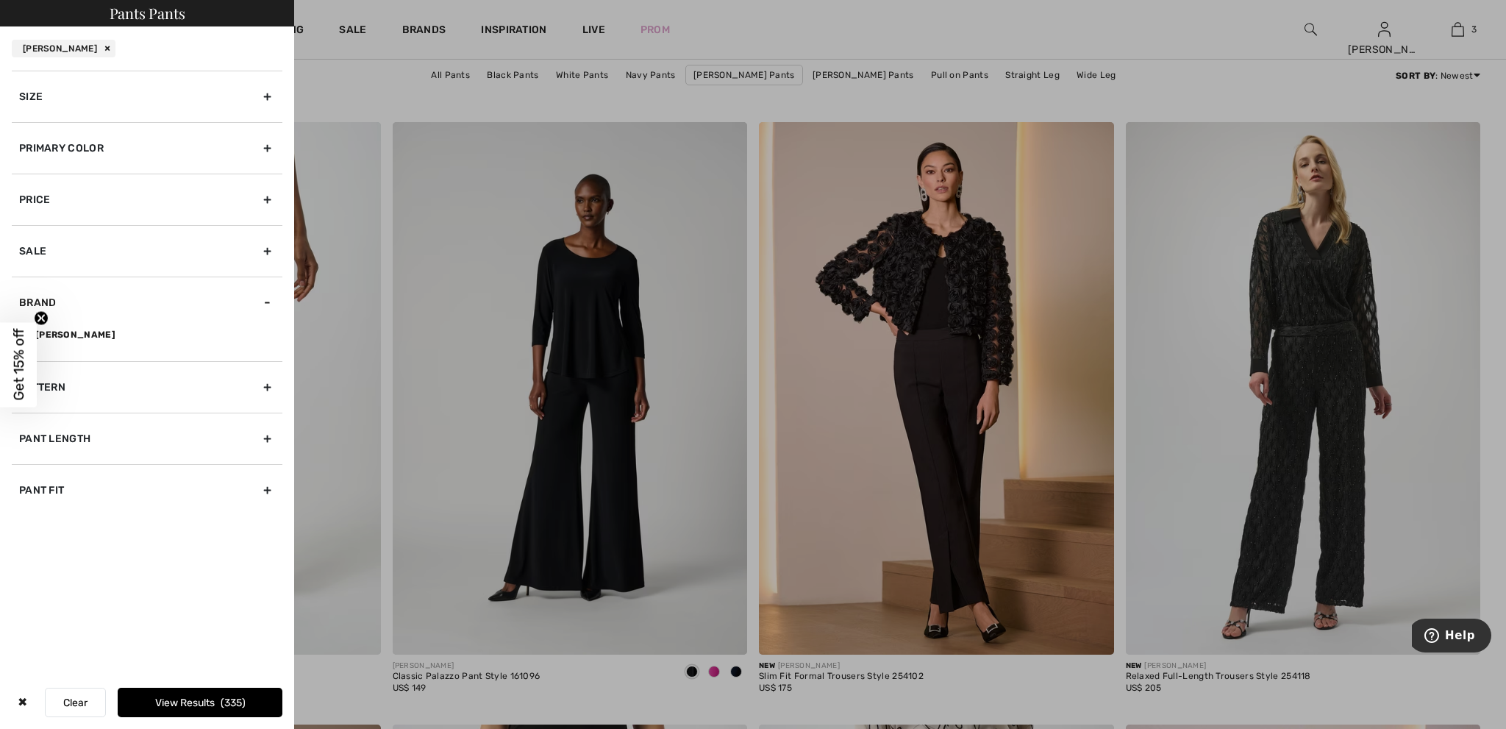
click at [54, 154] on div "Primary Color" at bounding box center [147, 147] width 271 height 51
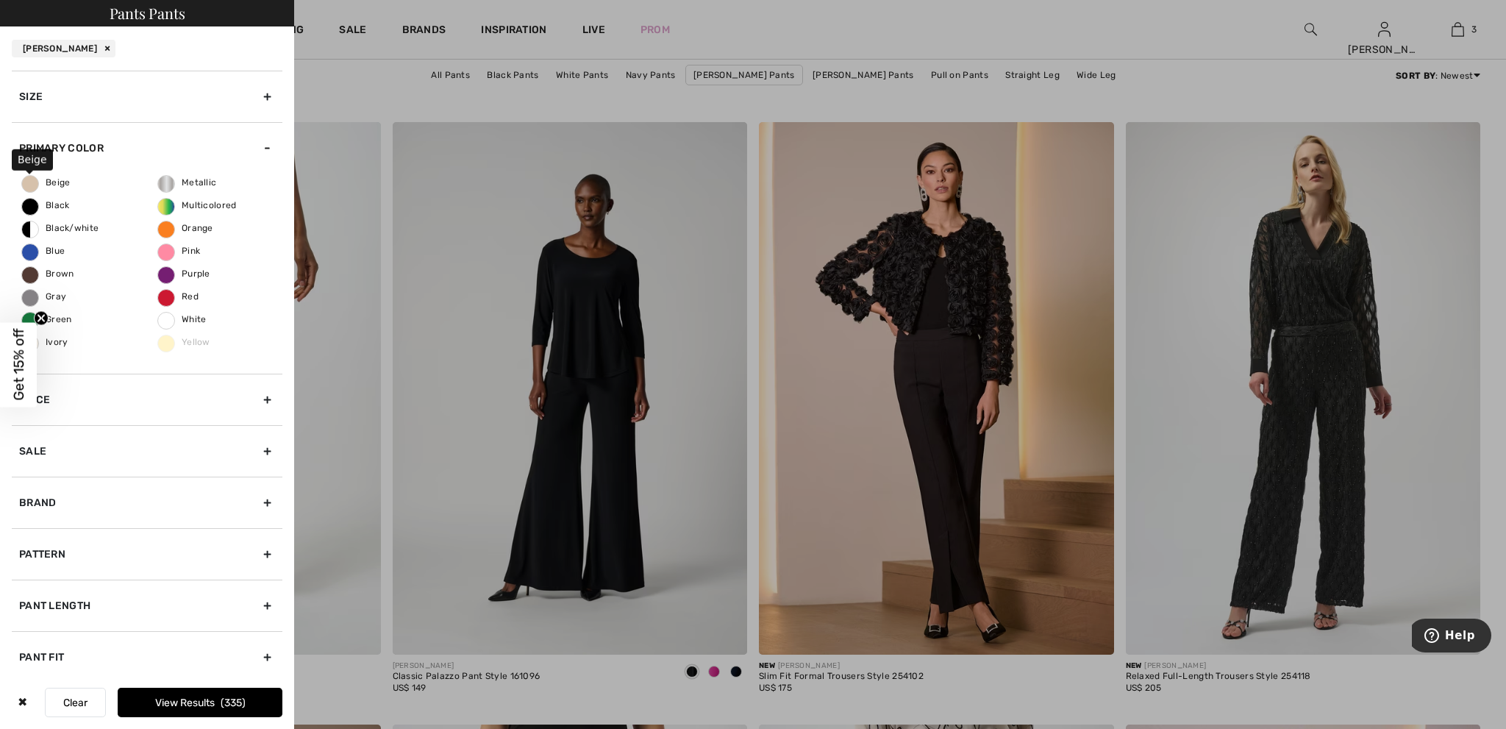
click at [43, 181] on span "Beige" at bounding box center [46, 182] width 49 height 10
click at [0, 0] on input "Beige" at bounding box center [0, 0] width 0 height 0
click at [220, 695] on button "View Results 60" at bounding box center [200, 702] width 165 height 29
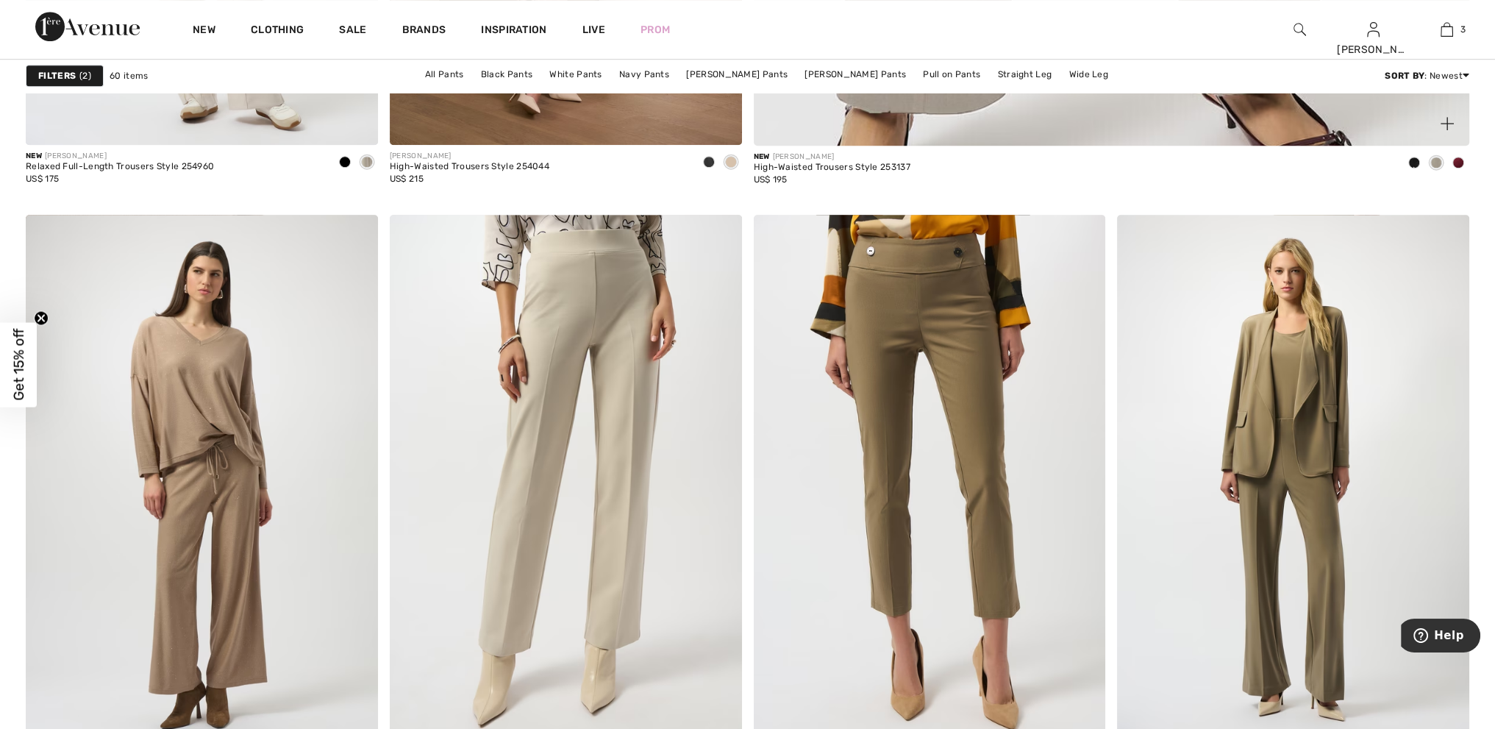
scroll to position [1177, 0]
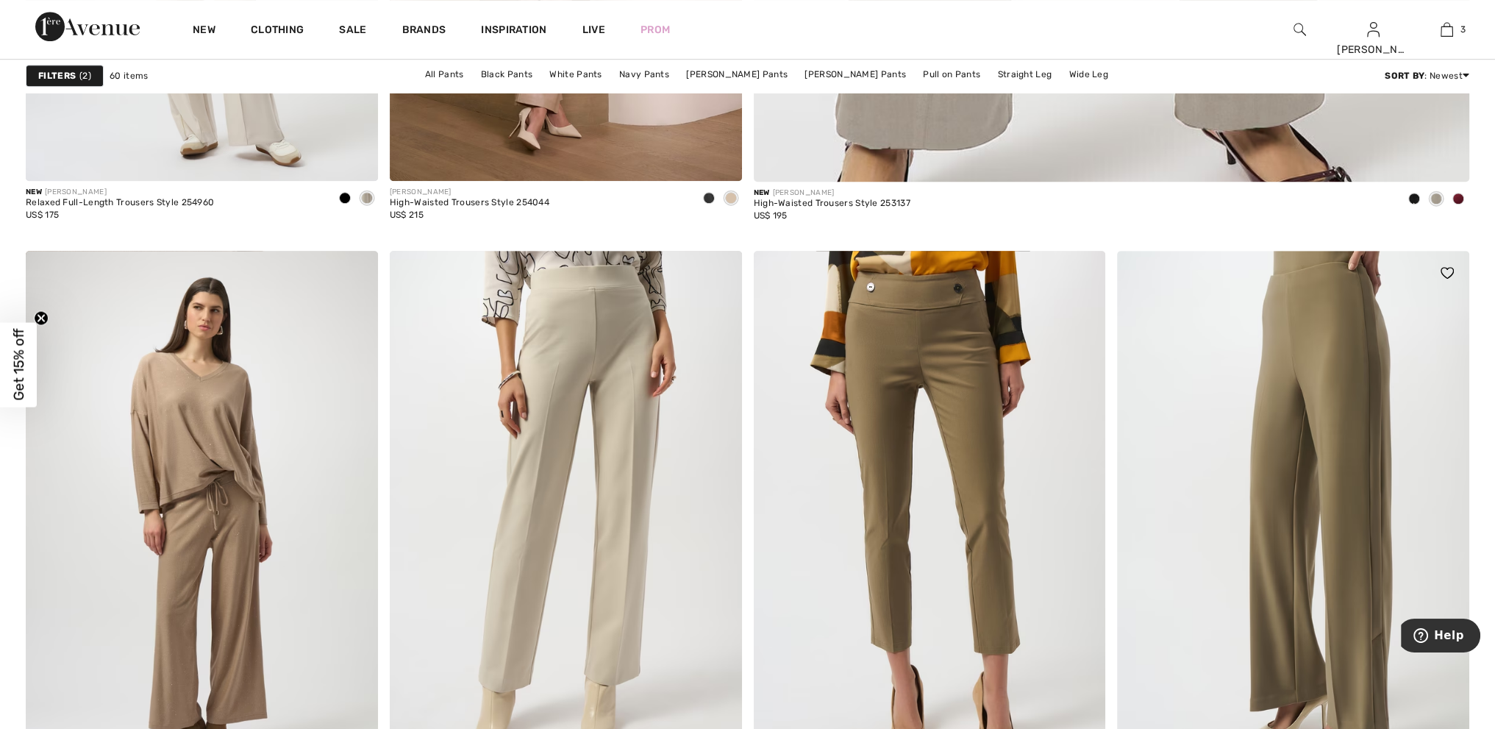
click at [1345, 441] on img at bounding box center [1293, 515] width 352 height 528
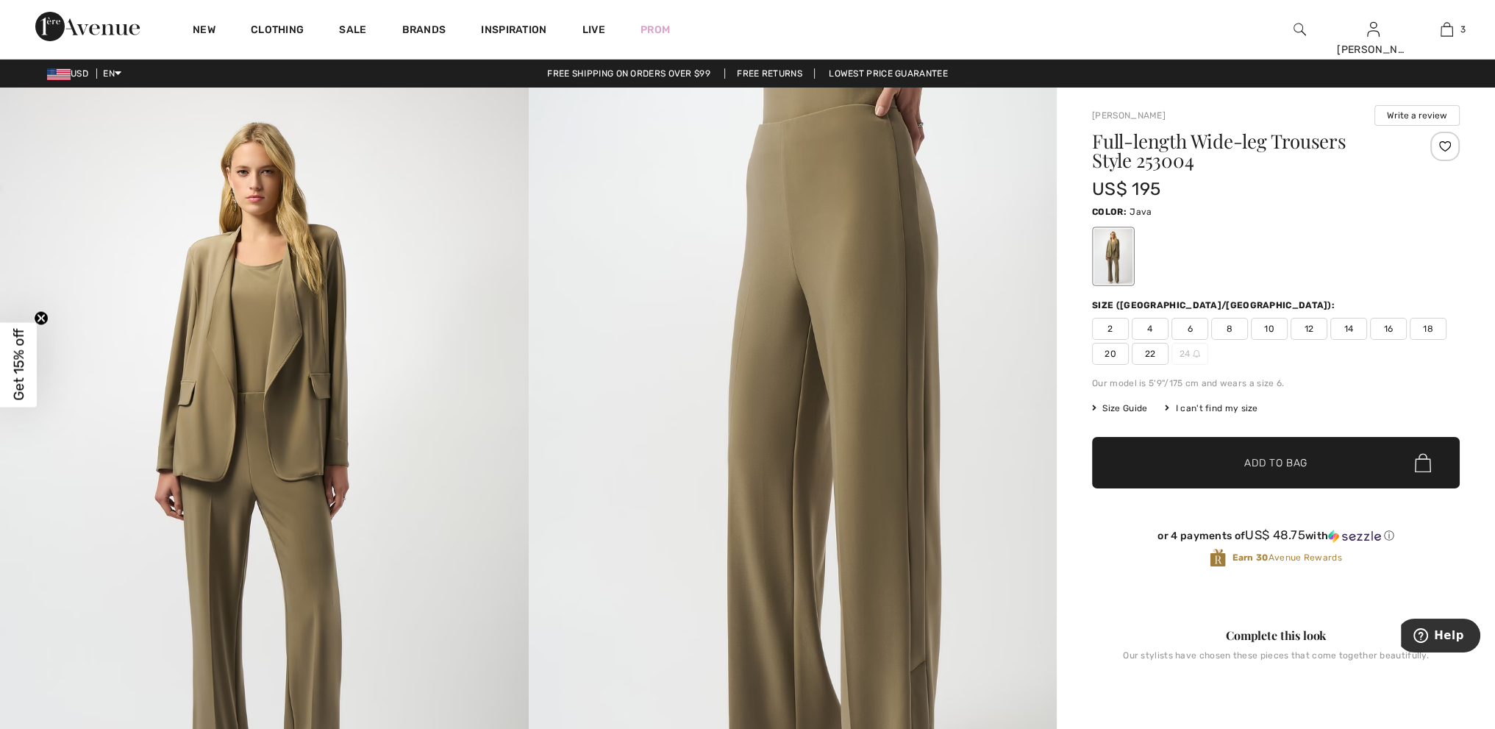
click at [1236, 332] on span "8" at bounding box center [1229, 329] width 37 height 22
click at [1275, 478] on span "✔ Added to Bag Add to Bag" at bounding box center [1276, 462] width 368 height 51
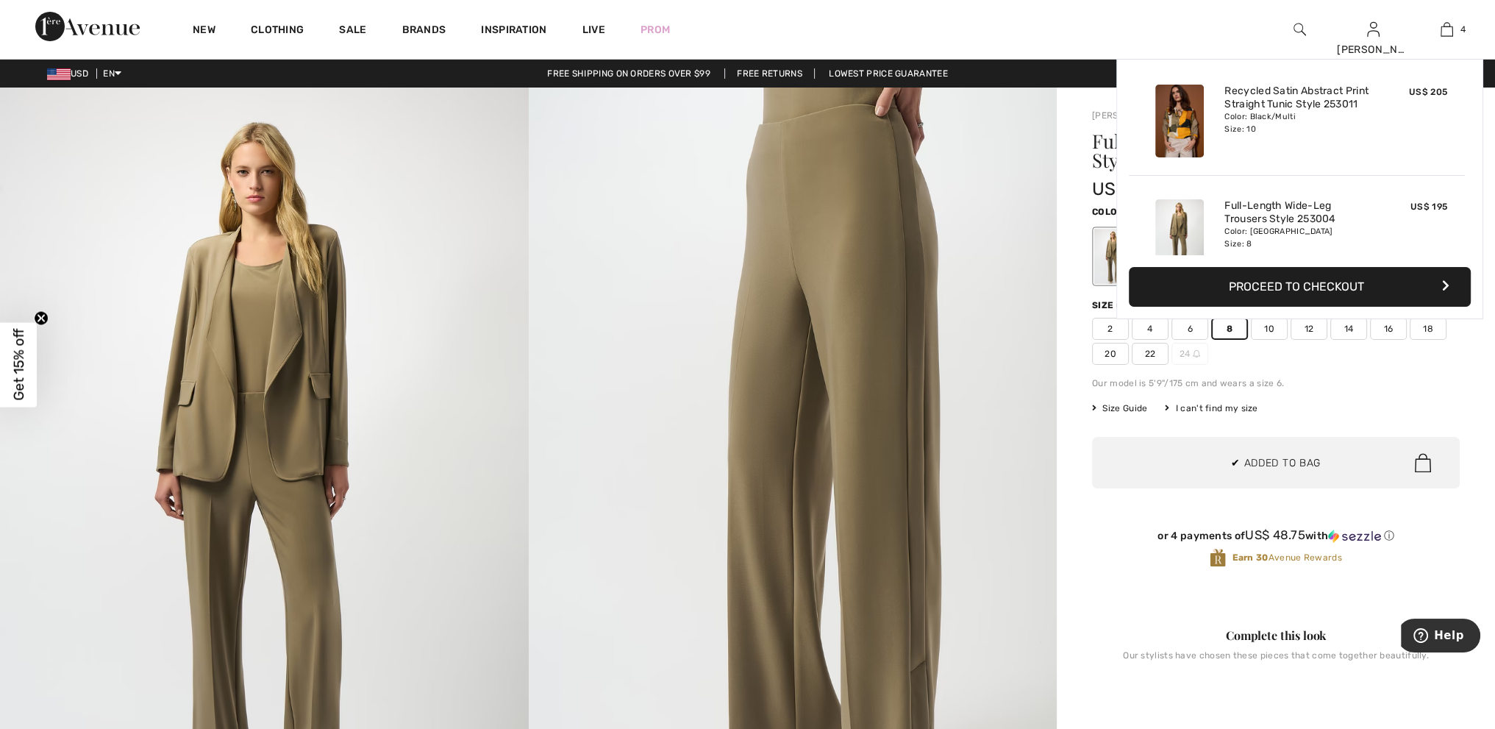
scroll to position [274, 0]
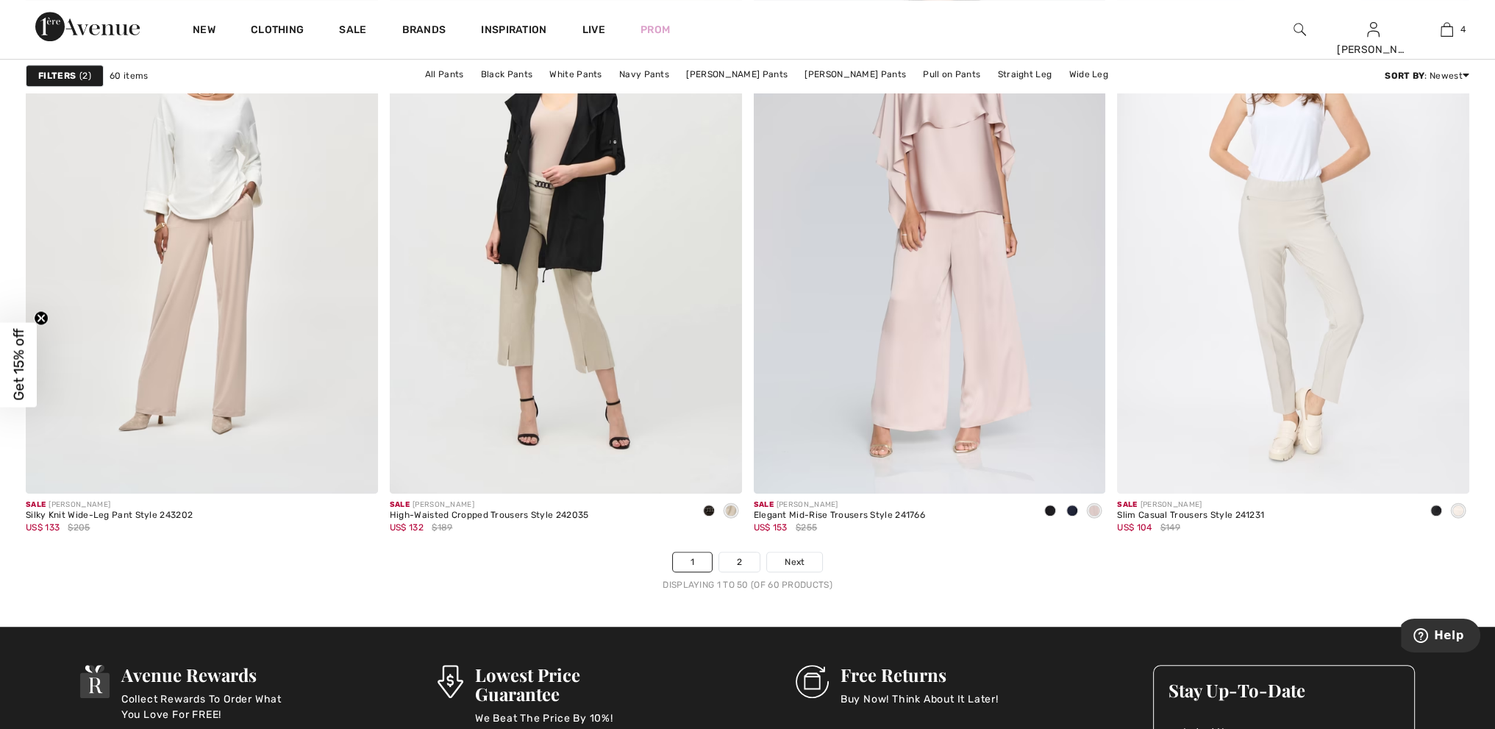
scroll to position [8753, 0]
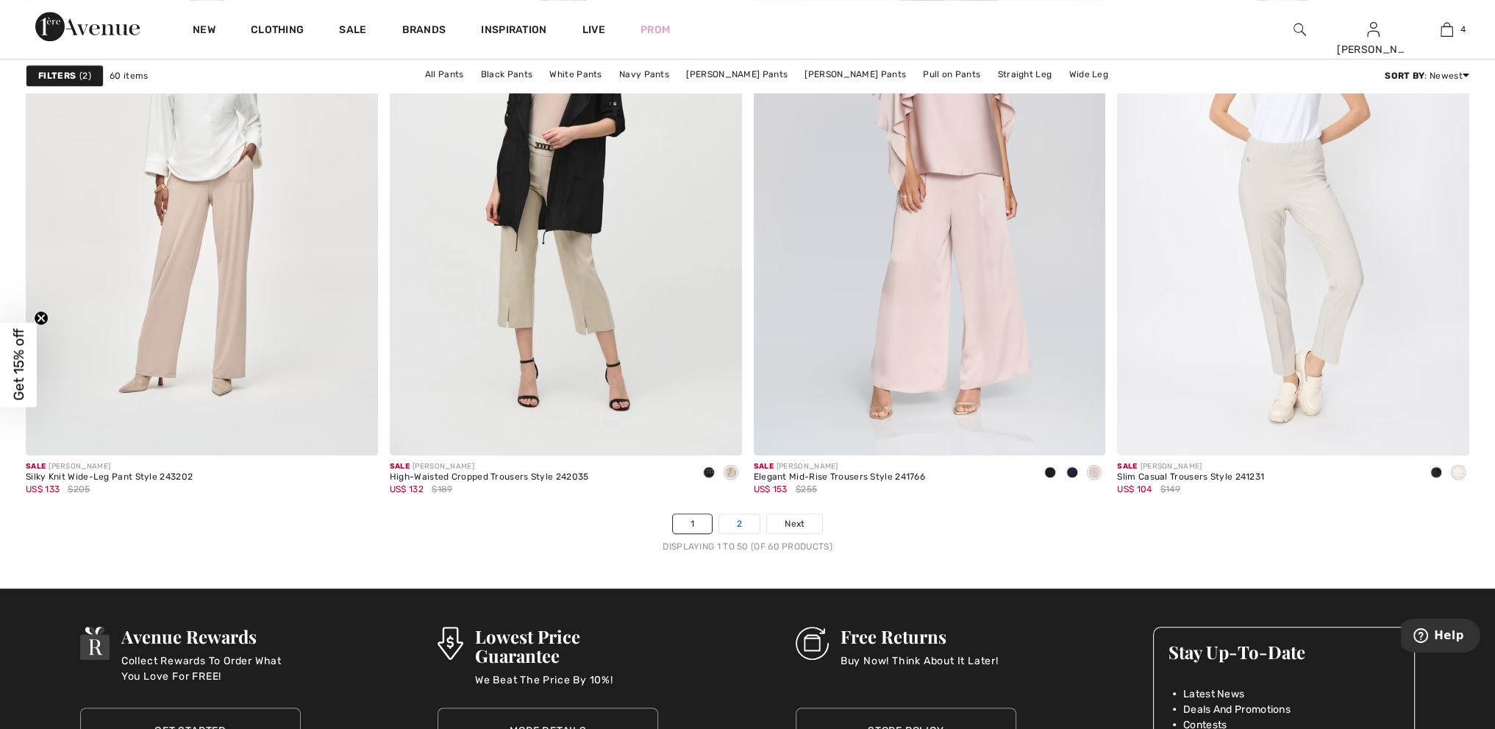
click at [747, 526] on link "2" at bounding box center [739, 523] width 40 height 19
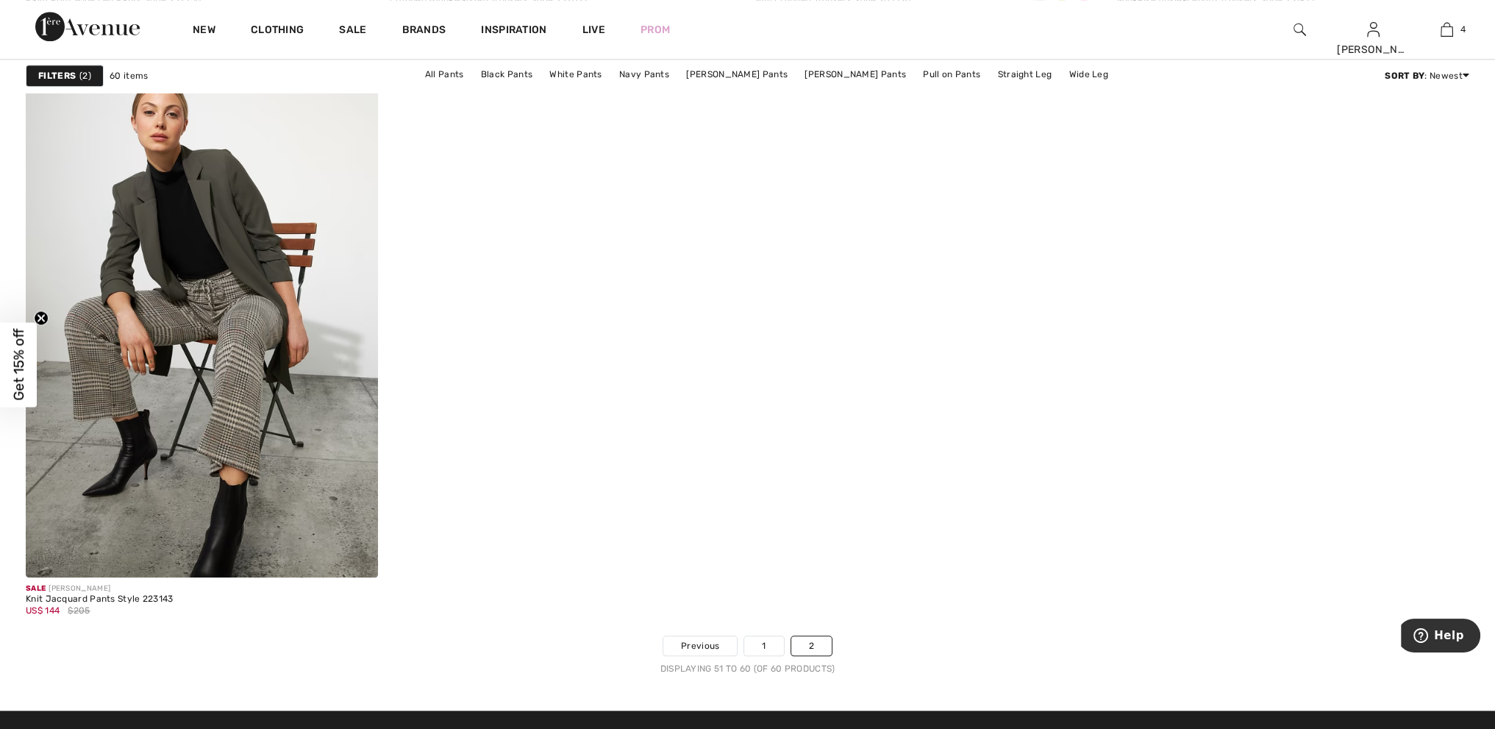
scroll to position [1986, 0]
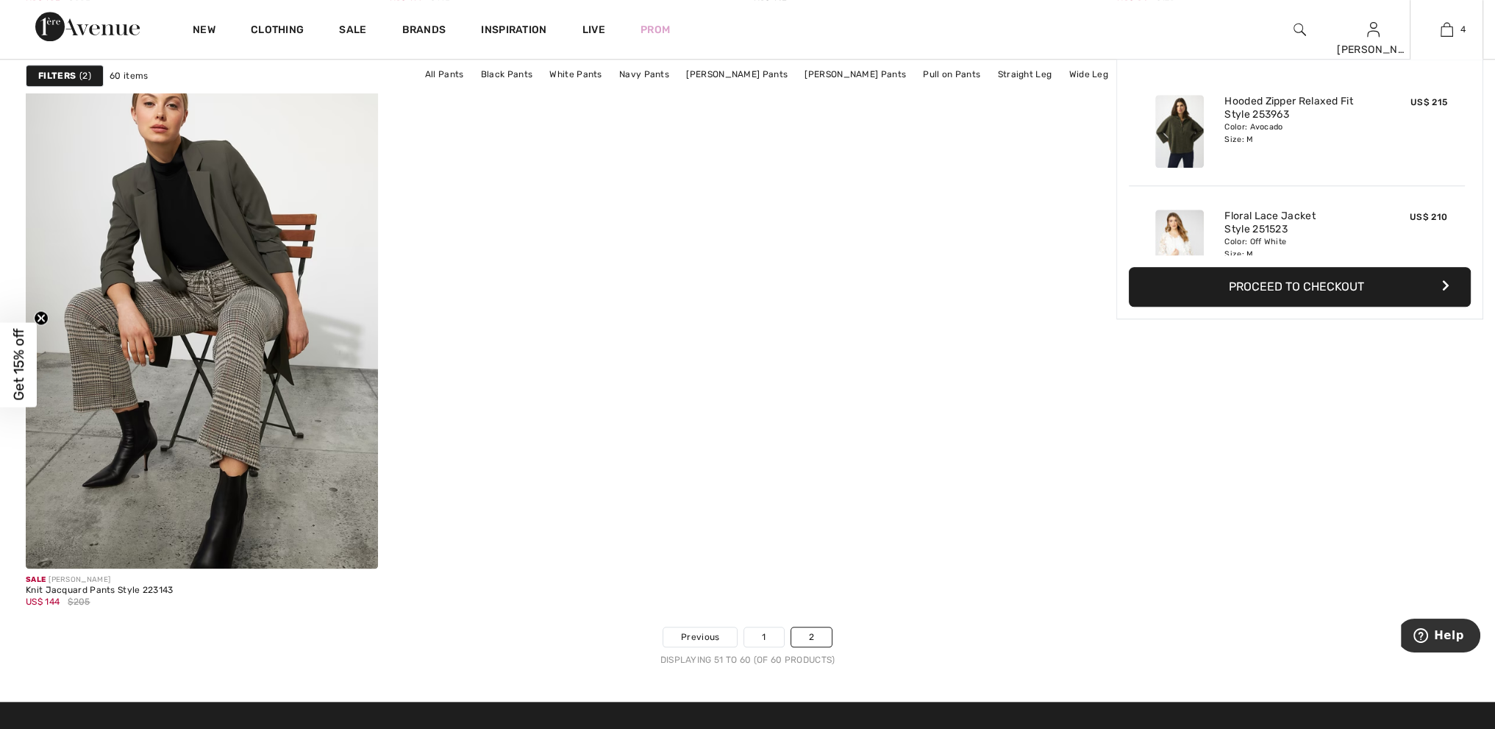
click at [1296, 282] on button "Proceed to Checkout" at bounding box center [1300, 287] width 342 height 40
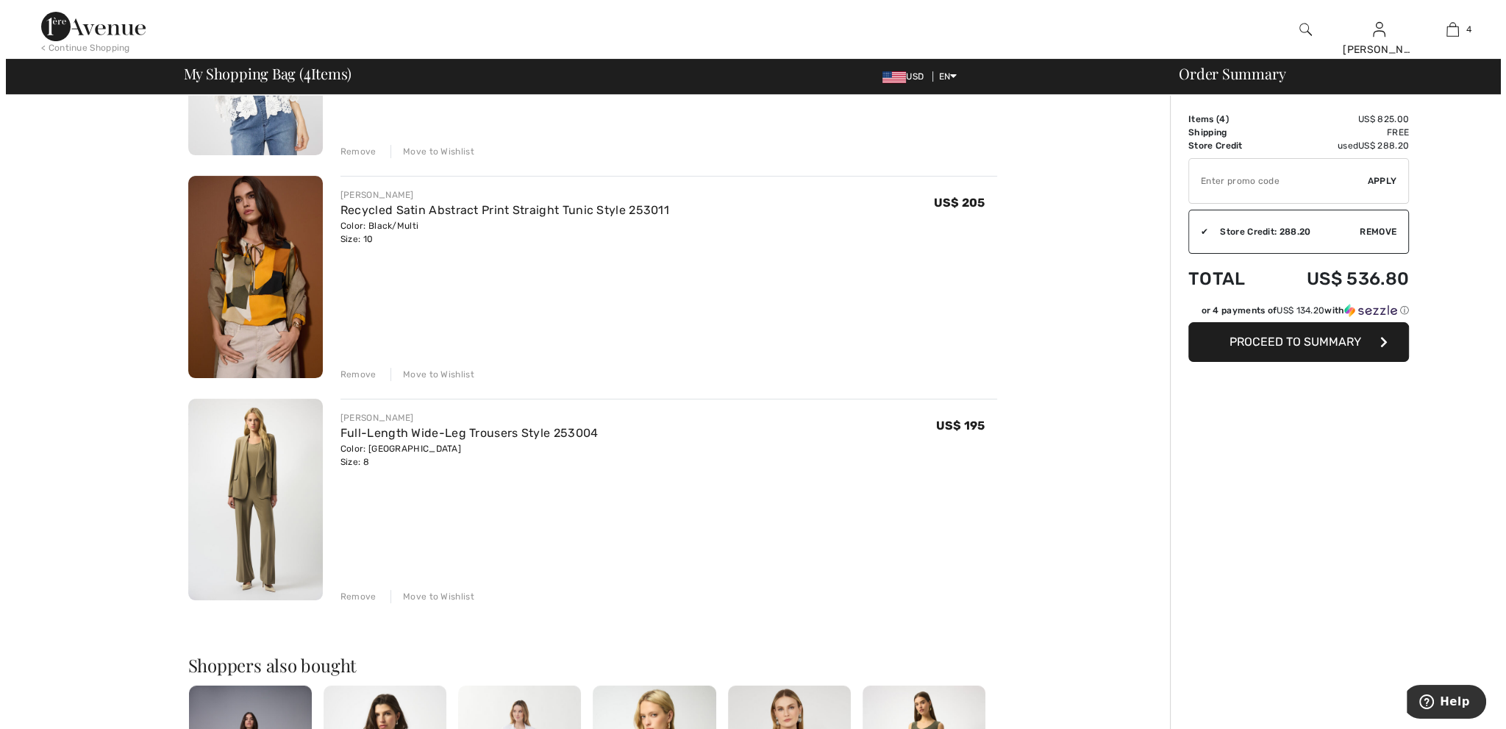
scroll to position [515, 0]
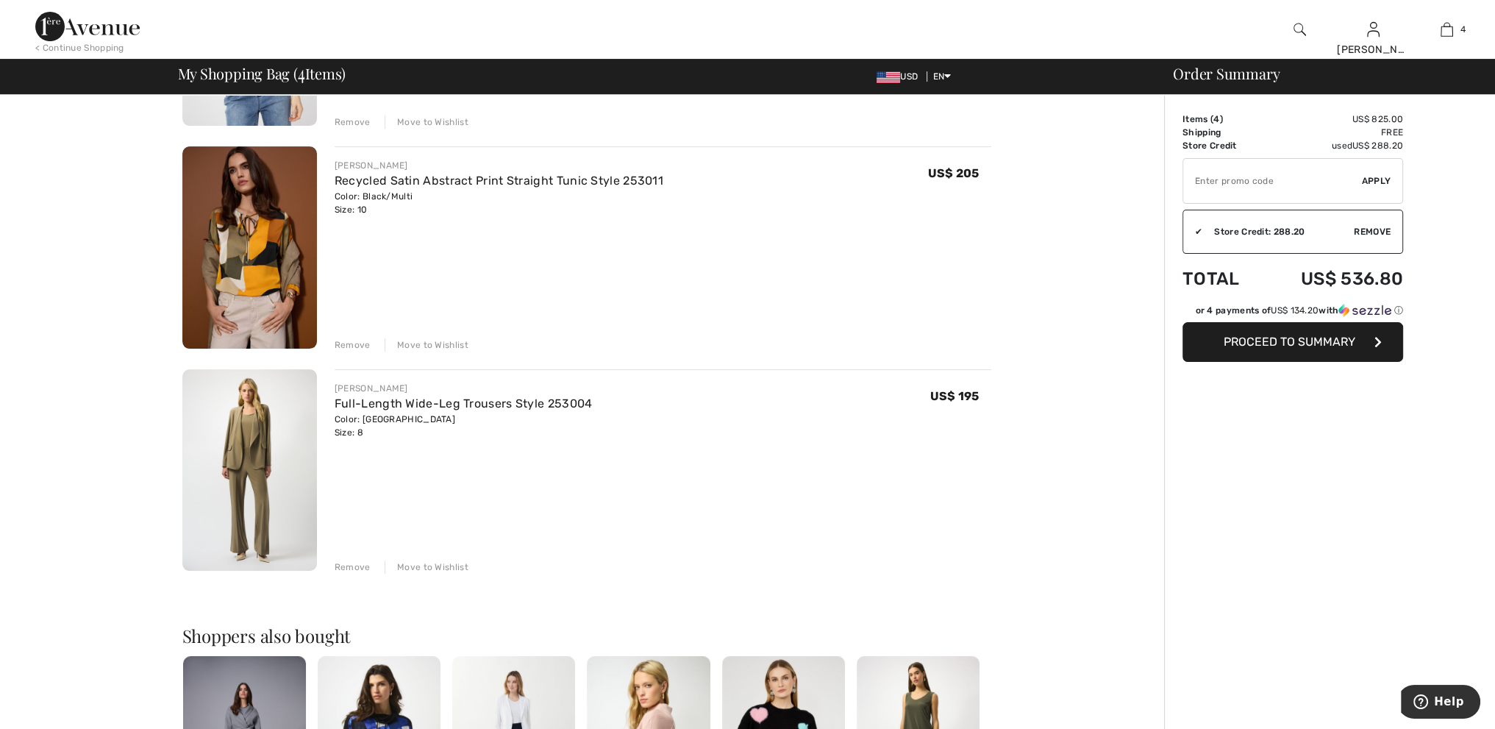
click at [1295, 21] on img at bounding box center [1300, 30] width 13 height 18
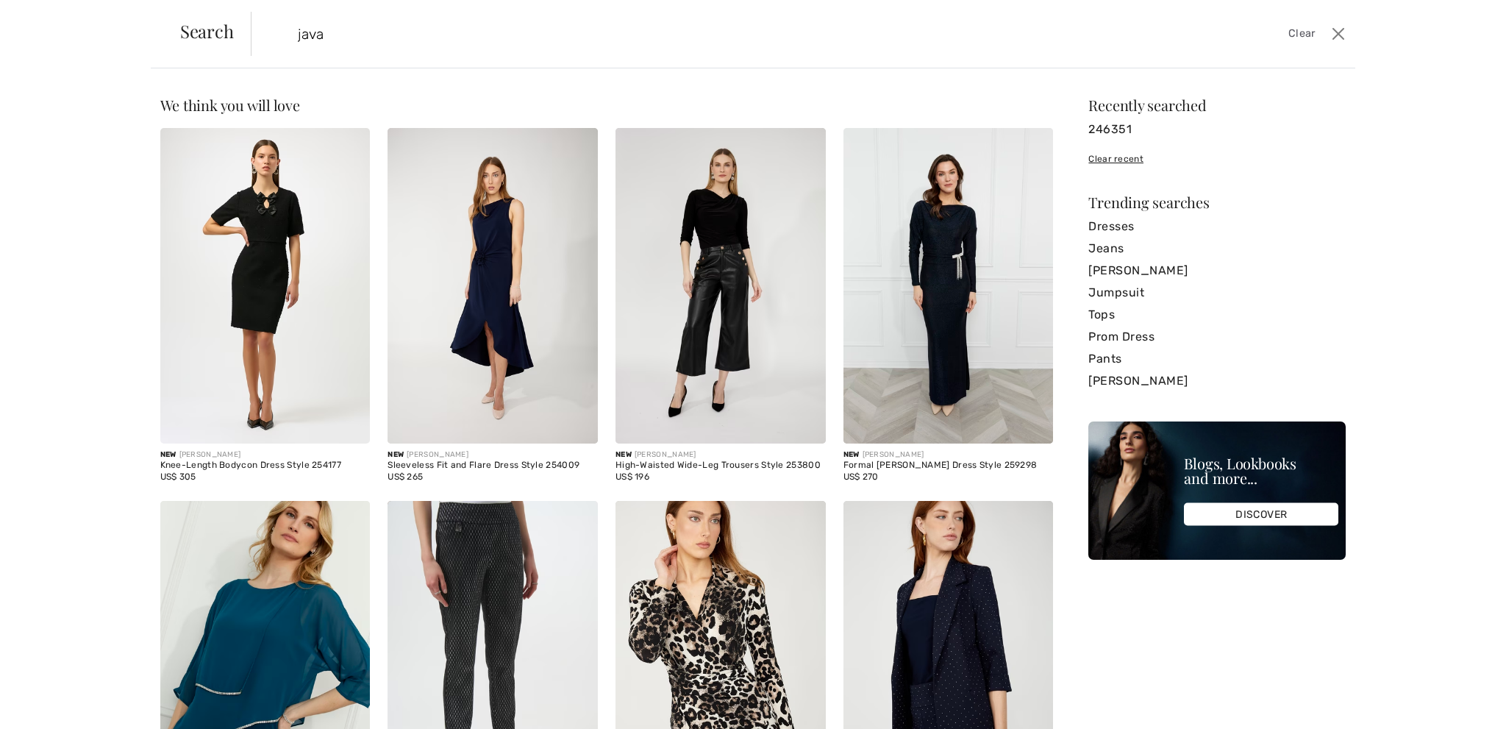
type input "java"
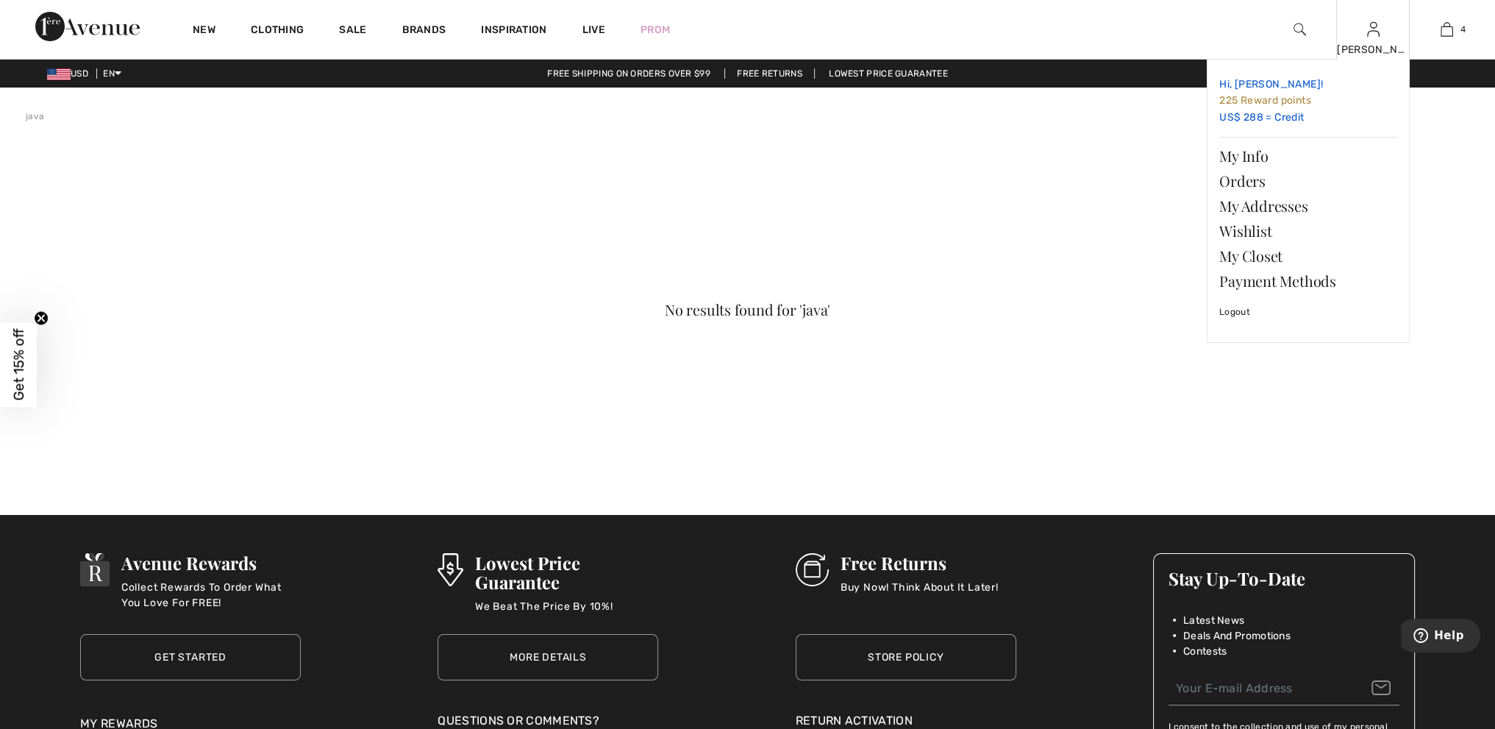
click at [1246, 82] on span "Hi, [PERSON_NAME]!" at bounding box center [1272, 84] width 104 height 13
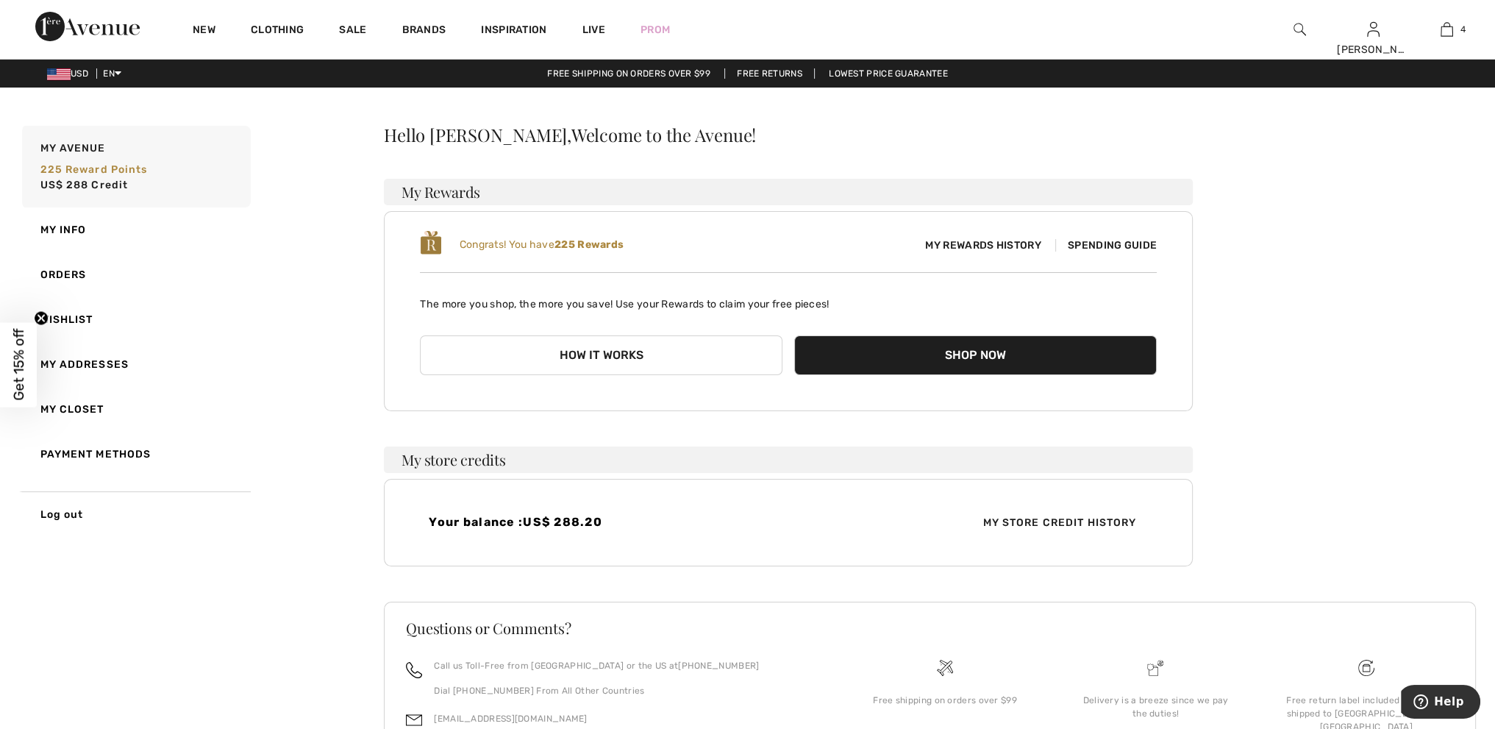
click at [1114, 246] on span "Spending Guide" at bounding box center [1106, 245] width 102 height 13
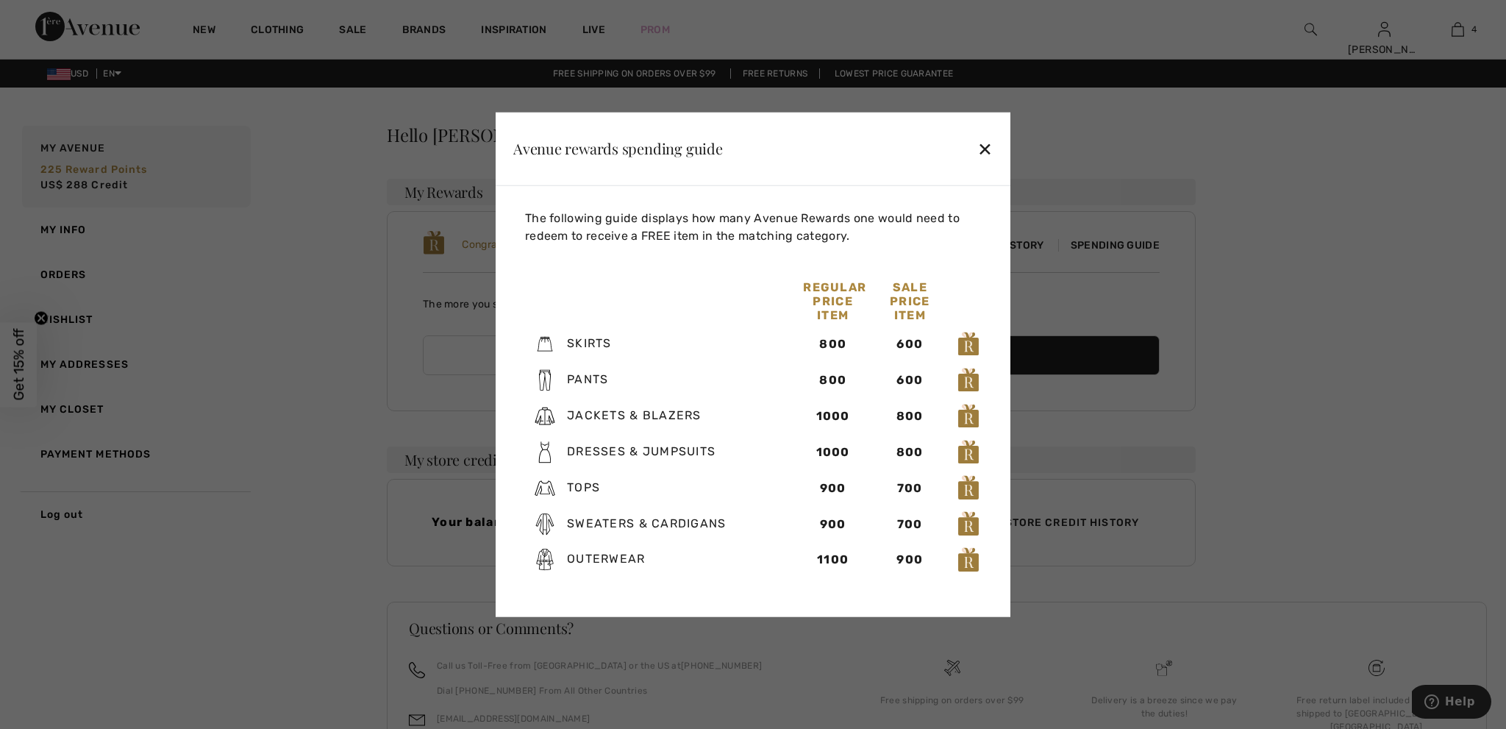
click at [987, 149] on div "✕" at bounding box center [985, 148] width 15 height 31
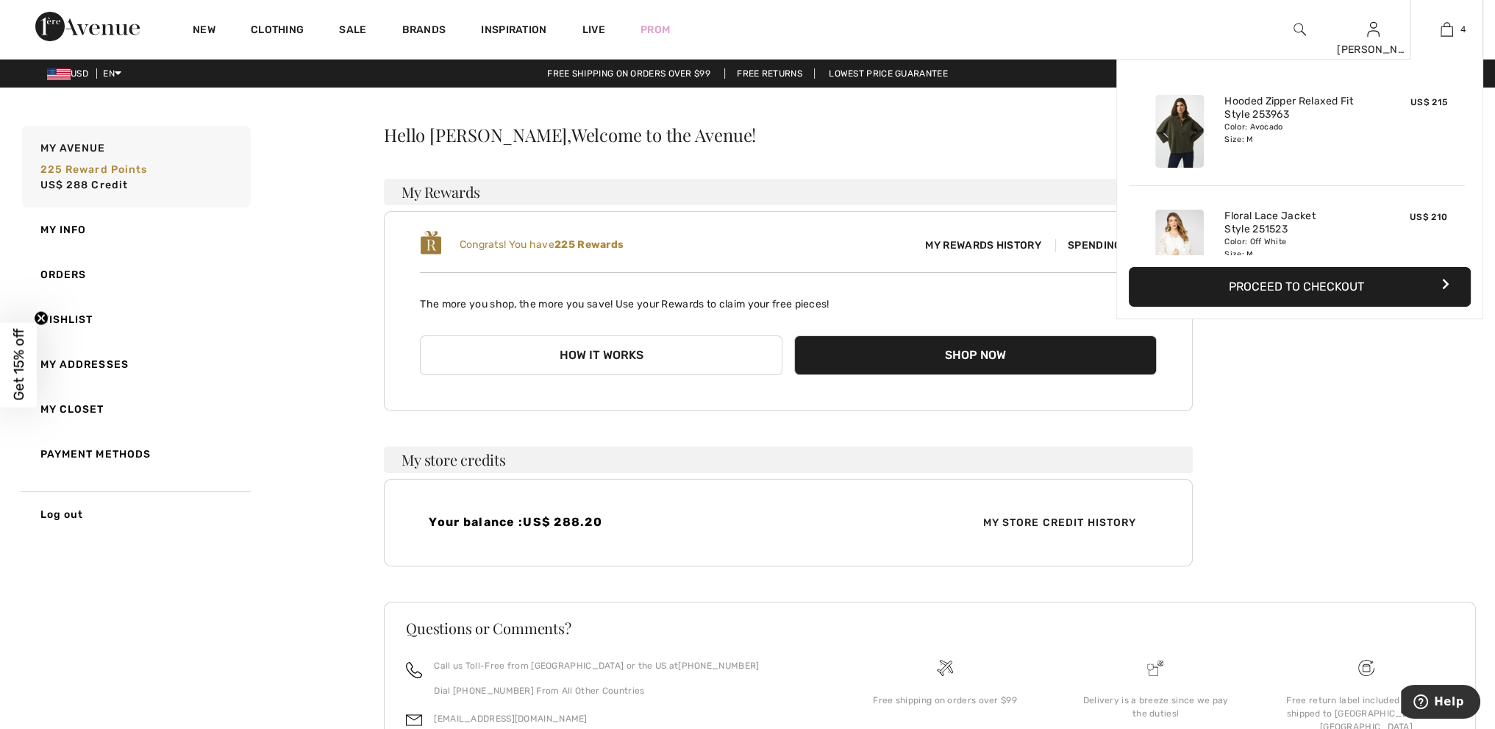
click at [1295, 288] on button "Proceed to Checkout" at bounding box center [1300, 287] width 342 height 40
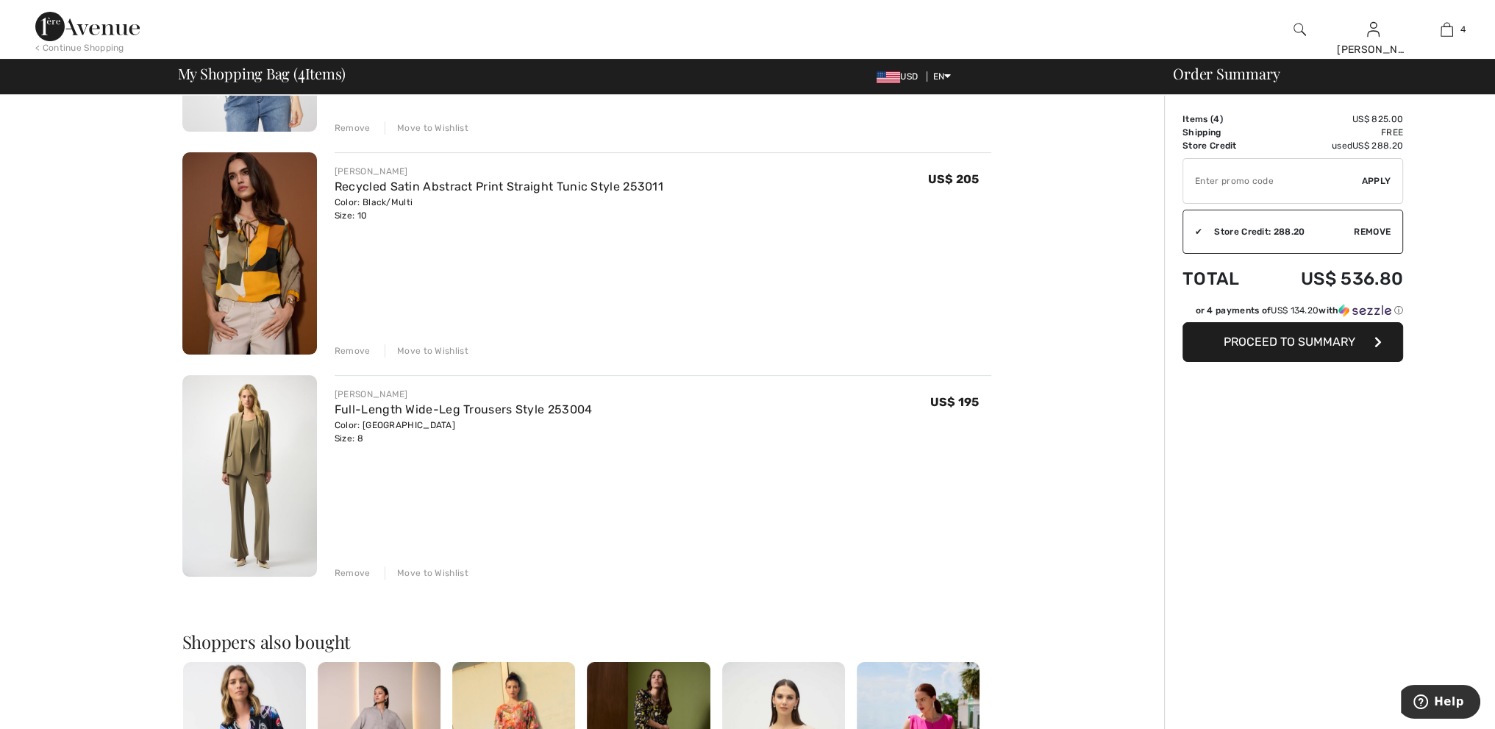
scroll to position [515, 0]
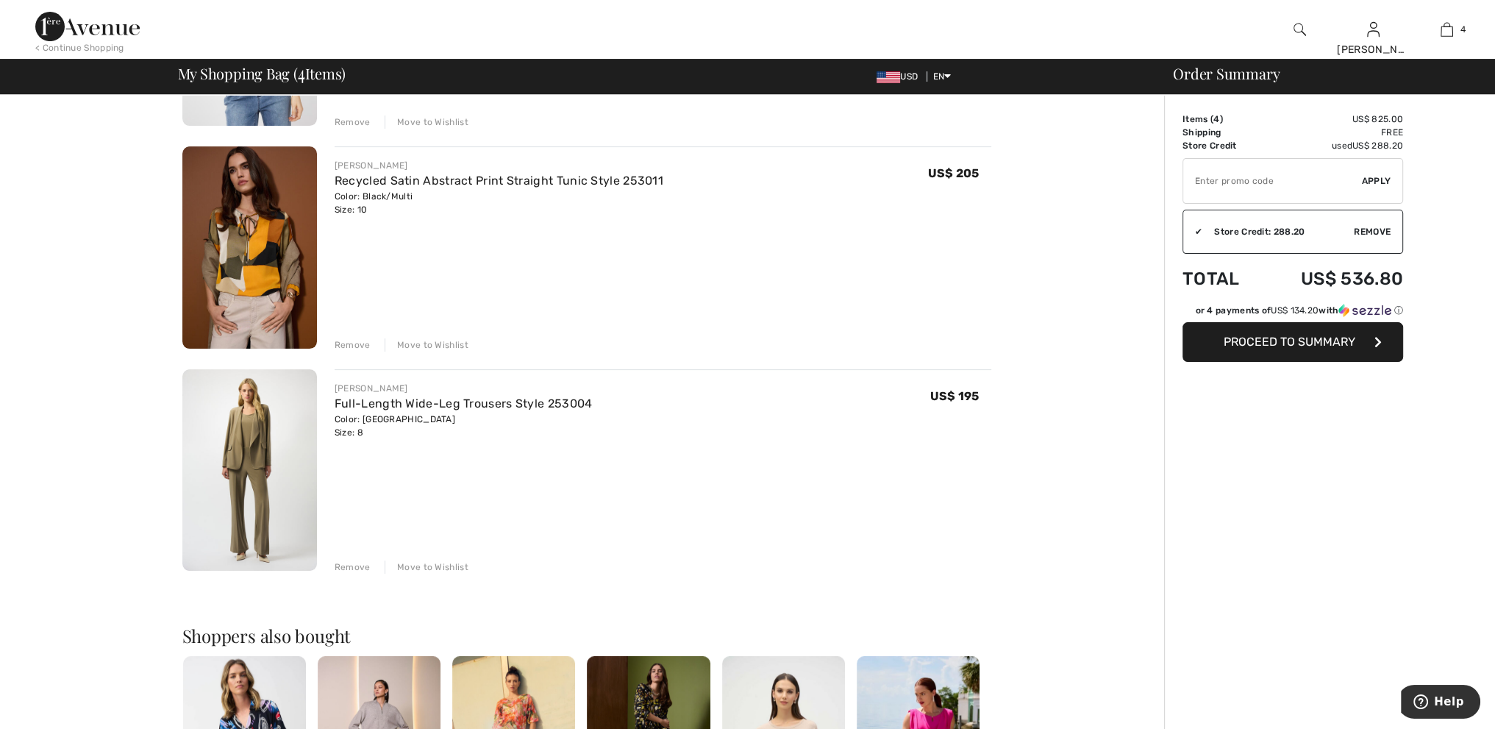
click at [1293, 346] on span "Proceed to Summary" at bounding box center [1290, 342] width 132 height 14
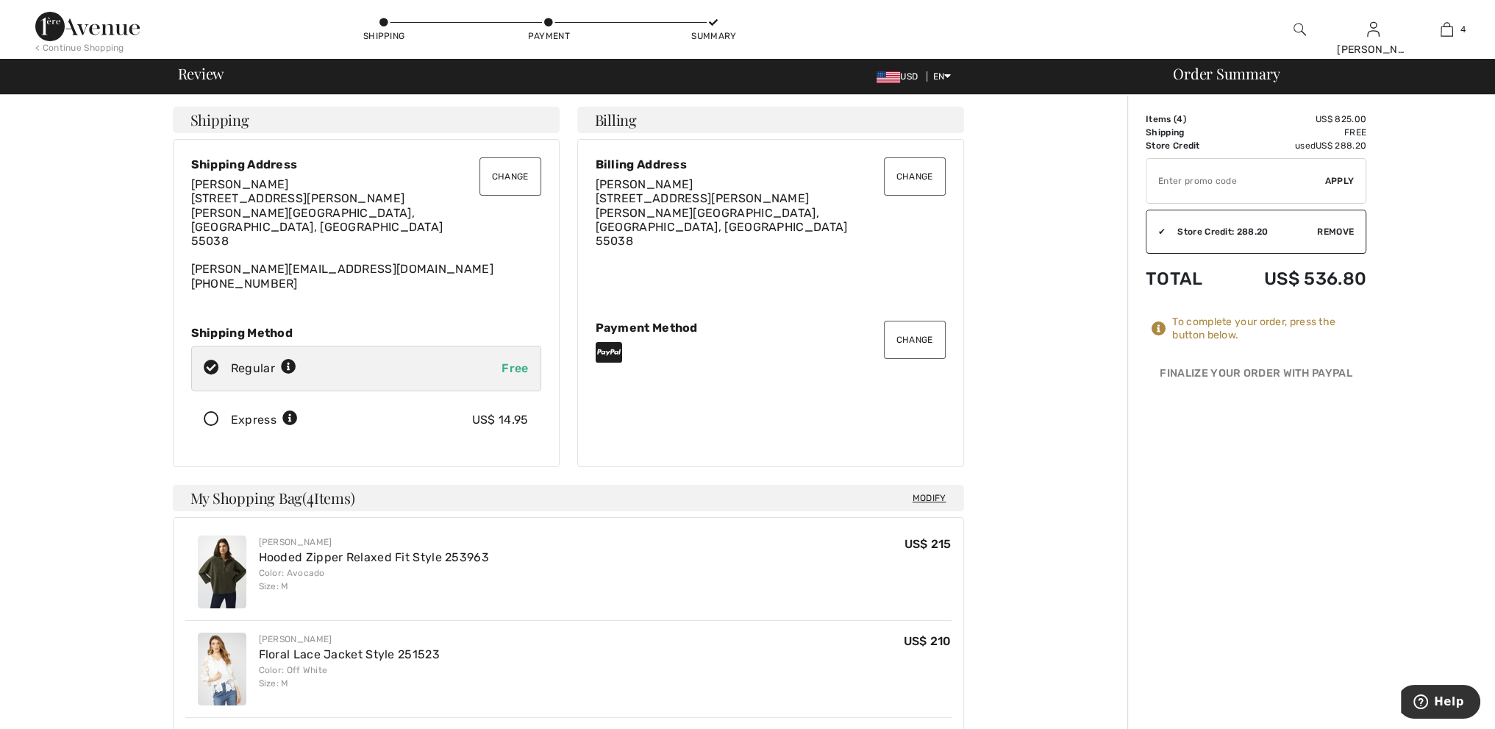
click at [530, 174] on button "Change" at bounding box center [511, 176] width 62 height 38
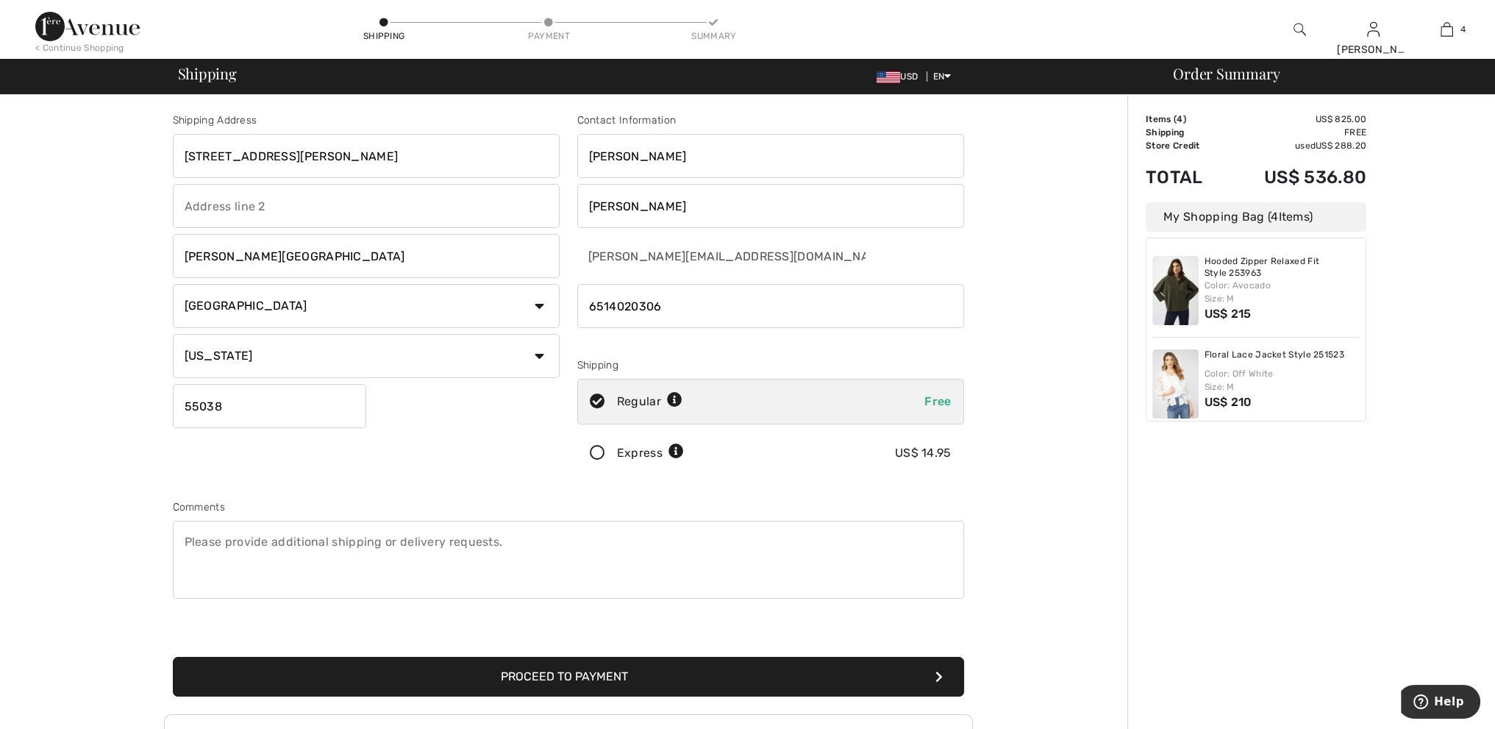
drag, startPoint x: 282, startPoint y: 156, endPoint x: 5, endPoint y: 136, distance: 277.3
click at [1, 138] on div "Shipping Address 6335 langer lane Lino Lakes Country Canada United States Afgha…" at bounding box center [747, 527] width 1495 height 864
type input "2158 64th St"
type input "55110"
click at [639, 664] on button "Proceed to Payment" at bounding box center [568, 677] width 791 height 40
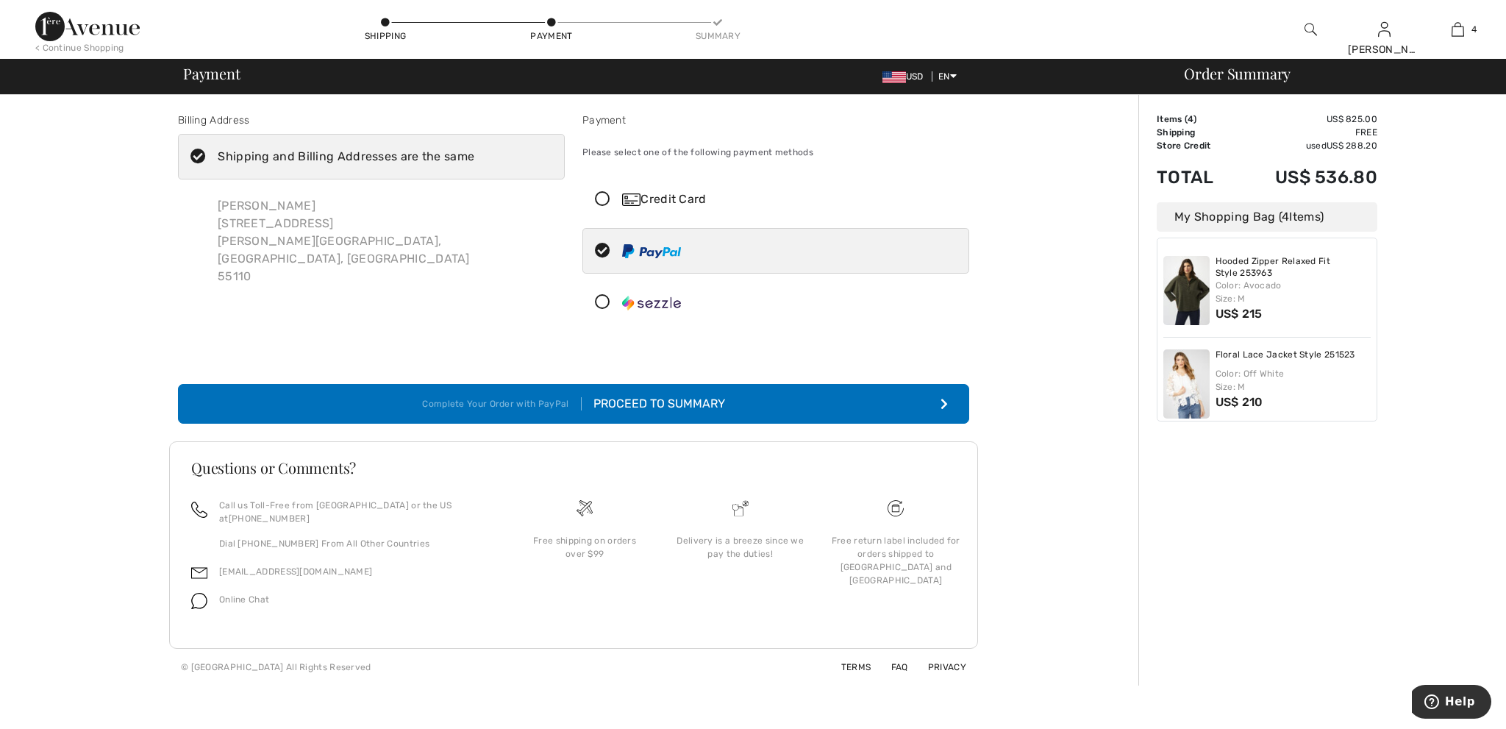
click at [706, 203] on div "Credit Card" at bounding box center [790, 200] width 337 height 18
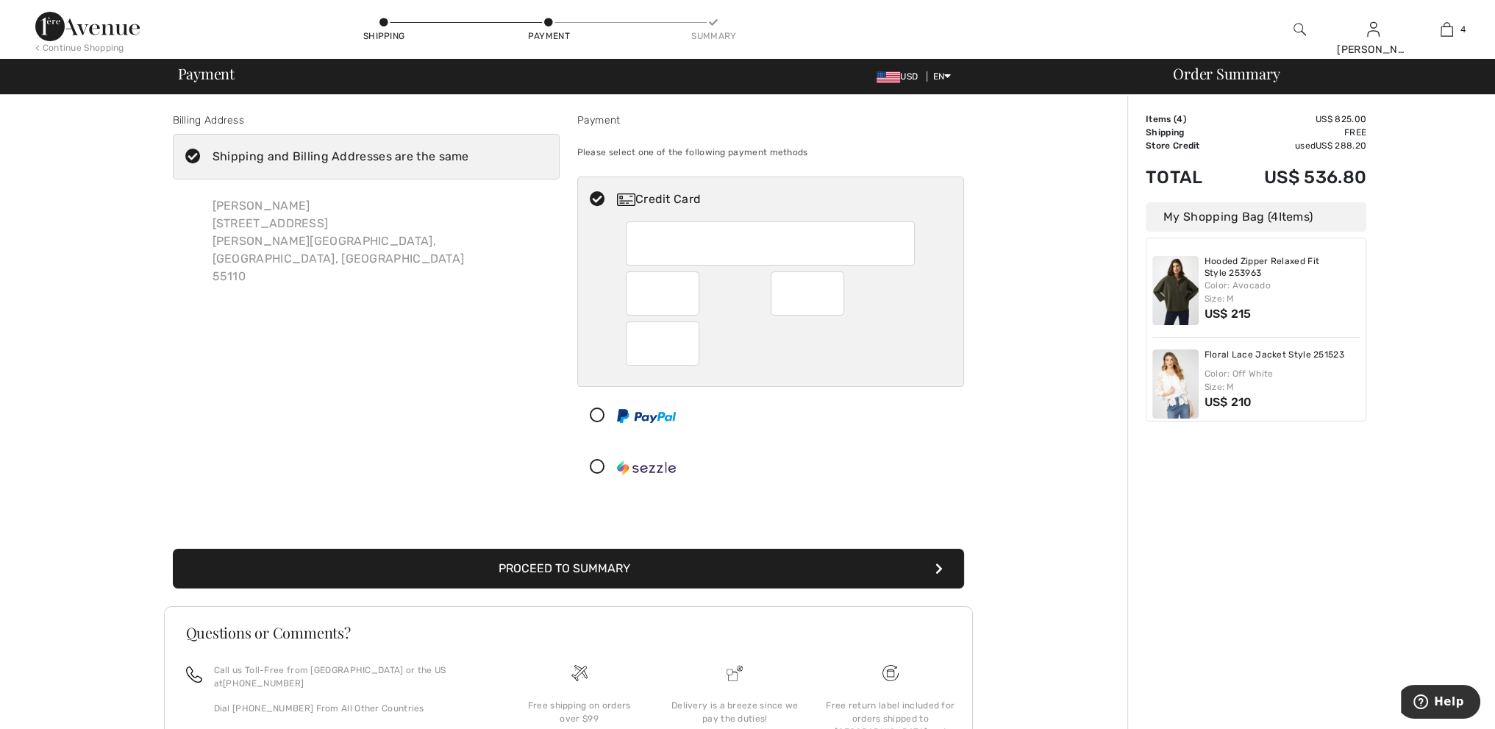
click at [646, 562] on button "Proceed to Summary" at bounding box center [568, 569] width 791 height 40
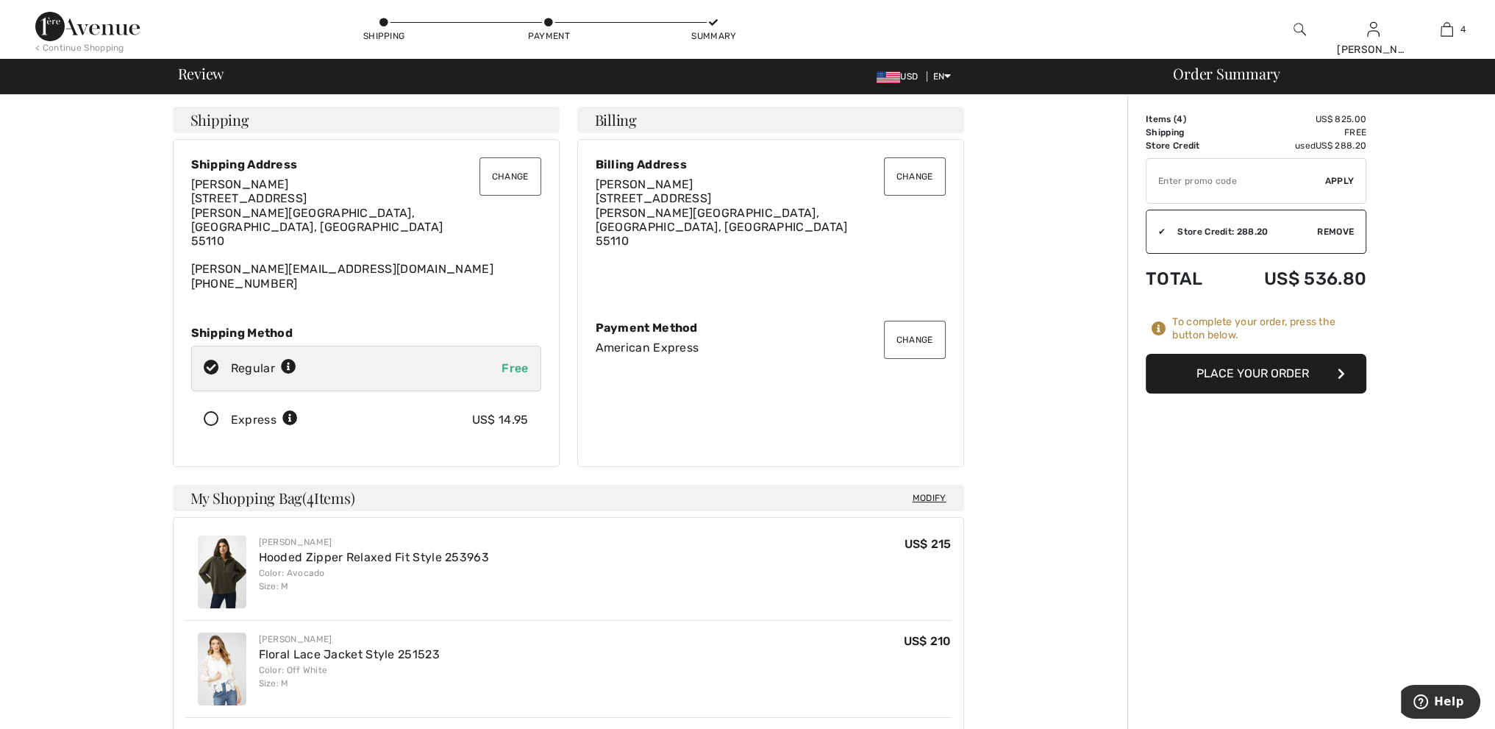
click at [1258, 379] on button "Place Your Order" at bounding box center [1256, 374] width 221 height 40
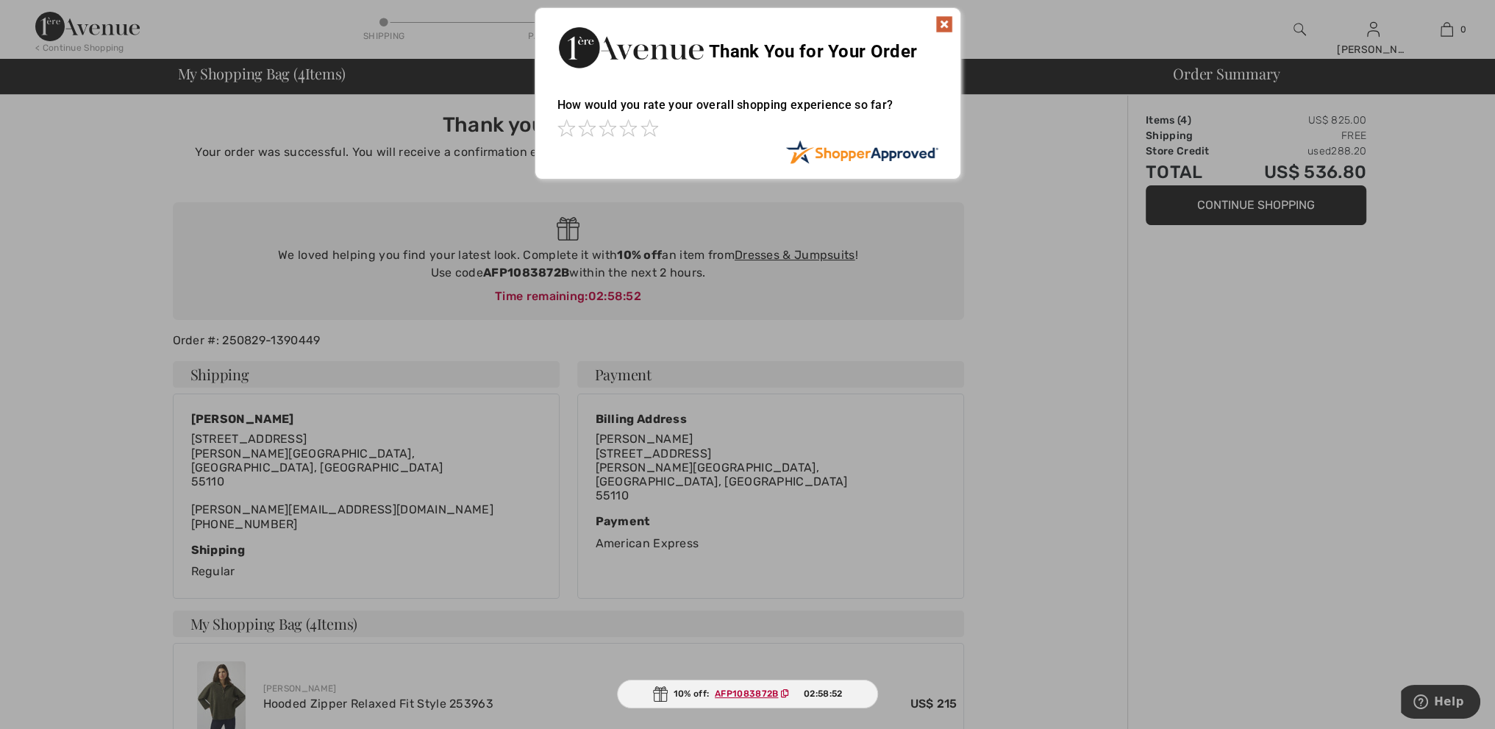
click at [965, 36] on div "Sorry! Something went wrong. Close Thank You for Your Order How would you rate …" at bounding box center [747, 93] width 1495 height 187
